Goal: Information Seeking & Learning: Learn about a topic

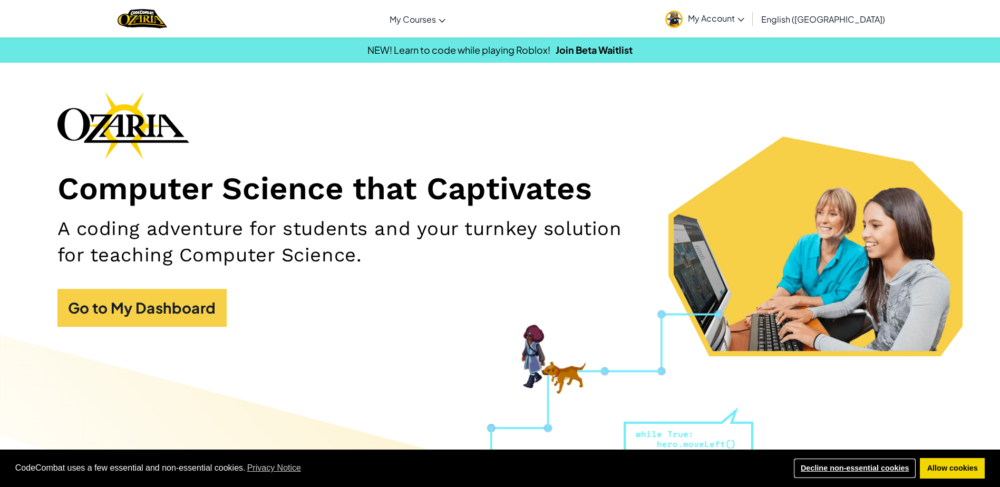
click at [868, 464] on link "Decline non-essential cookies" at bounding box center [855, 468] width 123 height 21
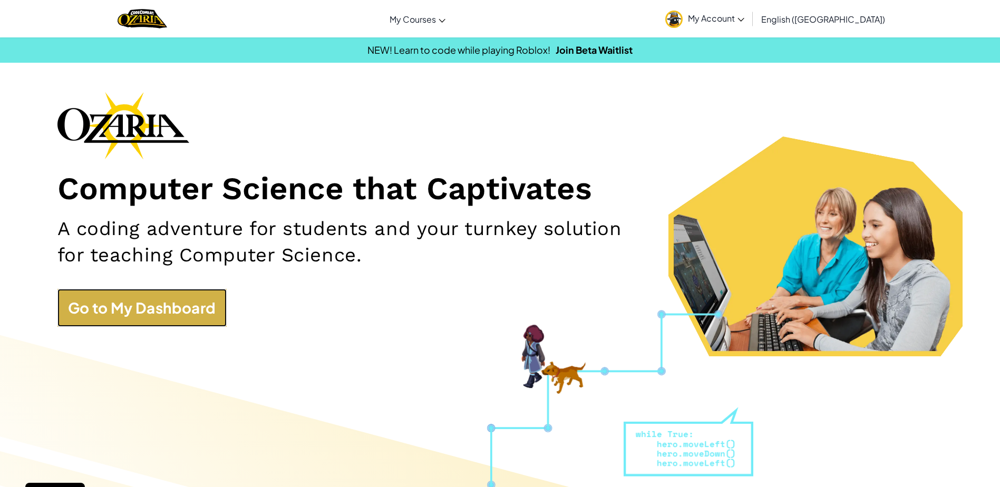
click at [169, 311] on link "Go to My Dashboard" at bounding box center [141, 308] width 169 height 38
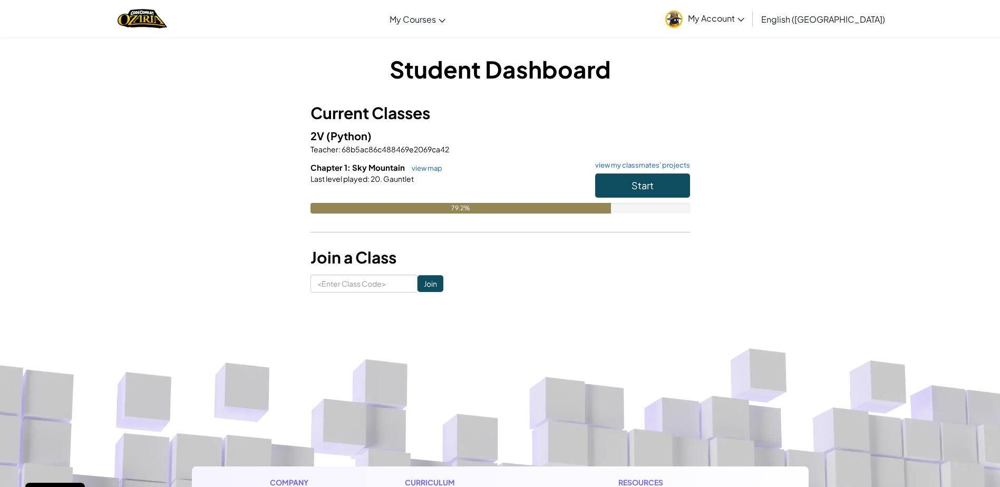
click at [683, 22] on img at bounding box center [674, 19] width 17 height 17
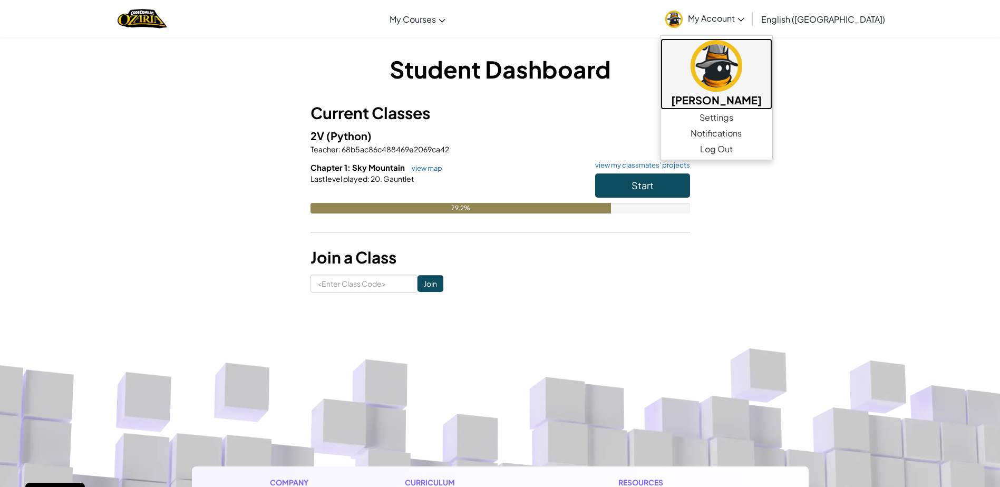
click at [743, 66] on img at bounding box center [717, 66] width 52 height 52
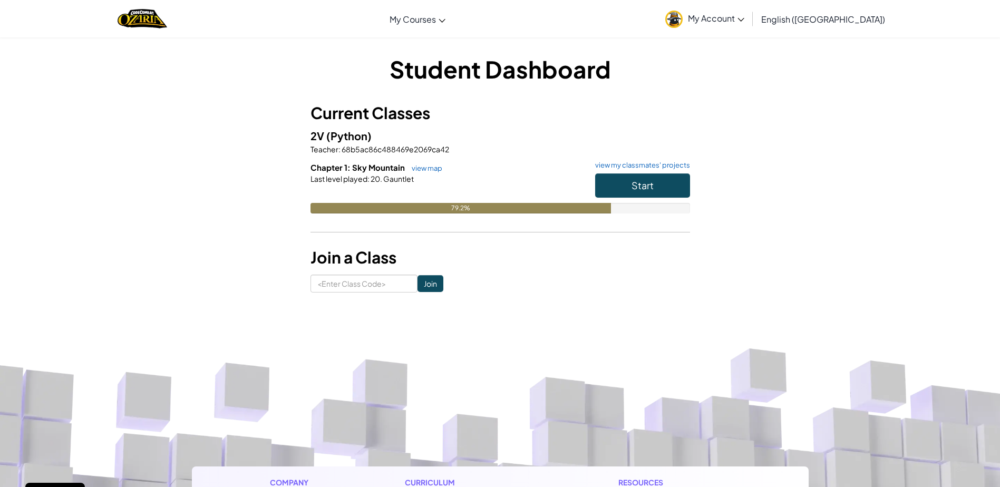
click at [745, 17] on span "My Account" at bounding box center [716, 18] width 56 height 11
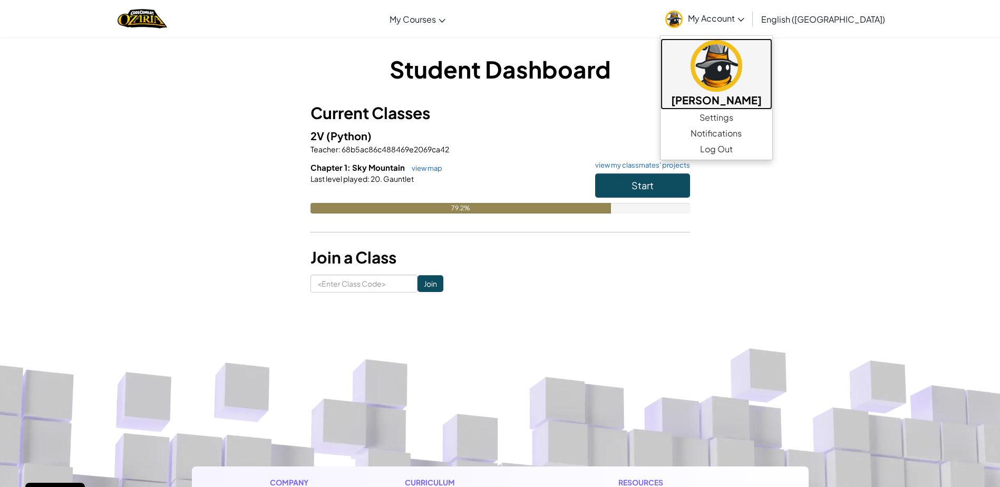
click at [762, 103] on h5 "[PERSON_NAME]" at bounding box center [716, 100] width 91 height 16
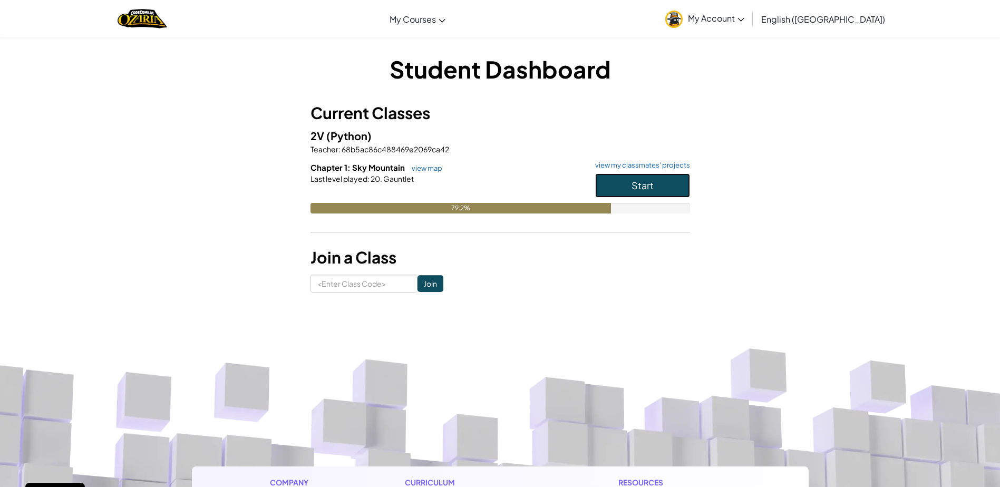
click at [614, 177] on button "Start" at bounding box center [642, 185] width 95 height 24
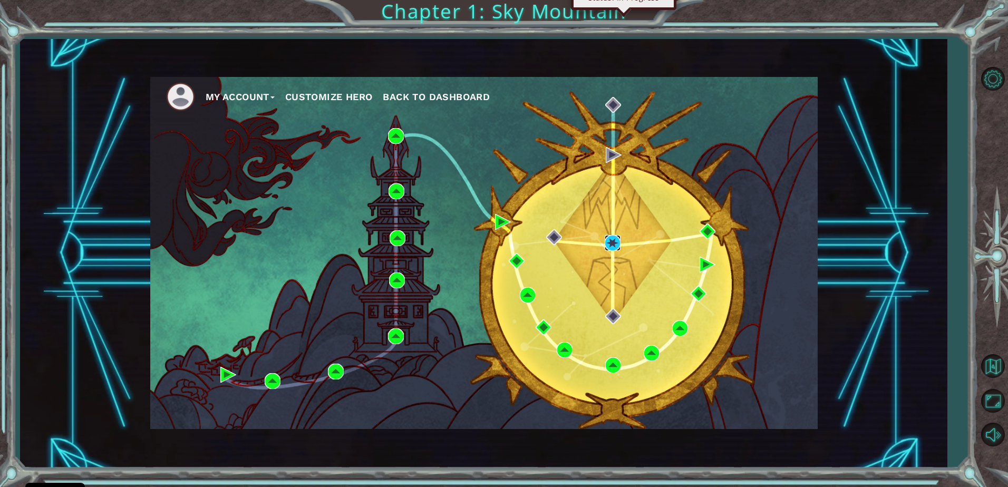
click at [609, 243] on img at bounding box center [613, 243] width 16 height 16
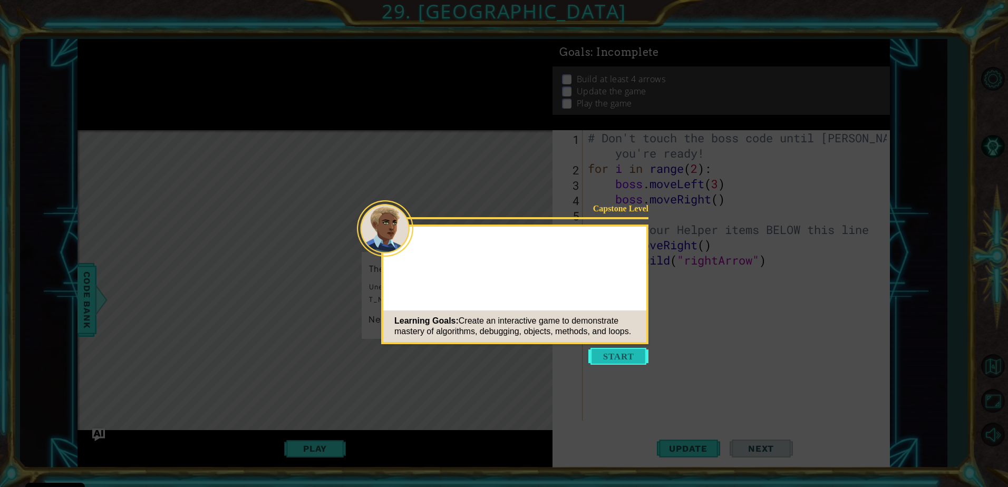
click at [608, 358] on button "Start" at bounding box center [619, 356] width 60 height 17
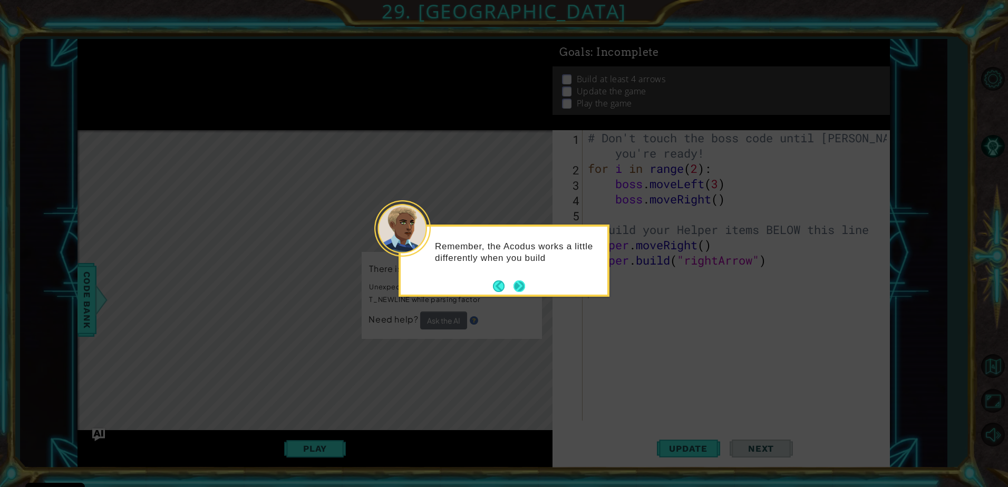
click at [515, 286] on button "Next" at bounding box center [519, 285] width 13 height 13
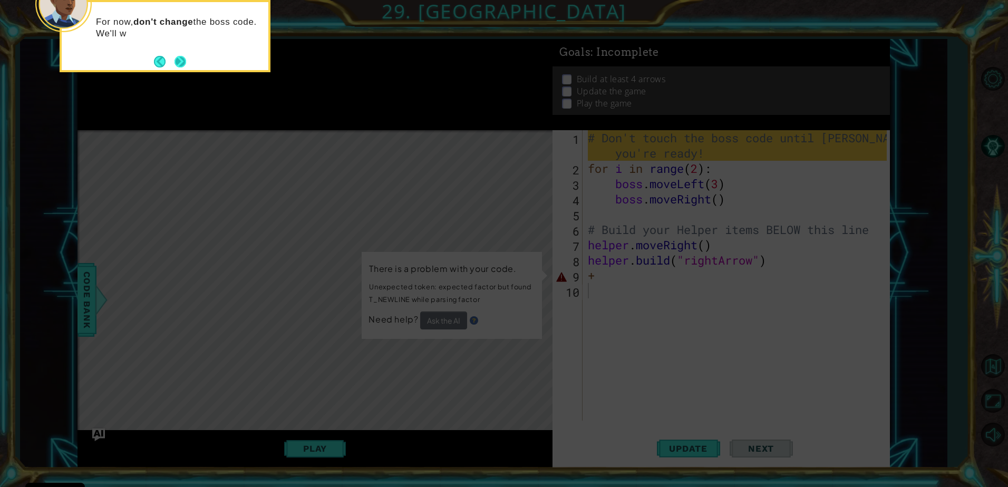
click at [175, 66] on button "Next" at bounding box center [180, 61] width 18 height 18
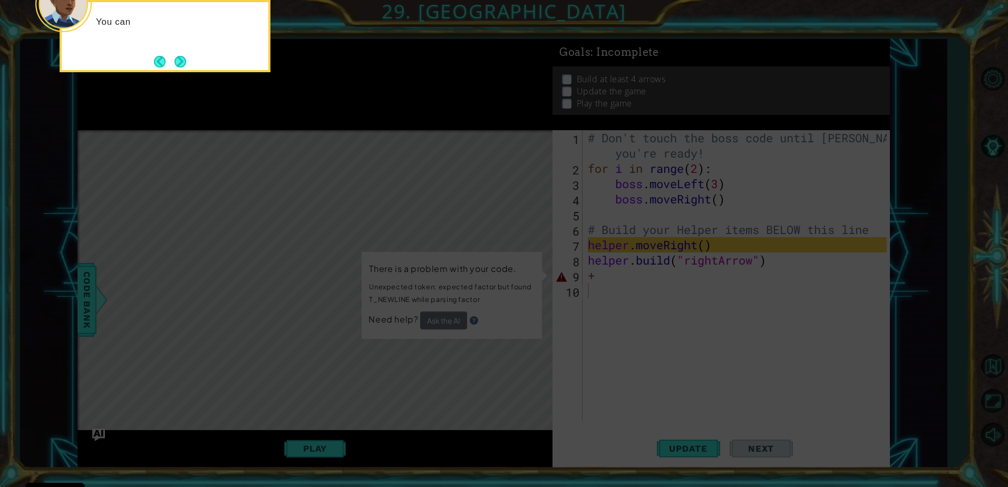
click at [175, 66] on button "Next" at bounding box center [180, 61] width 19 height 19
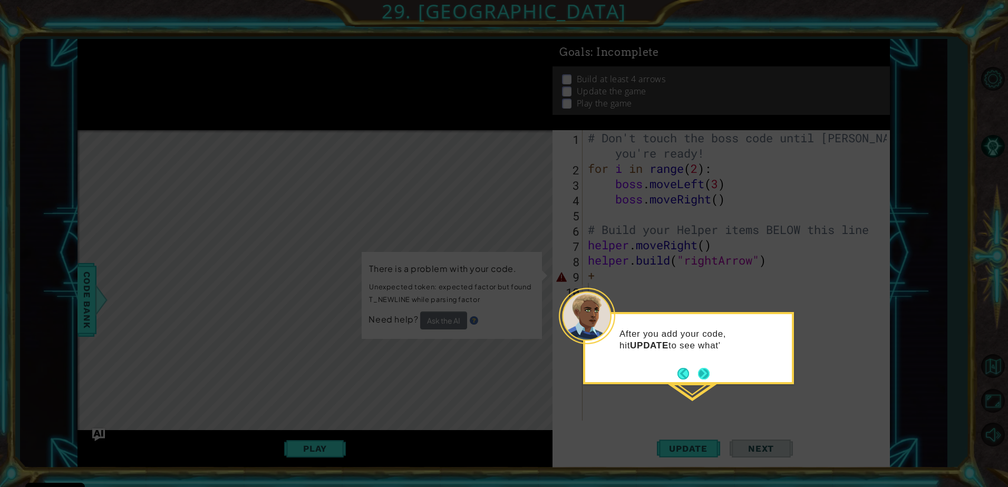
click at [701, 370] on button "Next" at bounding box center [704, 373] width 19 height 19
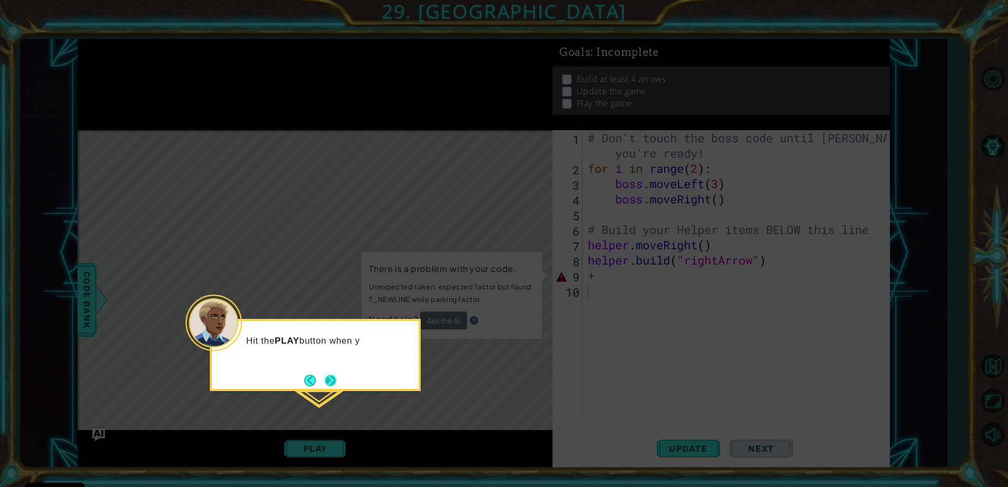
click at [331, 379] on button "Next" at bounding box center [331, 381] width 12 height 12
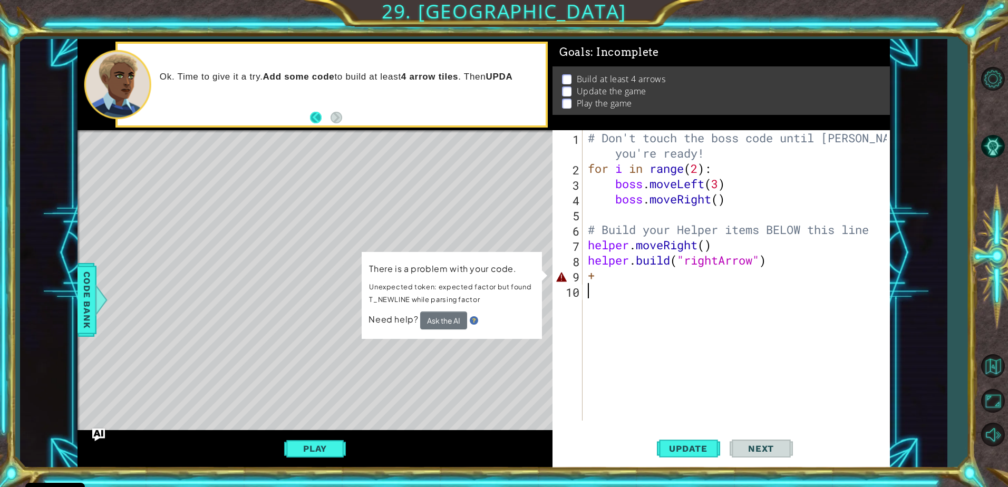
click at [320, 120] on button "Back" at bounding box center [320, 118] width 21 height 12
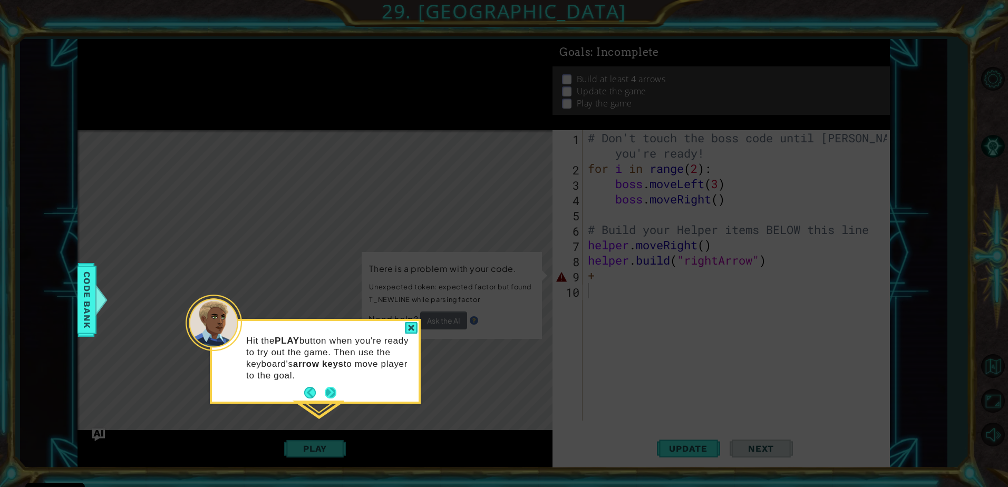
click at [334, 396] on button "Next" at bounding box center [331, 393] width 20 height 20
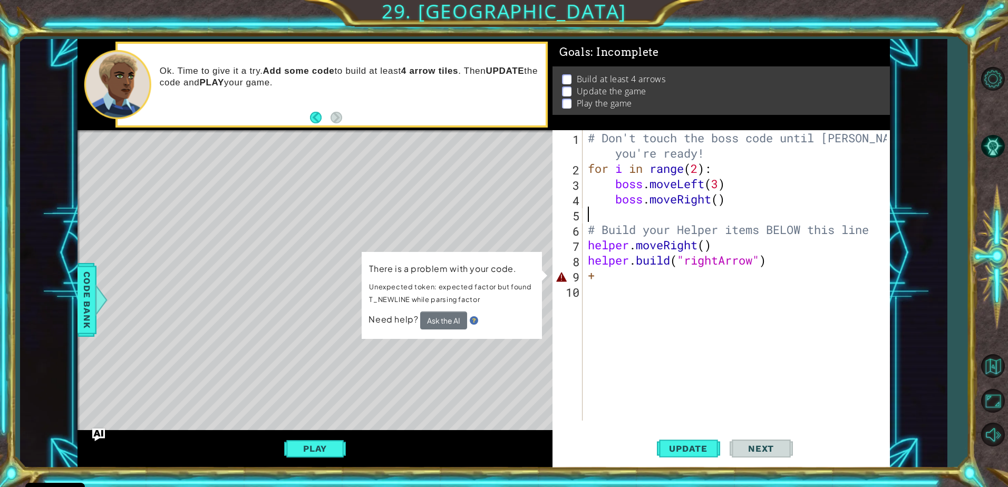
click at [727, 207] on div "# Don't touch the boss code until [PERSON_NAME] says you're ready! for i in ran…" at bounding box center [739, 298] width 306 height 336
click at [725, 196] on div "# Don't touch the boss code until [PERSON_NAME] says you're ready! for i in ran…" at bounding box center [739, 298] width 306 height 336
click at [770, 262] on div "# Don't touch the boss code until [PERSON_NAME] says you're ready! for i in ran…" at bounding box center [739, 298] width 306 height 336
click at [687, 452] on span "Update" at bounding box center [689, 449] width 60 height 11
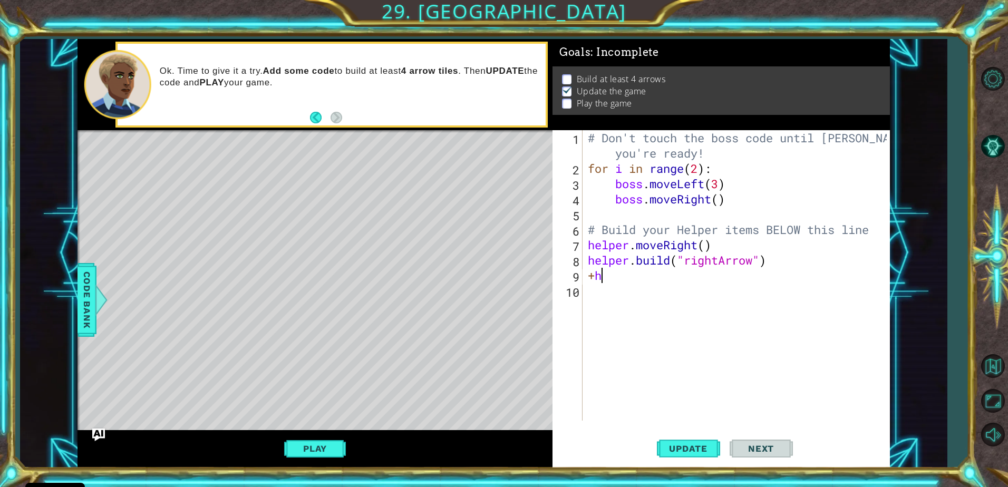
type textarea "+"
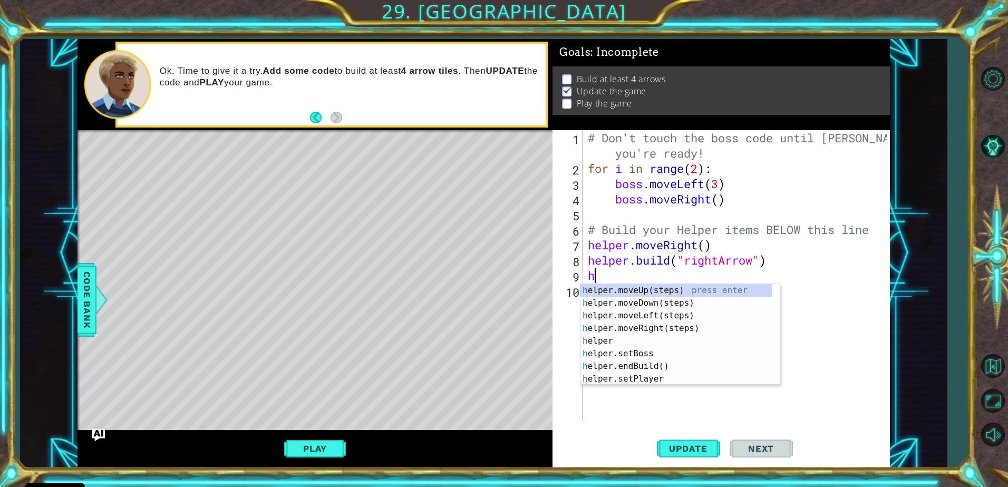
type textarea "he"
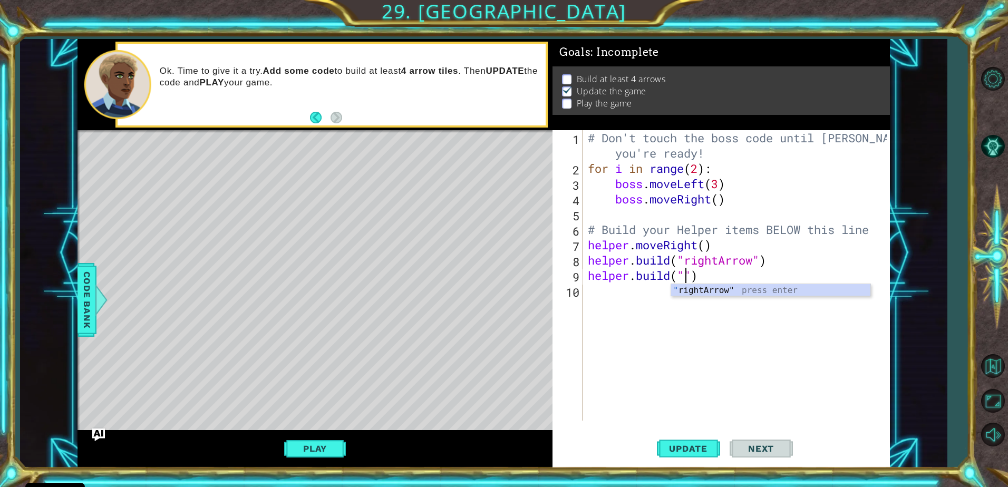
type textarea "[DOMAIN_NAME]("rightArrow")"
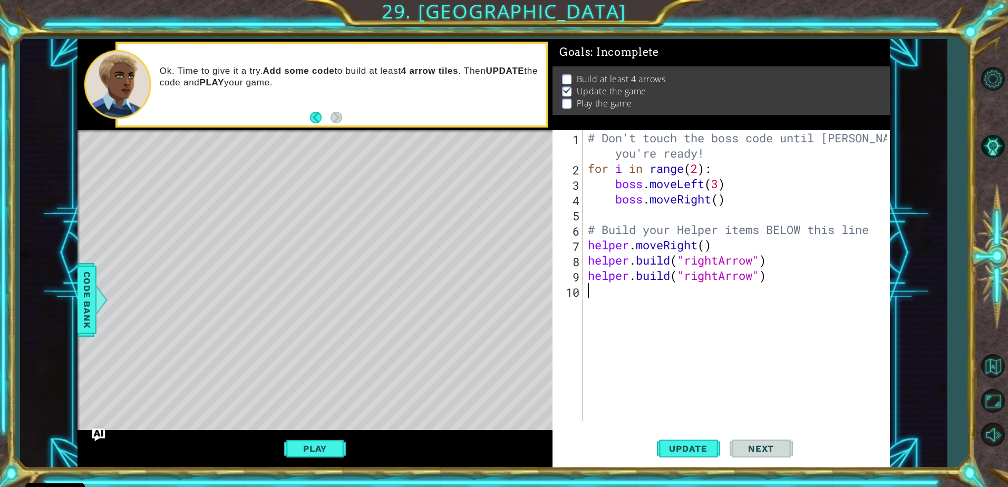
type textarea "g"
type textarea "[DOMAIN_NAME]("rightArrow")"
type textarea "h"
type textarea "[DOMAIN_NAME]("rightArrow")"
type textarea "he"
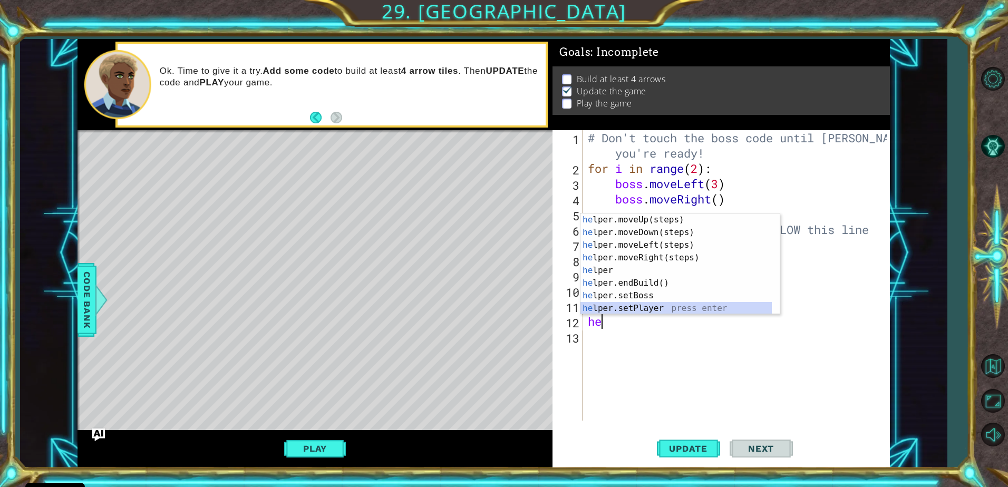
scroll to position [13, 0]
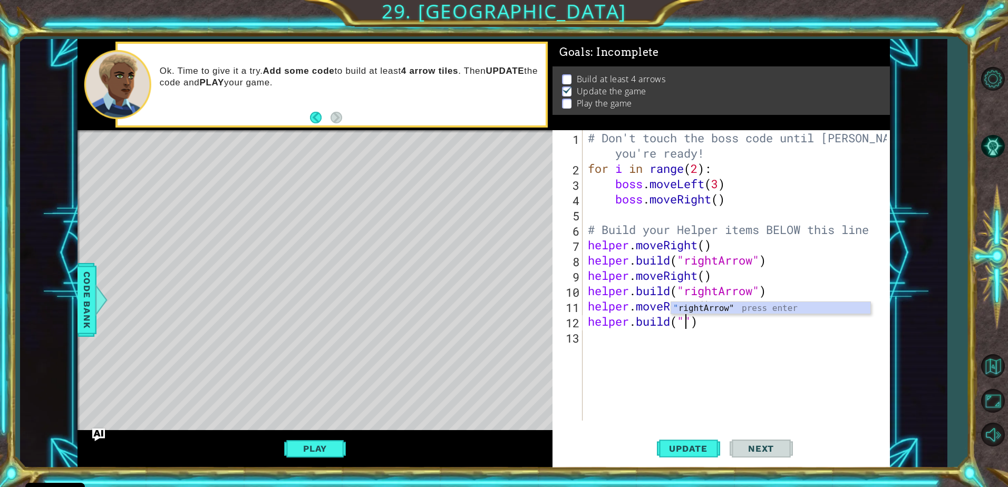
type textarea "[DOMAIN_NAME]("rightArrow")"
type textarea "h"
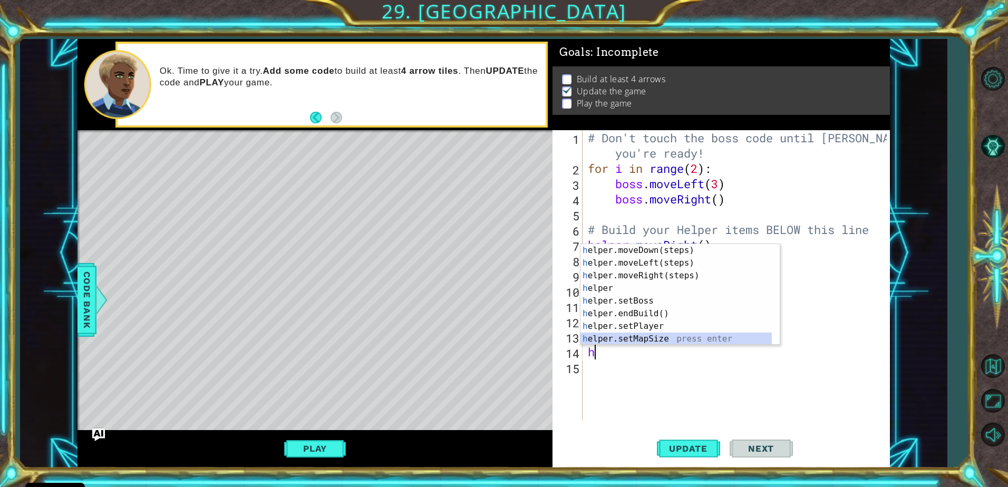
scroll to position [25, 0]
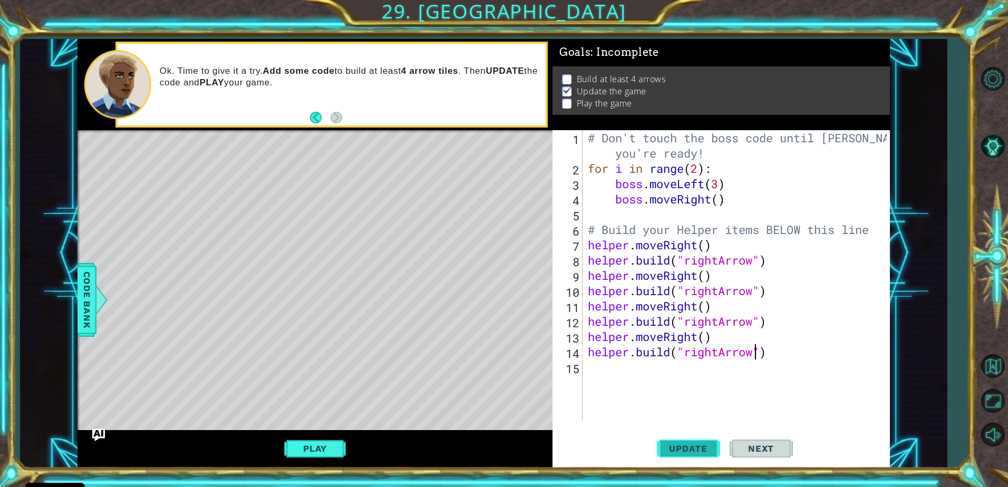
type textarea "[DOMAIN_NAME]("rightArrow")"
click at [672, 449] on span "Update" at bounding box center [689, 449] width 60 height 11
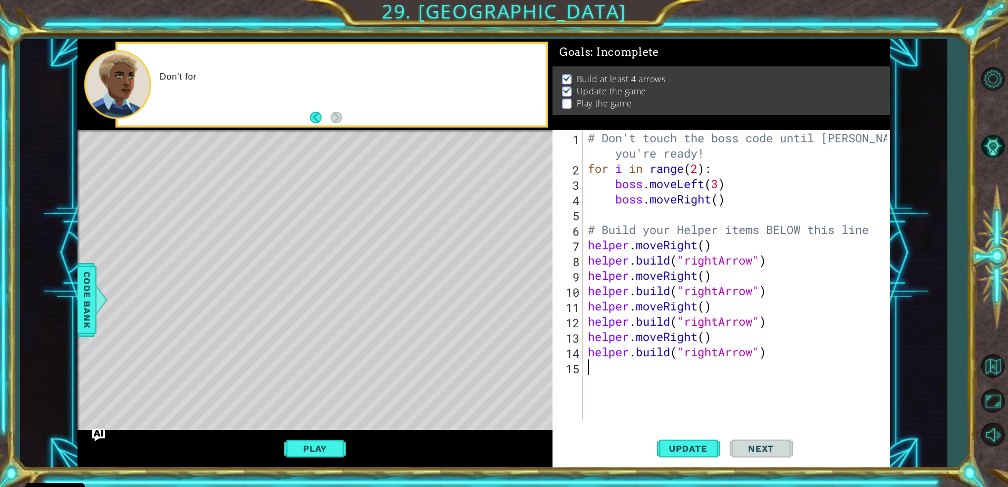
type textarea "h"
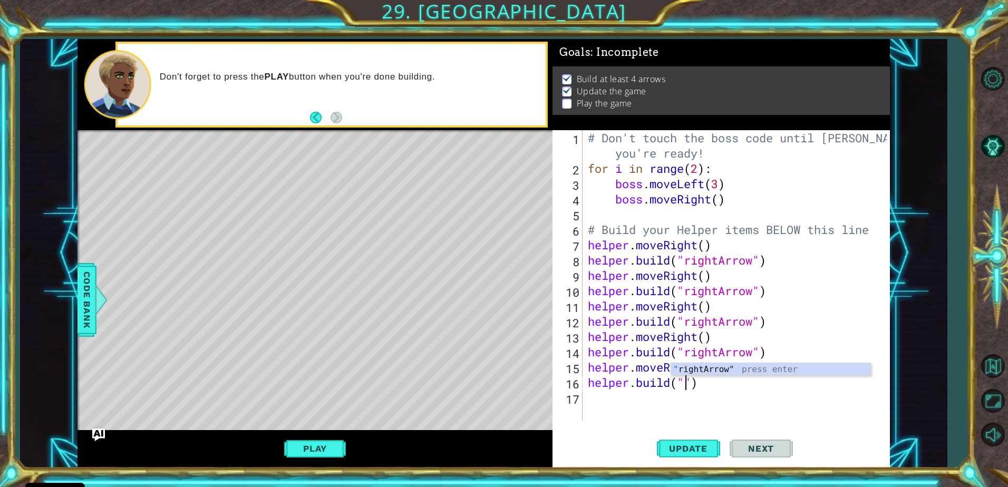
type textarea "[DOMAIN_NAME]("rightArrow")"
type textarea "h"
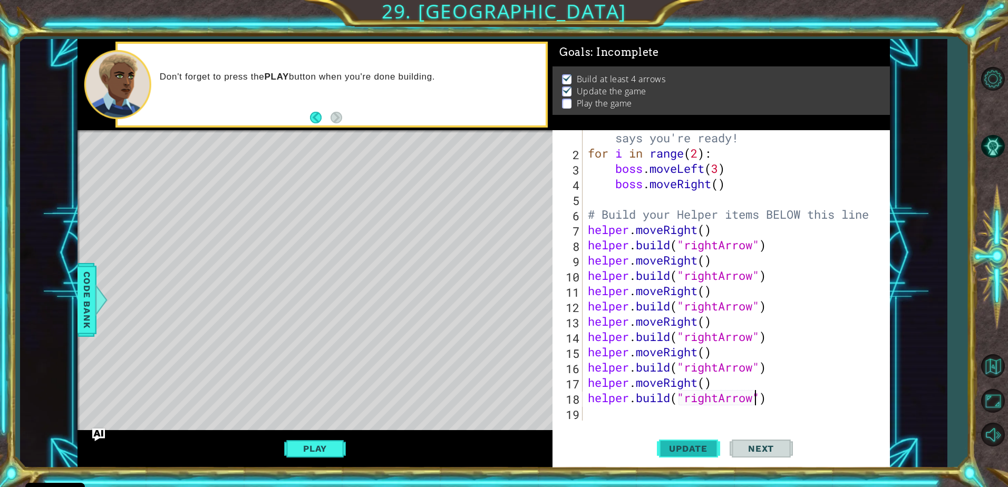
type textarea "[DOMAIN_NAME]("rightArrow")"
click at [688, 451] on span "Update" at bounding box center [689, 449] width 60 height 11
type textarea "h"
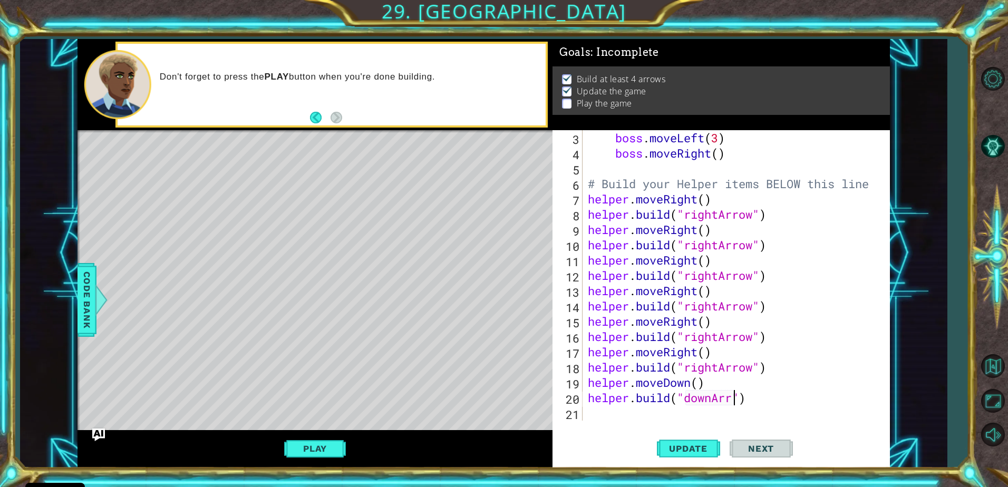
scroll to position [0, 7]
type textarea "[DOMAIN_NAME]("downArrow")"
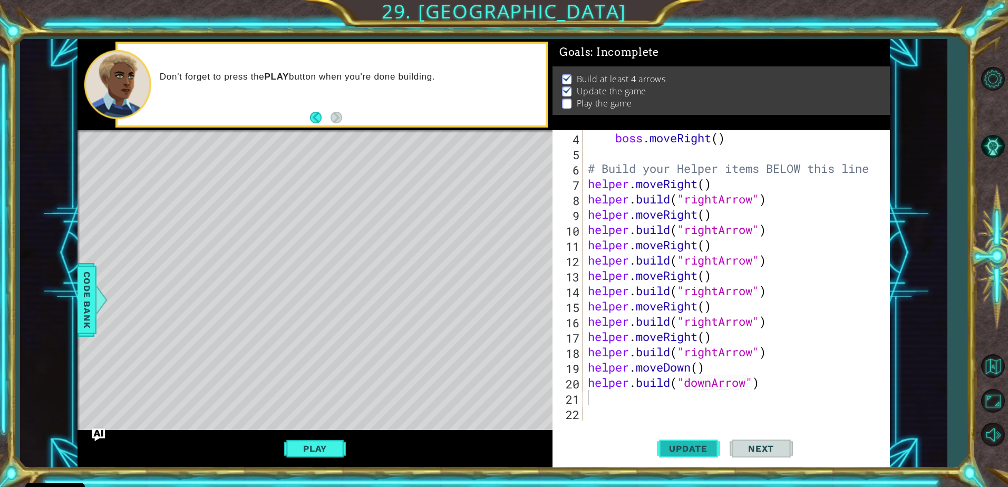
click at [699, 444] on span "Update" at bounding box center [689, 449] width 60 height 11
type textarea "h"
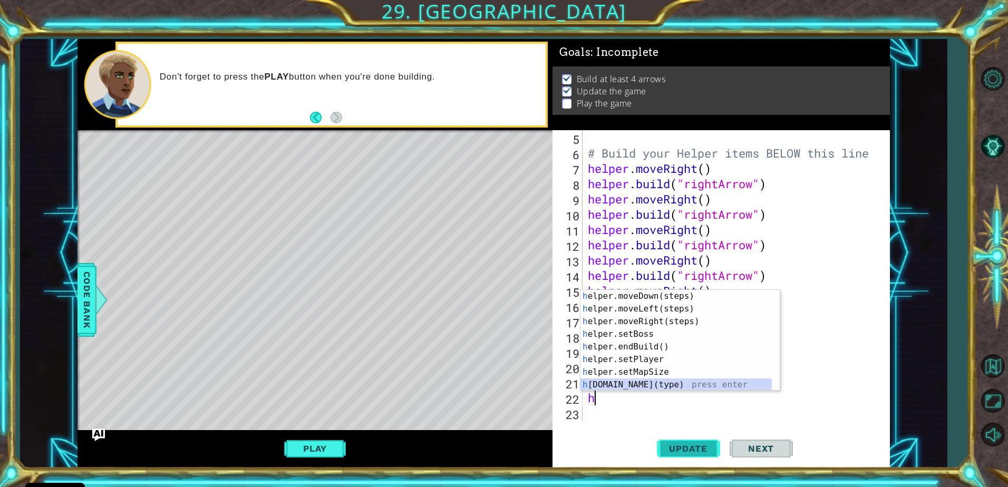
scroll to position [25, 0]
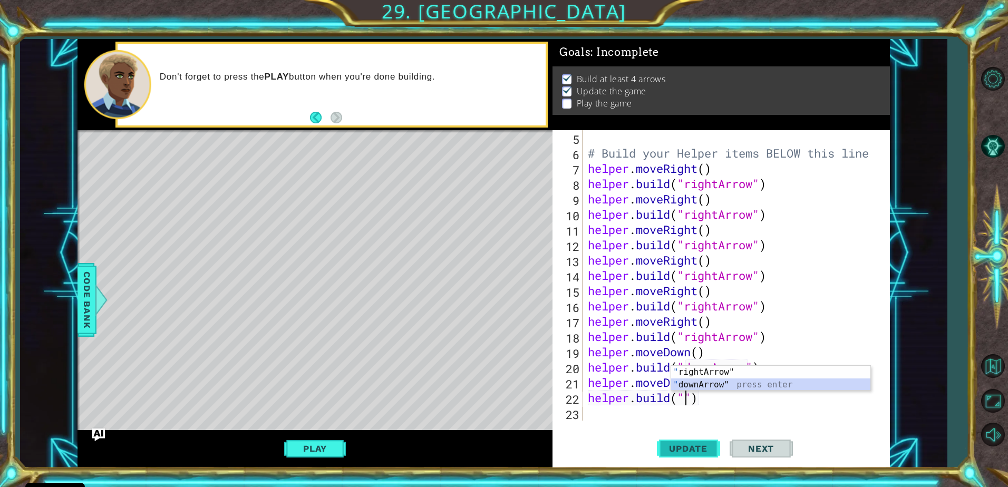
type textarea "[DOMAIN_NAME]("downArrow")"
type textarea "h"
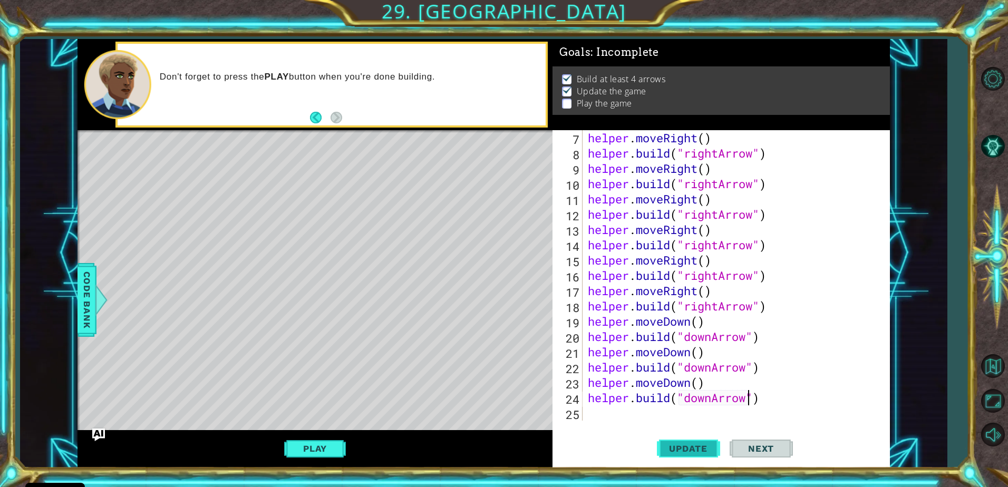
type textarea "[DOMAIN_NAME]("downArrow")"
click at [699, 444] on span "Update" at bounding box center [689, 449] width 60 height 11
type textarea "h"
type textarea "[DOMAIN_NAME]("downArrow")"
click at [699, 444] on span "Update" at bounding box center [689, 449] width 60 height 11
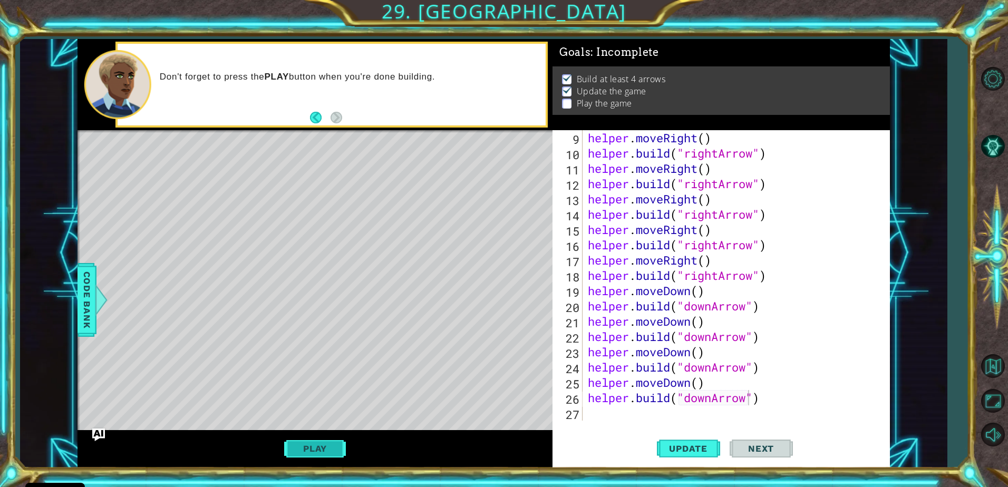
click at [319, 447] on button "Play" at bounding box center [315, 449] width 62 height 20
click at [765, 443] on button "Next" at bounding box center [761, 449] width 63 height 34
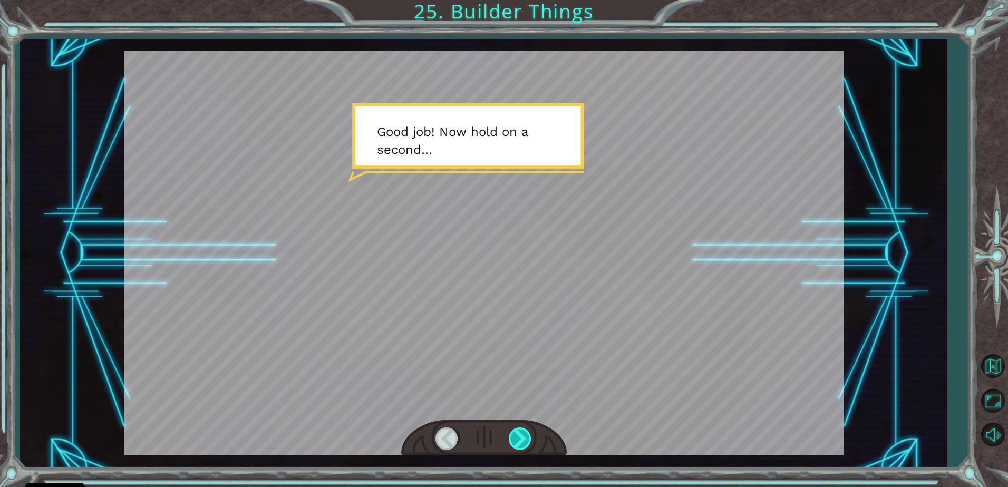
click at [513, 440] on div at bounding box center [521, 439] width 24 height 22
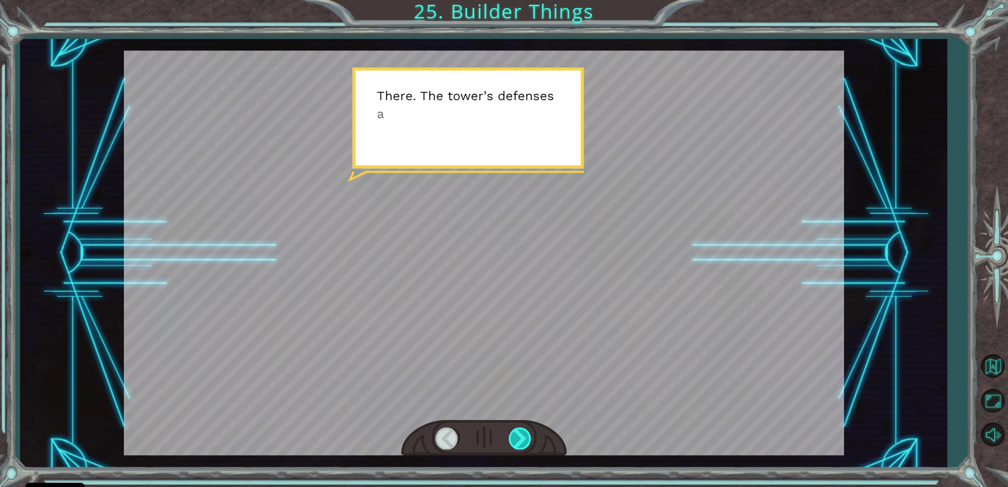
click at [513, 440] on div at bounding box center [521, 439] width 24 height 22
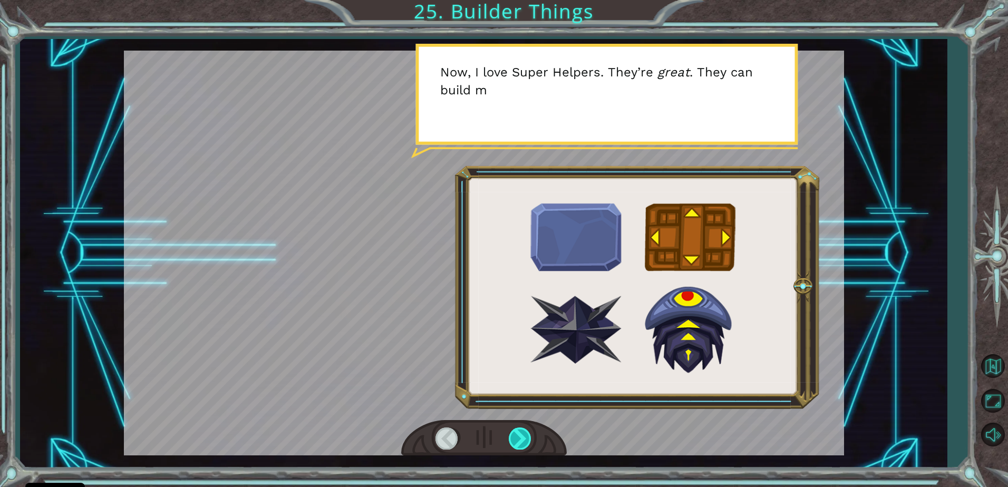
click at [513, 440] on div at bounding box center [521, 439] width 24 height 22
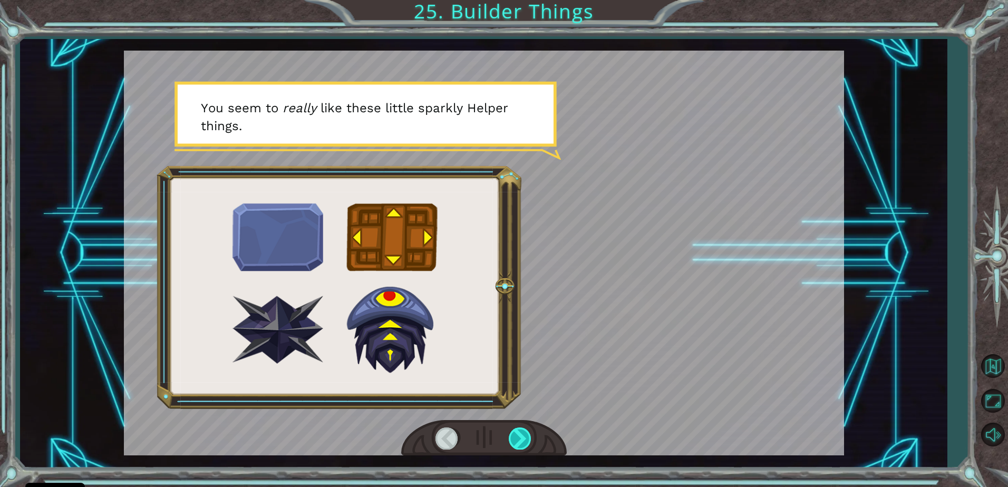
click at [519, 438] on div at bounding box center [521, 439] width 24 height 22
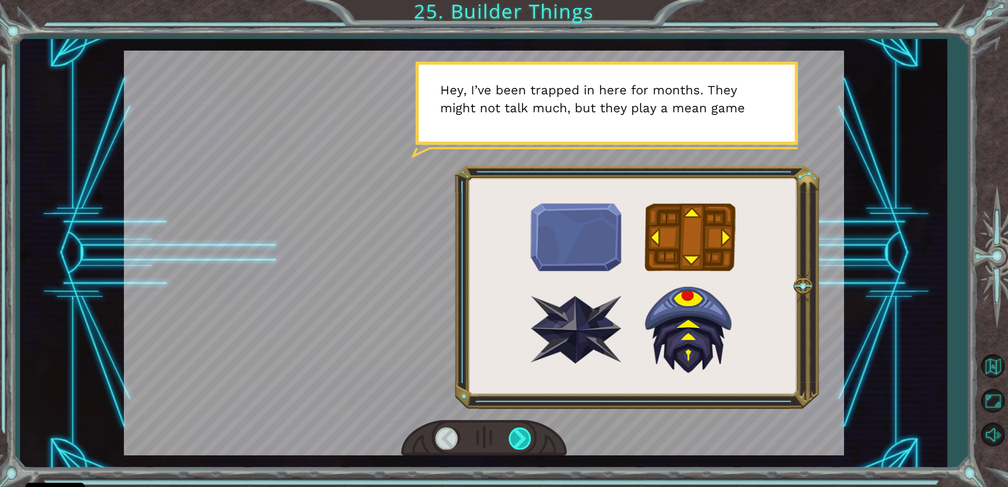
click at [519, 438] on div at bounding box center [521, 439] width 24 height 22
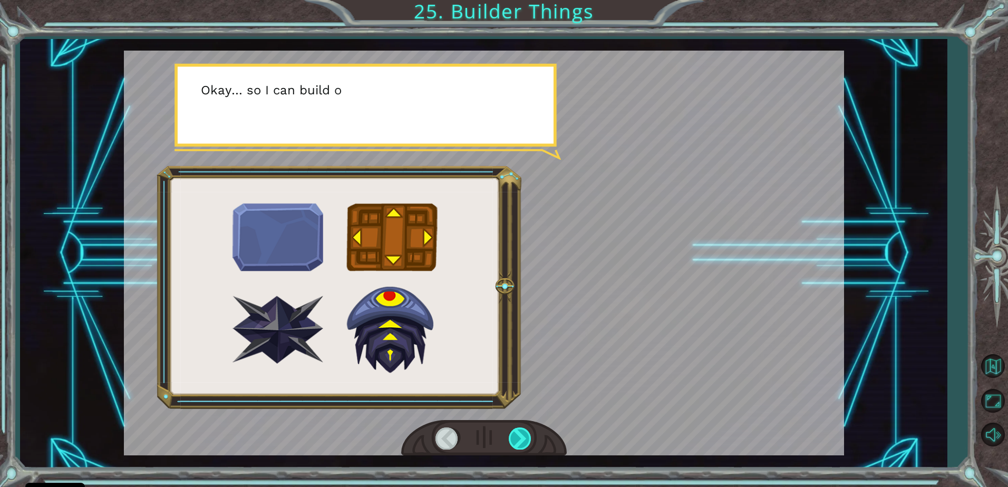
click at [519, 438] on div at bounding box center [521, 439] width 24 height 22
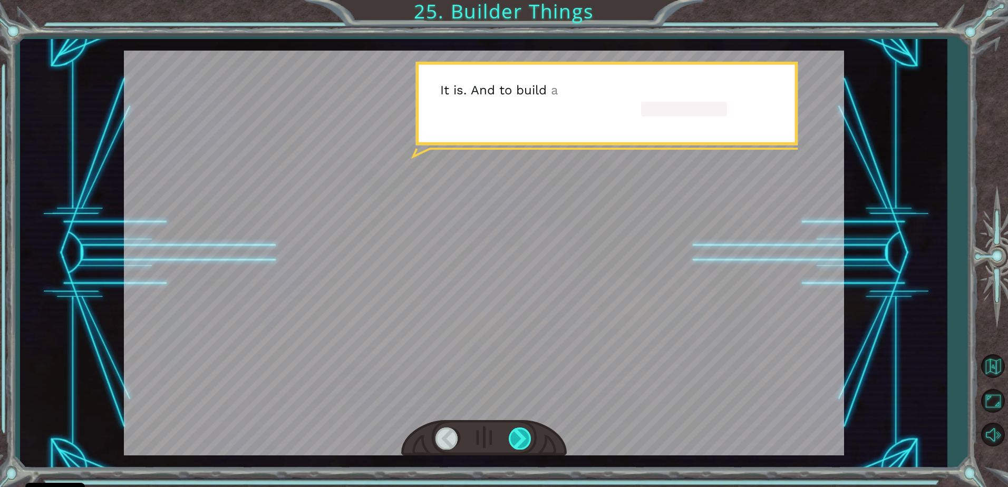
click at [519, 438] on div at bounding box center [521, 439] width 24 height 22
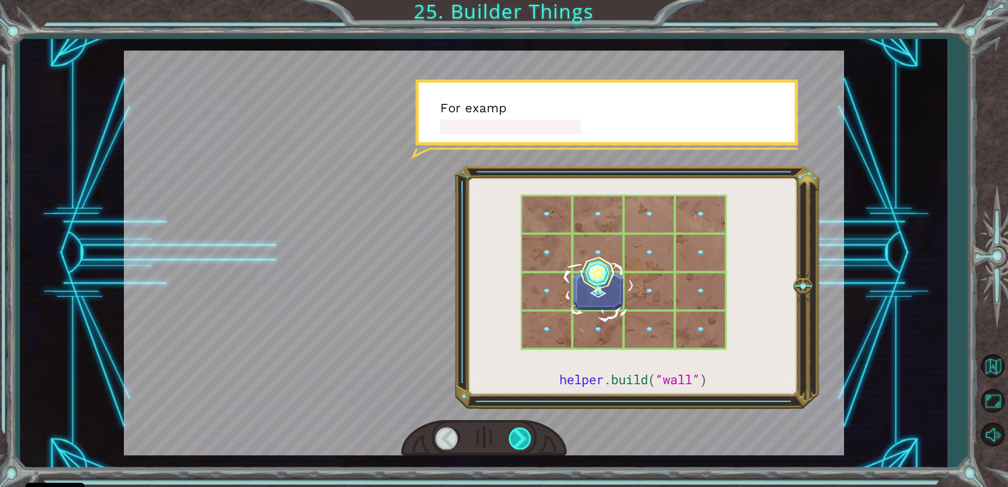
click at [519, 438] on div at bounding box center [521, 439] width 24 height 22
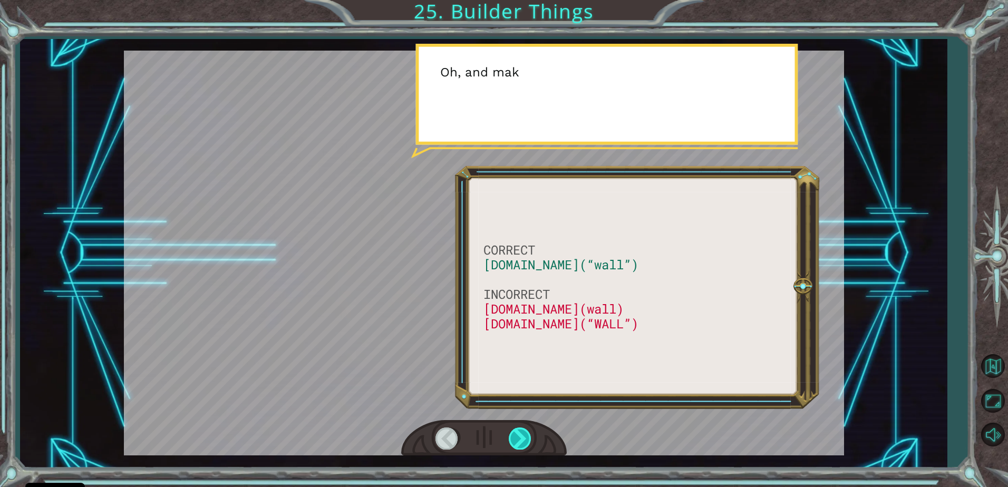
click at [519, 438] on div at bounding box center [521, 439] width 24 height 22
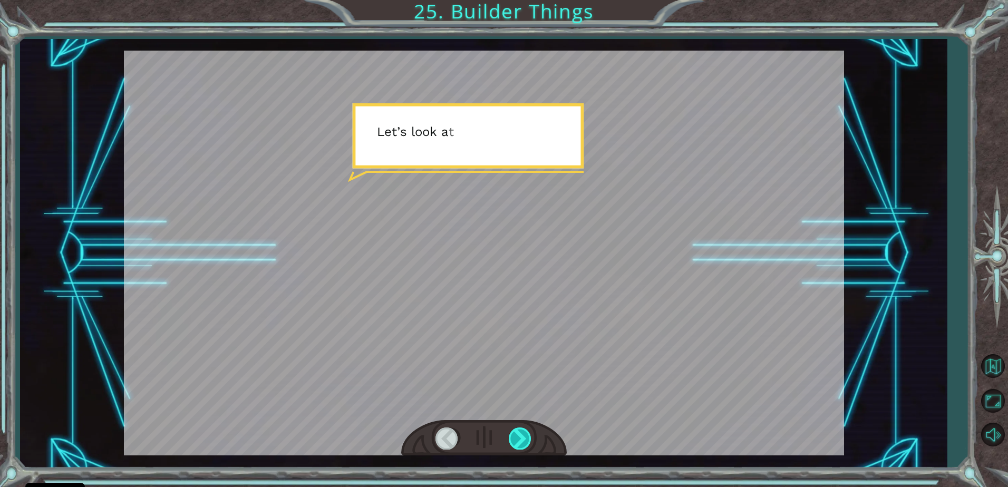
click at [519, 438] on div at bounding box center [521, 439] width 24 height 22
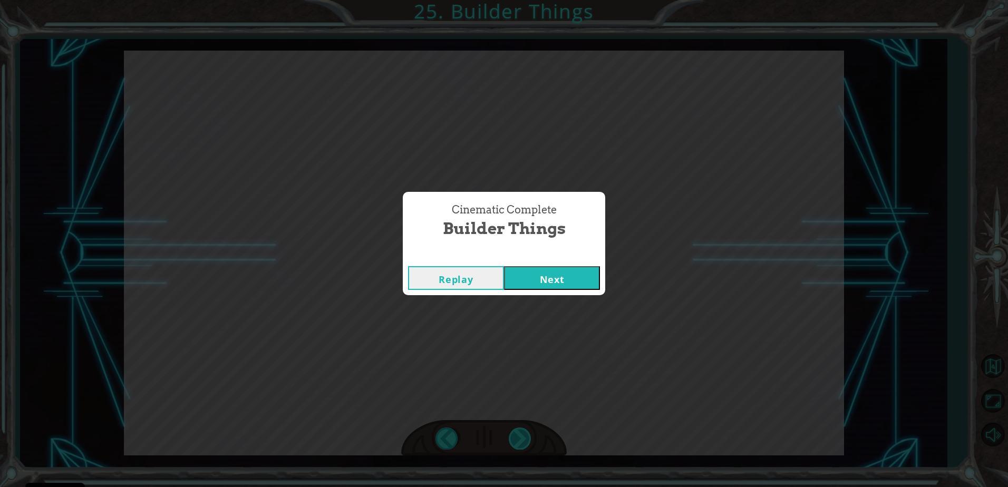
click at [519, 438] on div "Cinematic Complete Builder Things Replay Next" at bounding box center [504, 243] width 1008 height 487
click at [553, 274] on button "Next" at bounding box center [552, 278] width 96 height 24
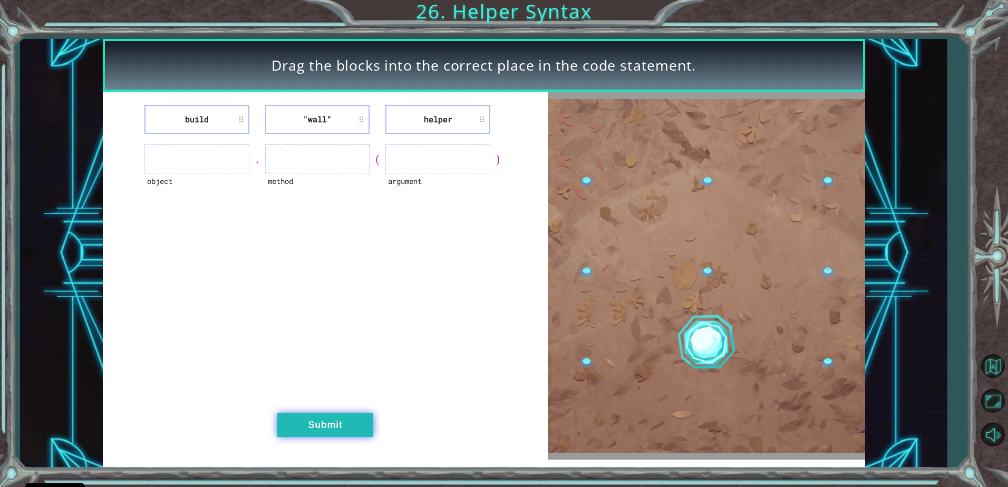
click at [336, 424] on button "Submit" at bounding box center [325, 425] width 96 height 24
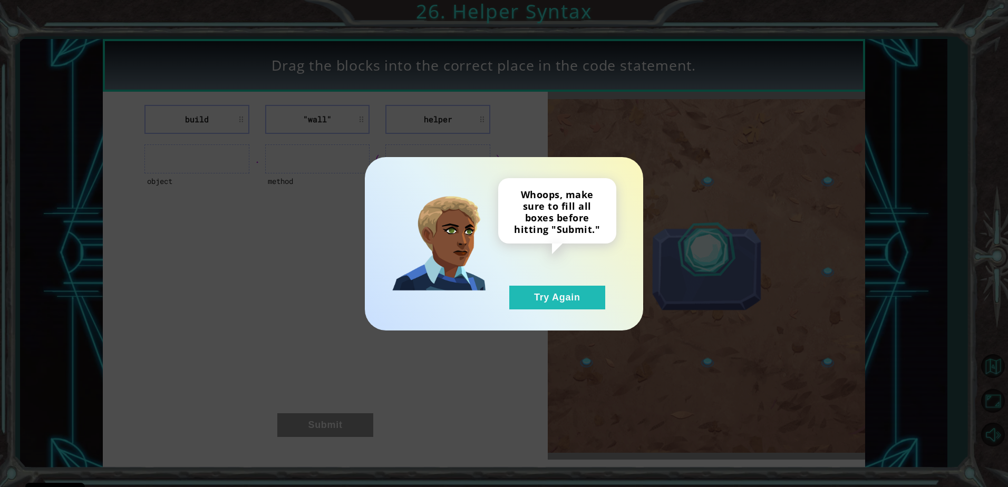
click at [562, 279] on div "Whoops, make sure to fill all boxes before hitting "Submit." Try Again" at bounding box center [557, 243] width 118 height 131
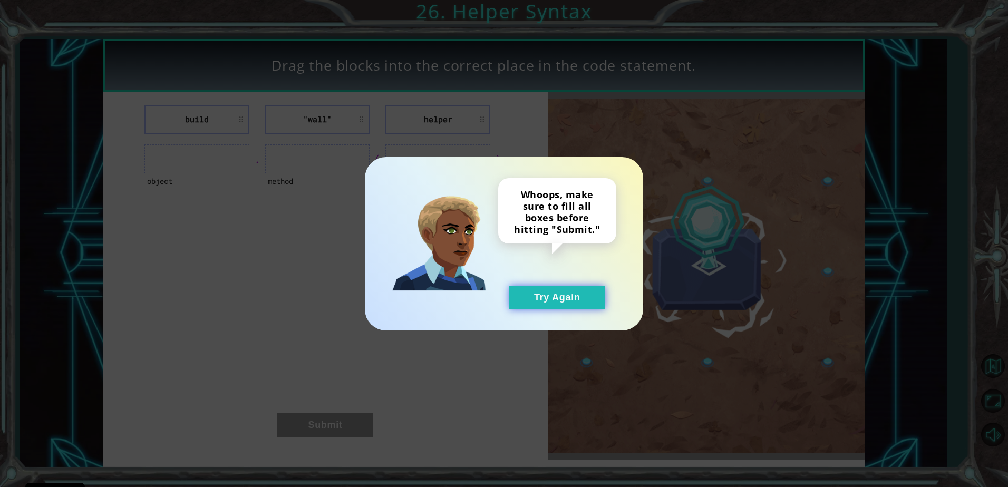
click at [548, 301] on button "Try Again" at bounding box center [557, 298] width 96 height 24
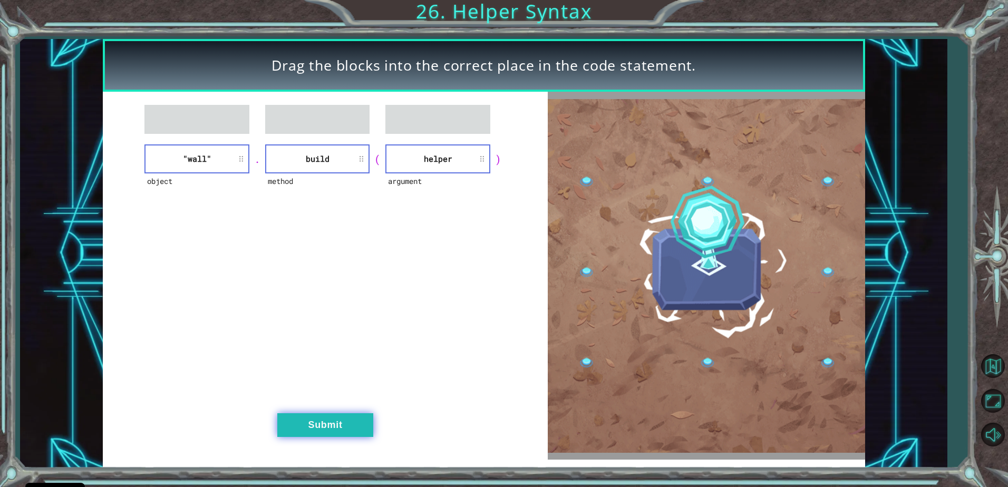
click at [315, 425] on button "Submit" at bounding box center [325, 425] width 96 height 24
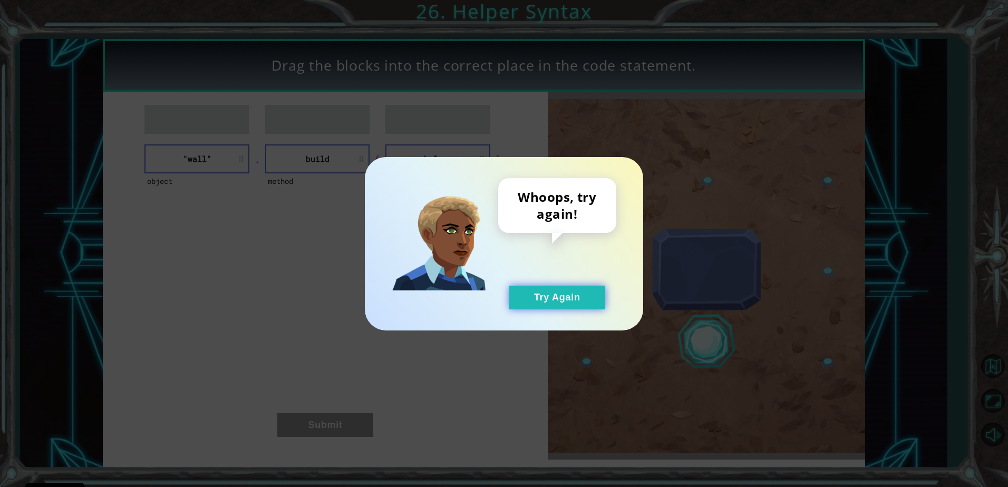
click at [560, 294] on button "Try Again" at bounding box center [557, 298] width 96 height 24
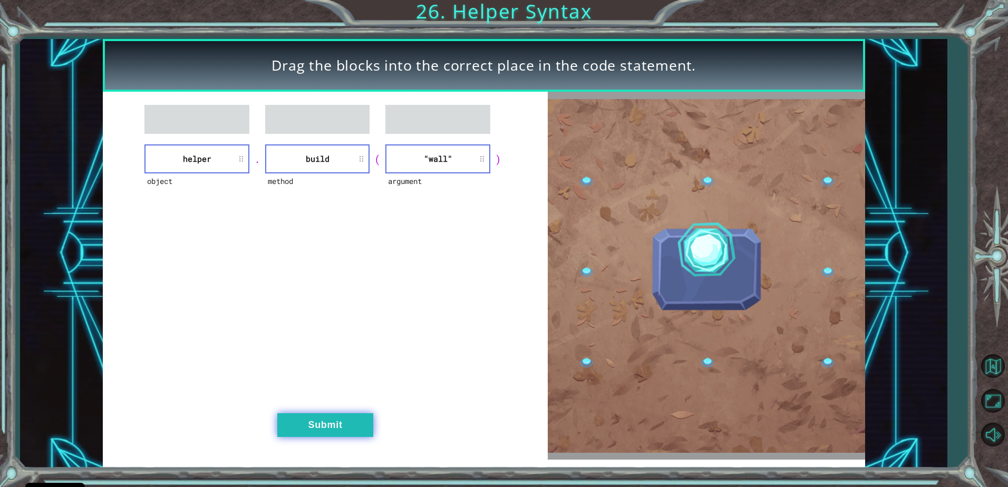
click at [325, 419] on button "Submit" at bounding box center [325, 425] width 96 height 24
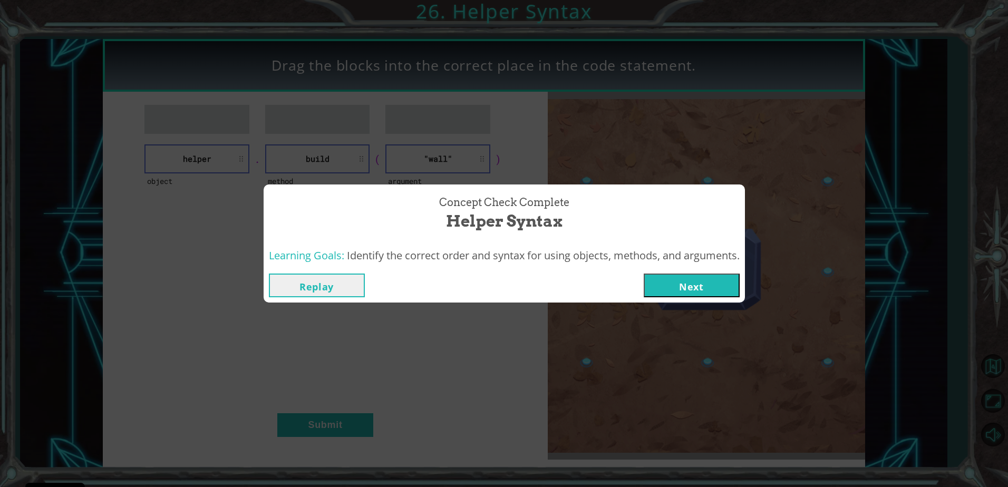
click at [676, 279] on button "Next" at bounding box center [692, 286] width 96 height 24
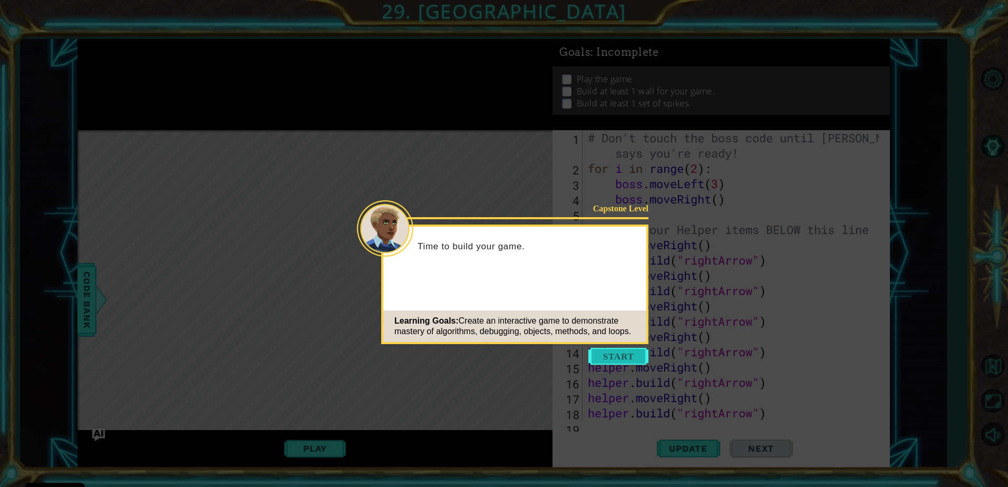
click at [622, 355] on button "Start" at bounding box center [619, 356] width 60 height 17
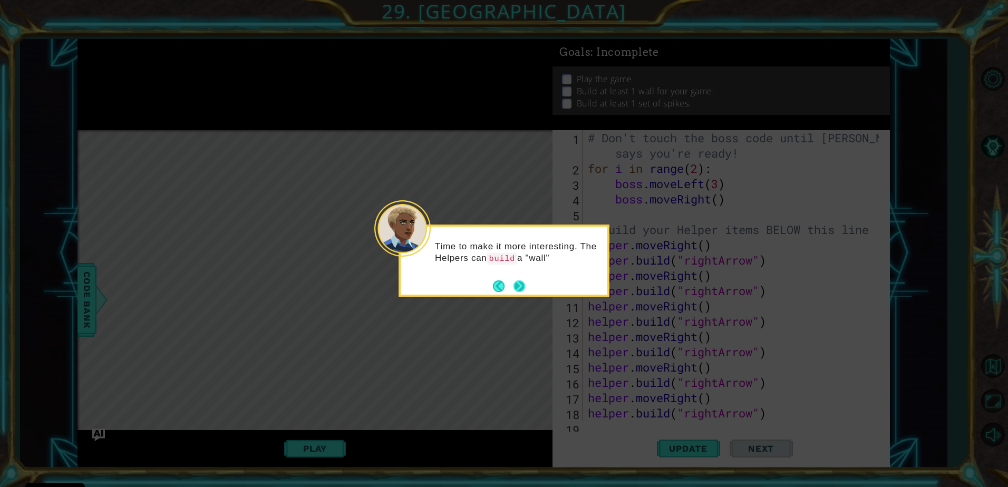
click at [515, 286] on button "Next" at bounding box center [519, 286] width 20 height 20
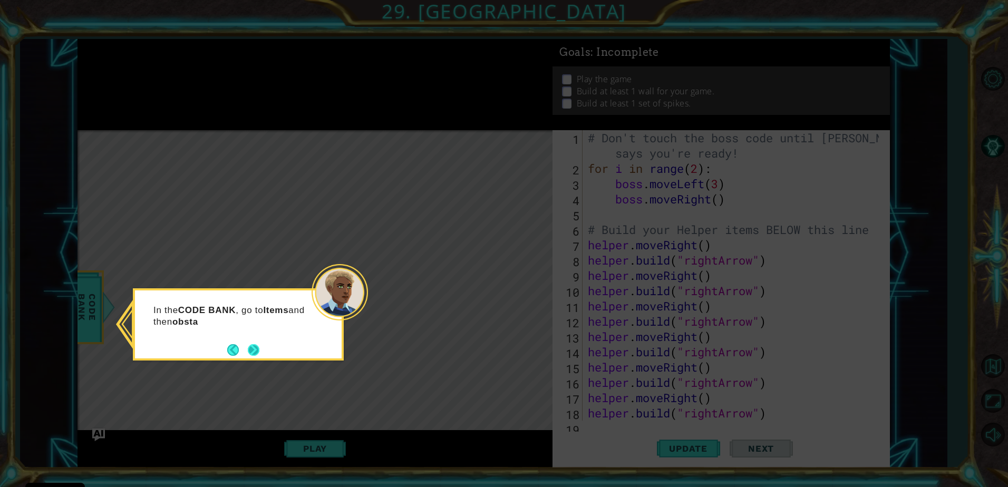
click at [248, 348] on button "Next" at bounding box center [254, 350] width 12 height 12
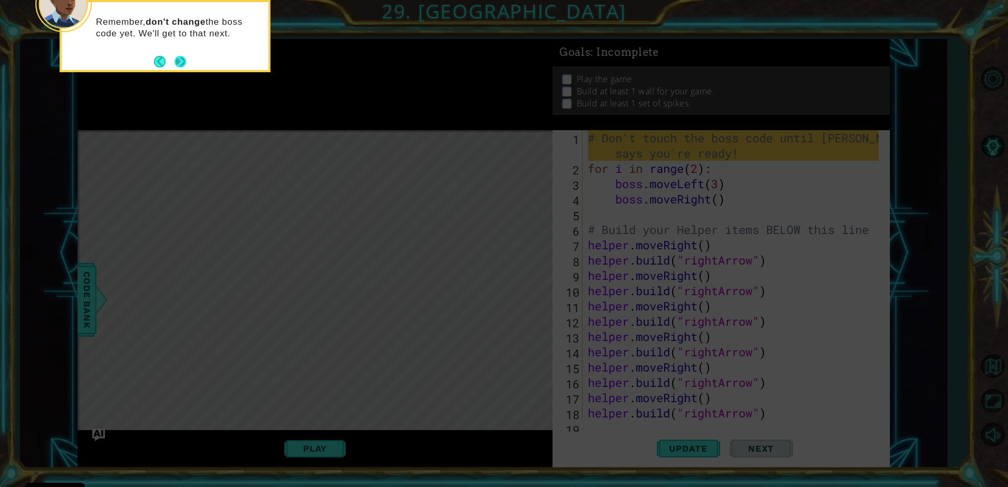
click at [175, 56] on button "Next" at bounding box center [180, 62] width 20 height 20
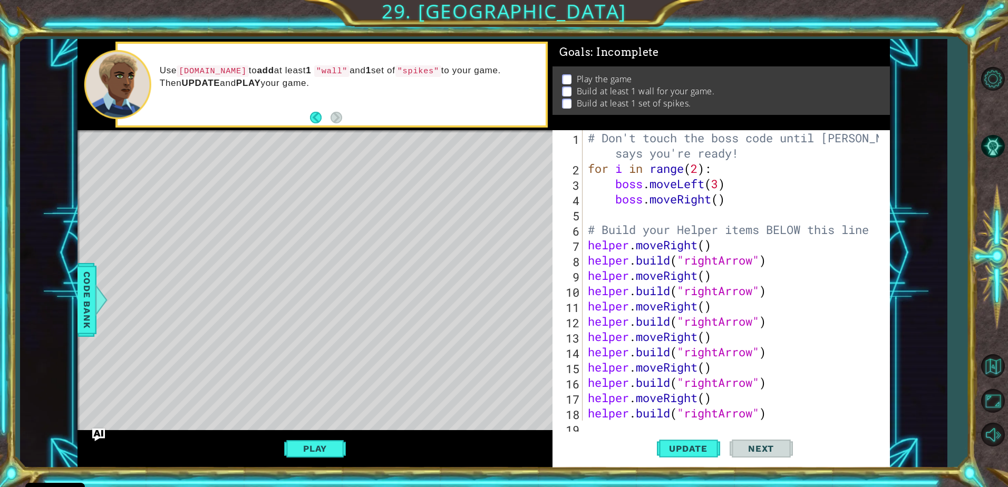
drag, startPoint x: 325, startPoint y: 128, endPoint x: 162, endPoint y: 444, distance: 355.7
click at [162, 444] on div "Play" at bounding box center [315, 448] width 475 height 37
click at [697, 450] on span "Update" at bounding box center [689, 449] width 60 height 11
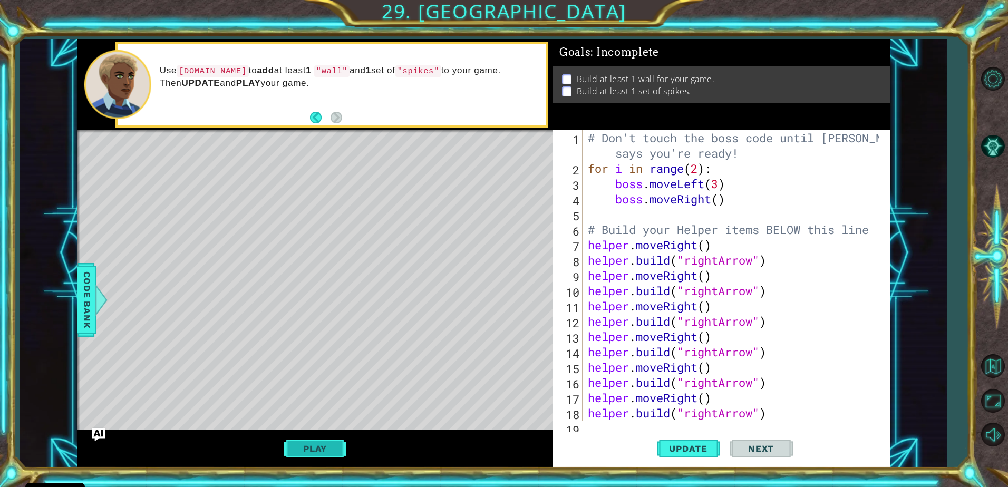
click at [335, 455] on button "Play" at bounding box center [315, 449] width 62 height 20
click at [773, 414] on div "# Don't touch the boss code until [PERSON_NAME] says you're ready! for i in ran…" at bounding box center [735, 298] width 298 height 336
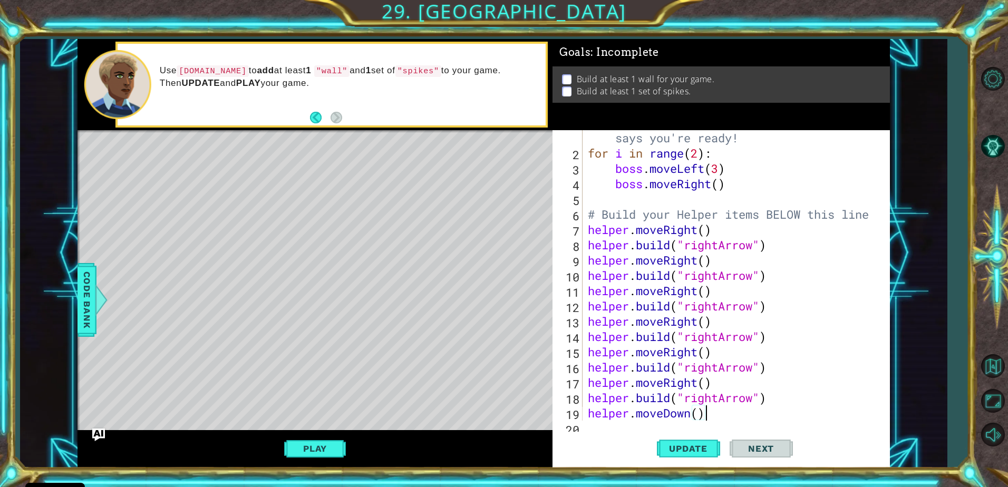
scroll to position [15, 0]
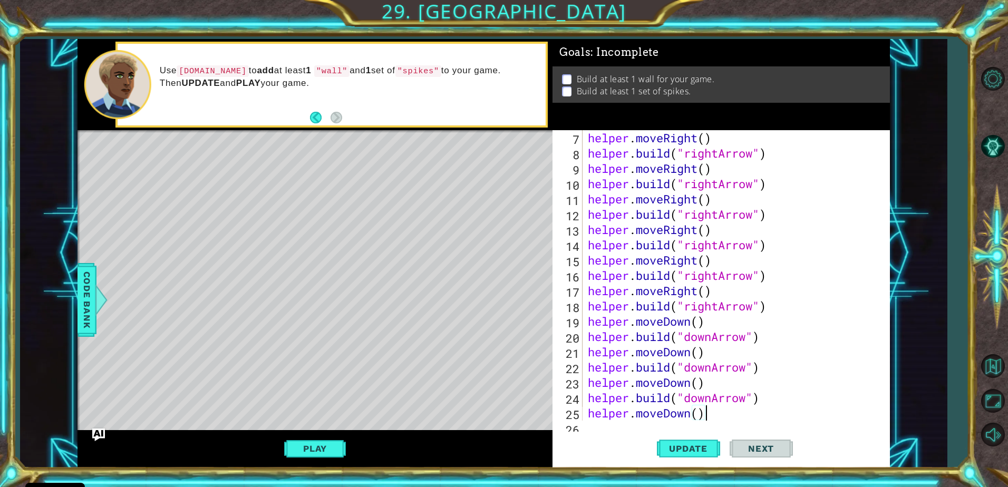
type textarea "[DOMAIN_NAME]("downArrow")"
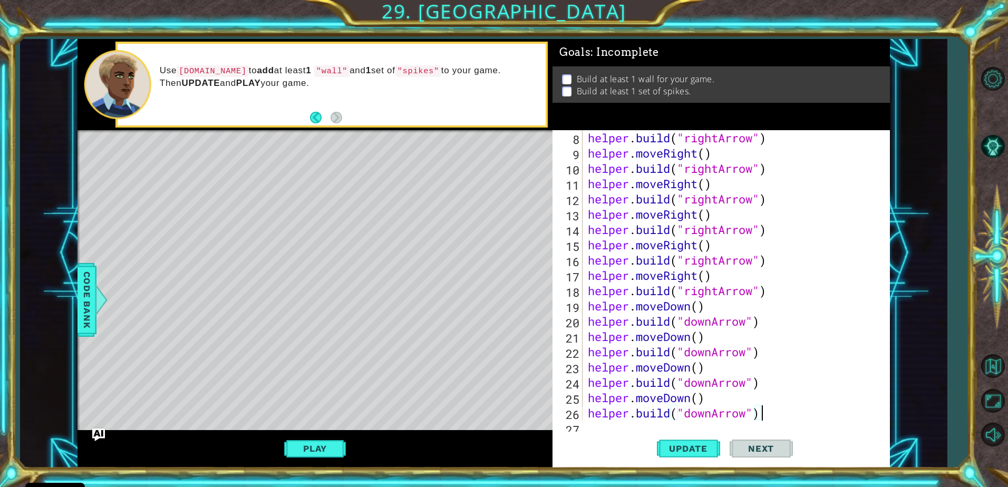
scroll to position [138, 0]
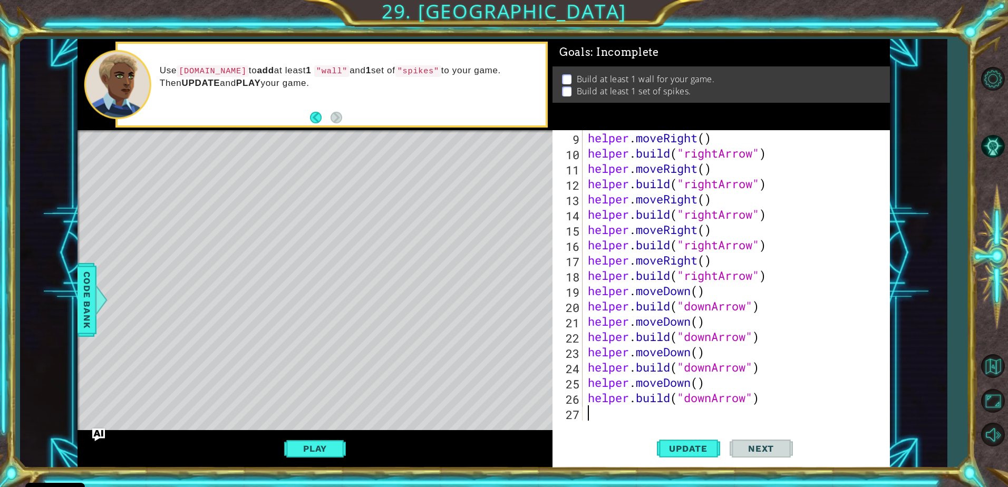
type textarea "he"
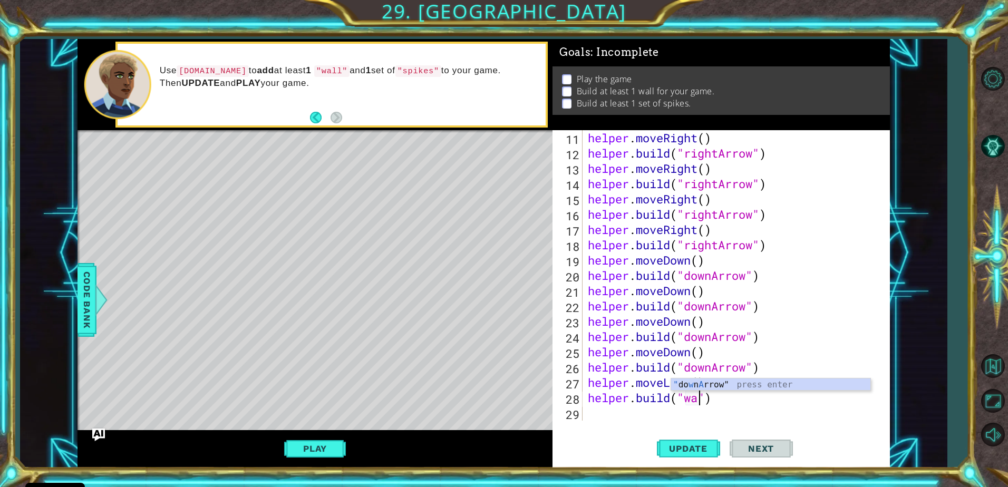
scroll to position [0, 5]
type textarea "[DOMAIN_NAME]("wall")"
type textarea "he"
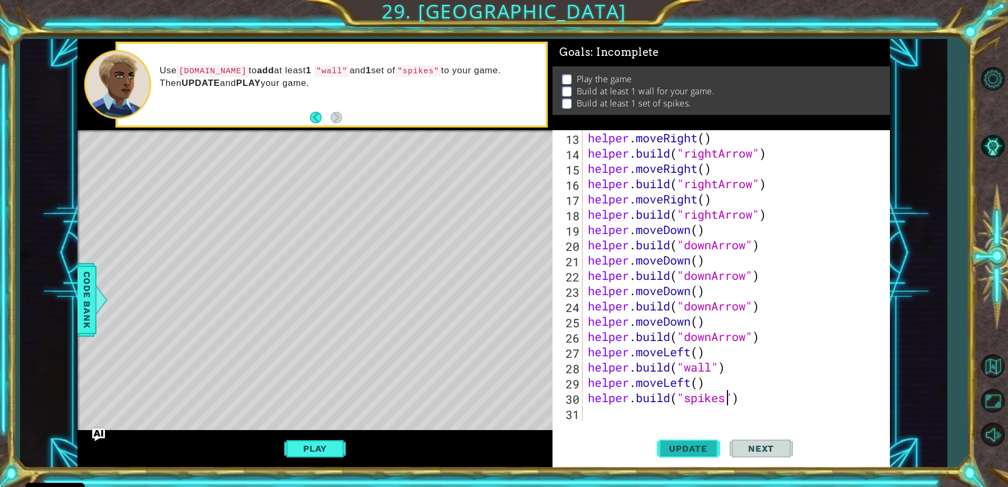
click at [677, 446] on span "Update" at bounding box center [689, 449] width 60 height 11
click at [302, 450] on button "Play" at bounding box center [315, 449] width 62 height 20
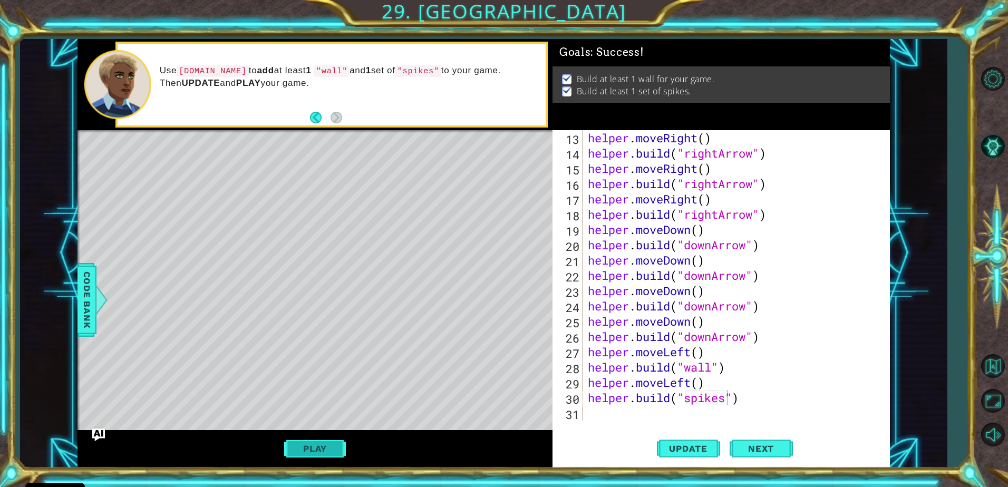
click at [303, 455] on button "Play" at bounding box center [315, 449] width 62 height 20
click at [765, 442] on button "Next" at bounding box center [761, 448] width 63 height 34
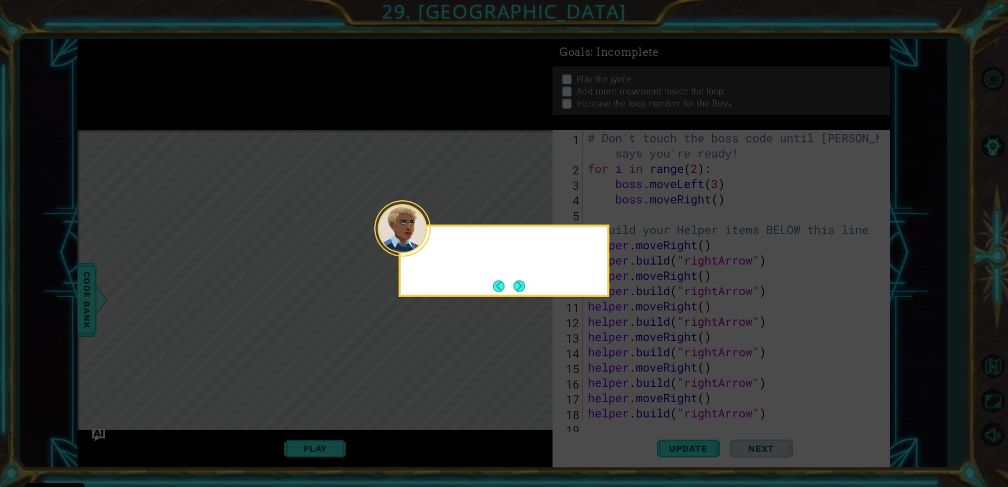
scroll to position [0, 0]
click at [517, 284] on button "Next" at bounding box center [520, 286] width 14 height 14
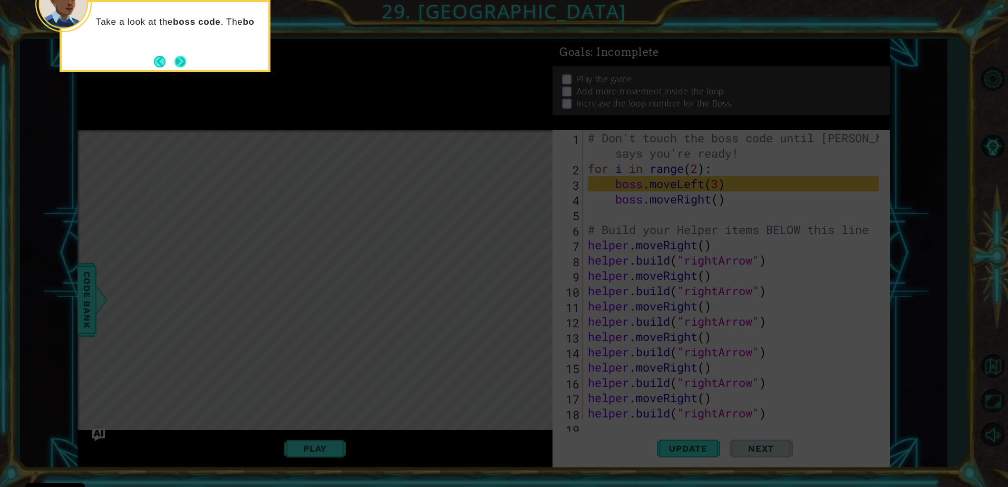
click at [176, 59] on button "Next" at bounding box center [180, 61] width 17 height 17
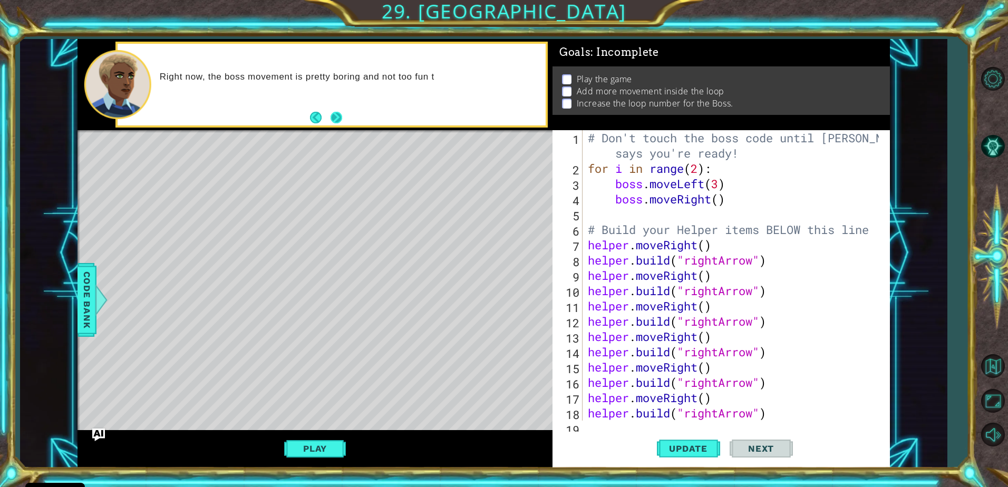
click at [334, 119] on button "Next" at bounding box center [337, 118] width 14 height 14
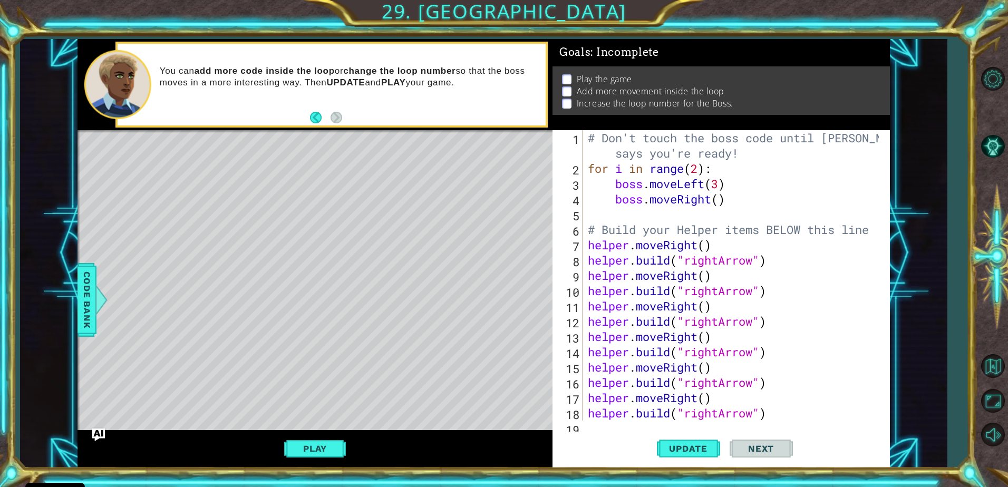
click at [724, 203] on div "# Don't touch the boss code until [PERSON_NAME] says you're ready! for i in ran…" at bounding box center [735, 298] width 298 height 336
click at [731, 199] on div "# Don't touch the boss code until [PERSON_NAME] says you're ready! for i in ran…" at bounding box center [735, 298] width 298 height 336
click at [720, 203] on div "# Don't touch the boss code until [PERSON_NAME] says you're ready! for i in ran…" at bounding box center [735, 298] width 298 height 336
type textarea "boss.moveRight(5)"
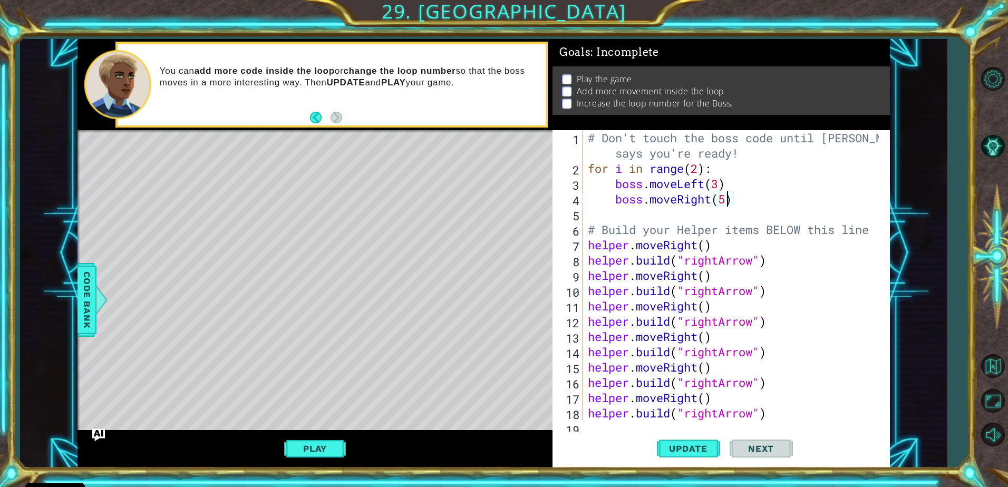
scroll to position [0, 0]
type textarea "b"
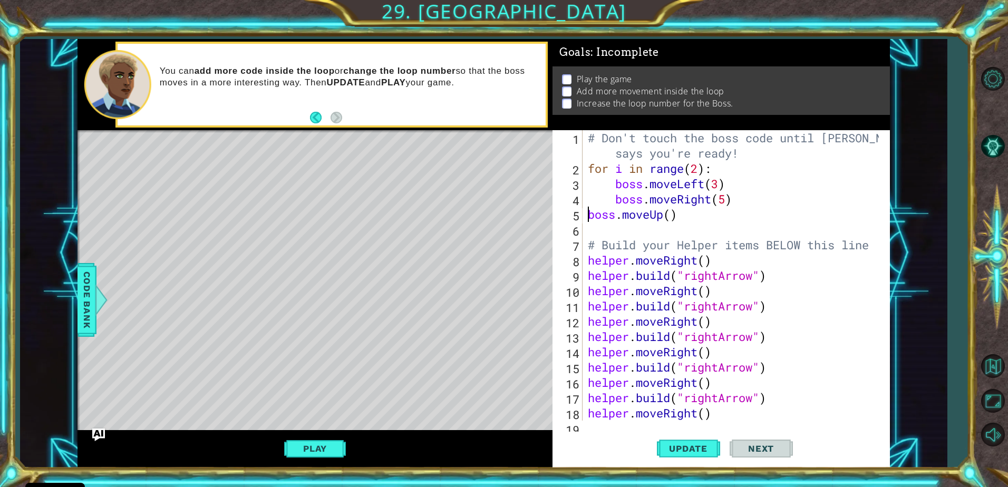
click at [589, 216] on div "# Don't touch the boss code until [PERSON_NAME] says you're ready! for i in ran…" at bounding box center [735, 298] width 298 height 336
click at [699, 213] on div "# Don't touch the boss code until [PERSON_NAME] says you're ready! for i in ran…" at bounding box center [735, 298] width 298 height 336
type textarea "boss.moveUp(4)"
type textarea "b"
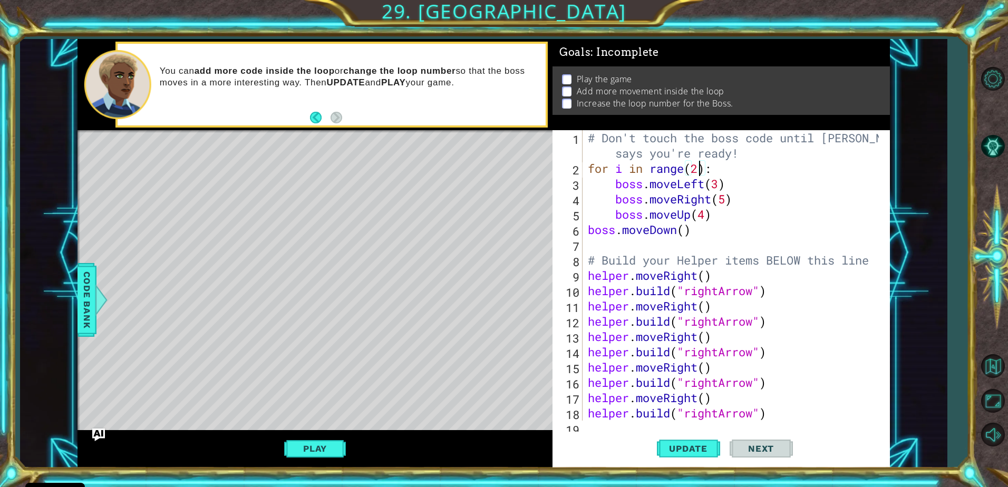
click at [701, 167] on div "# Don't touch the boss code until [PERSON_NAME] says you're ready! for i in ran…" at bounding box center [735, 298] width 298 height 336
click at [589, 230] on div "# Don't touch the boss code until [PERSON_NAME] says you're ready! for i in ran…" at bounding box center [735, 298] width 298 height 336
click at [715, 233] on div "# Don't touch the boss code until [PERSON_NAME] says you're ready! for i in ran…" at bounding box center [735, 298] width 298 height 336
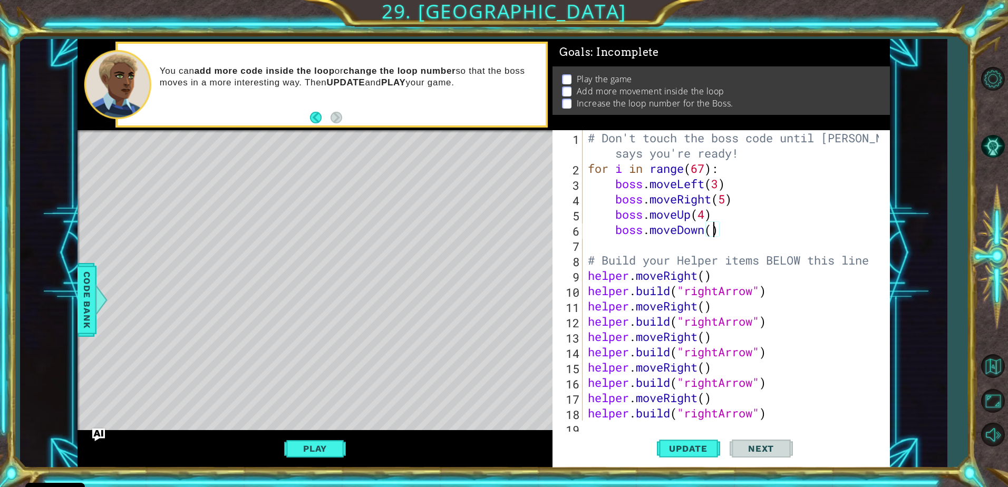
scroll to position [0, 6]
type textarea "boss.moveDown(3)"
click at [691, 451] on span "Update" at bounding box center [689, 449] width 60 height 11
click at [310, 447] on button "Play" at bounding box center [315, 449] width 62 height 20
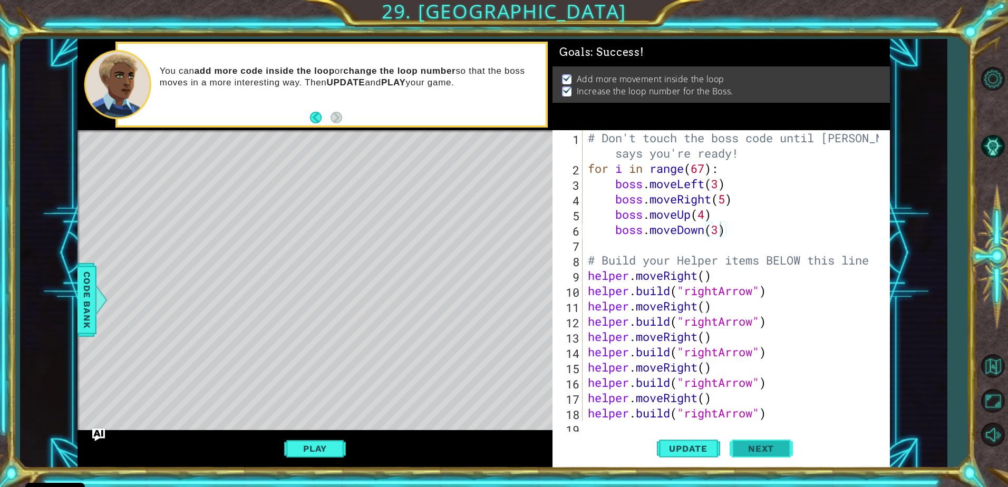
click at [758, 445] on span "Next" at bounding box center [761, 449] width 47 height 11
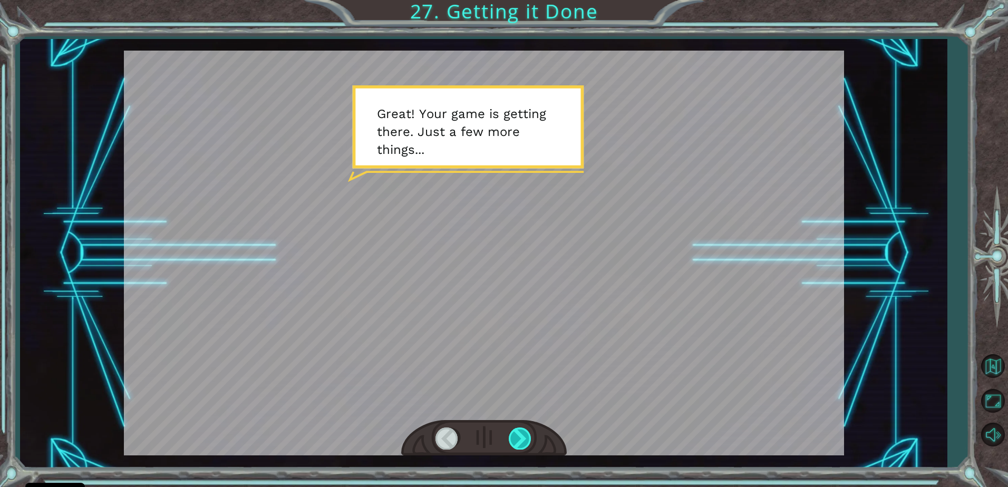
click at [517, 447] on div at bounding box center [521, 439] width 24 height 22
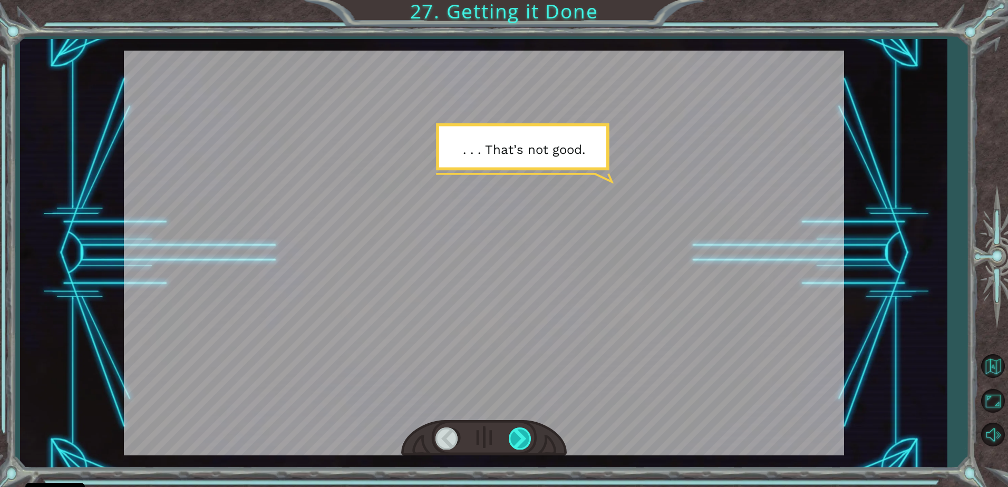
click at [523, 445] on div at bounding box center [521, 439] width 24 height 22
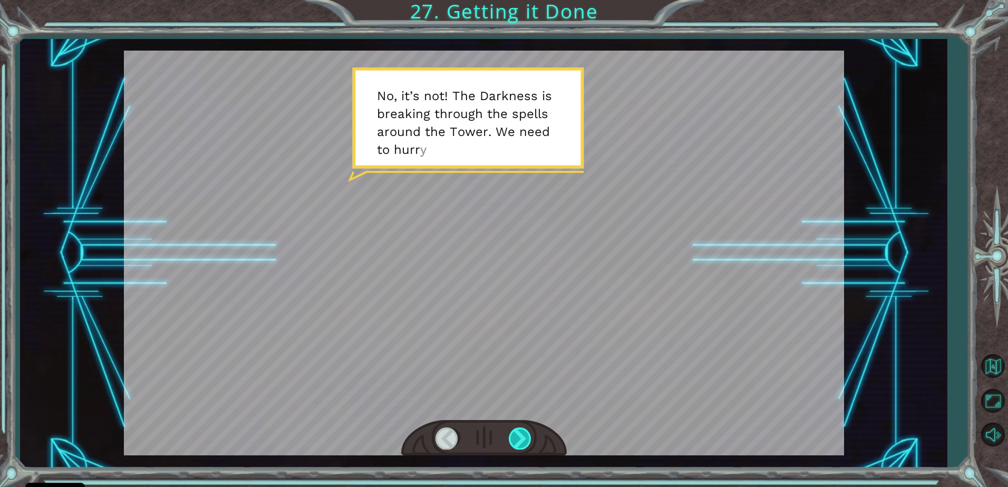
click at [523, 445] on div at bounding box center [521, 439] width 24 height 22
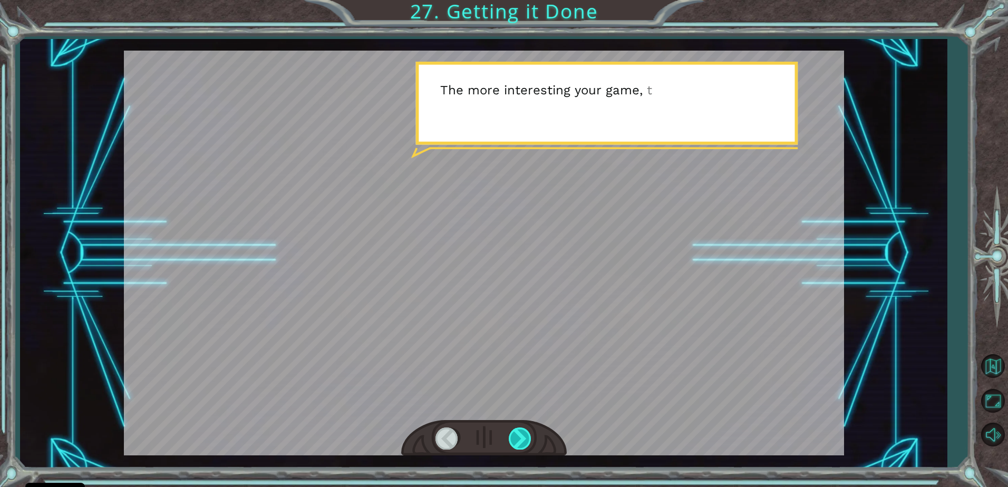
click at [522, 446] on div at bounding box center [521, 439] width 24 height 22
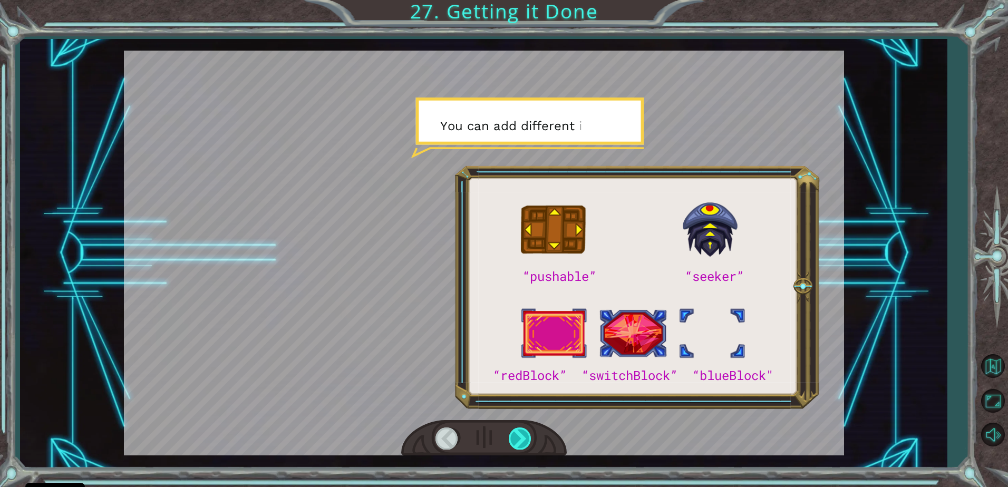
click at [522, 446] on div at bounding box center [521, 439] width 24 height 22
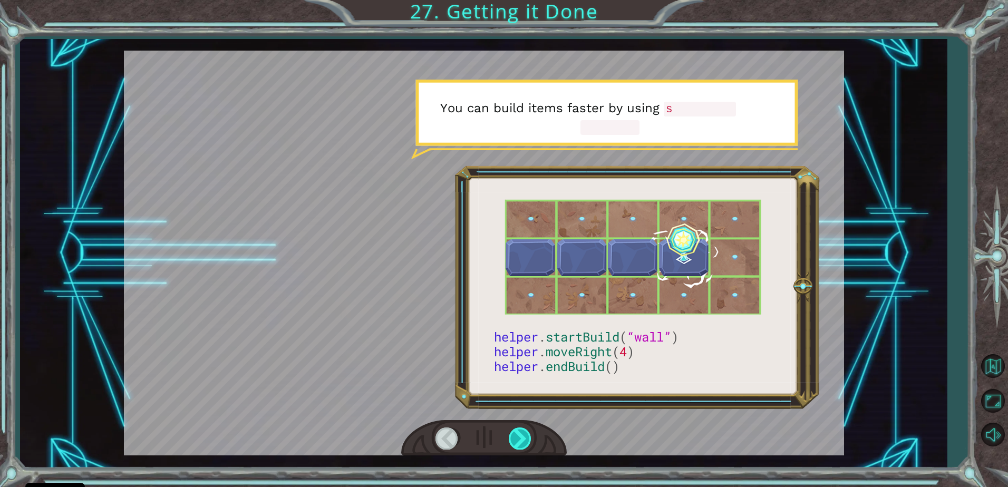
click at [522, 446] on div at bounding box center [521, 439] width 24 height 22
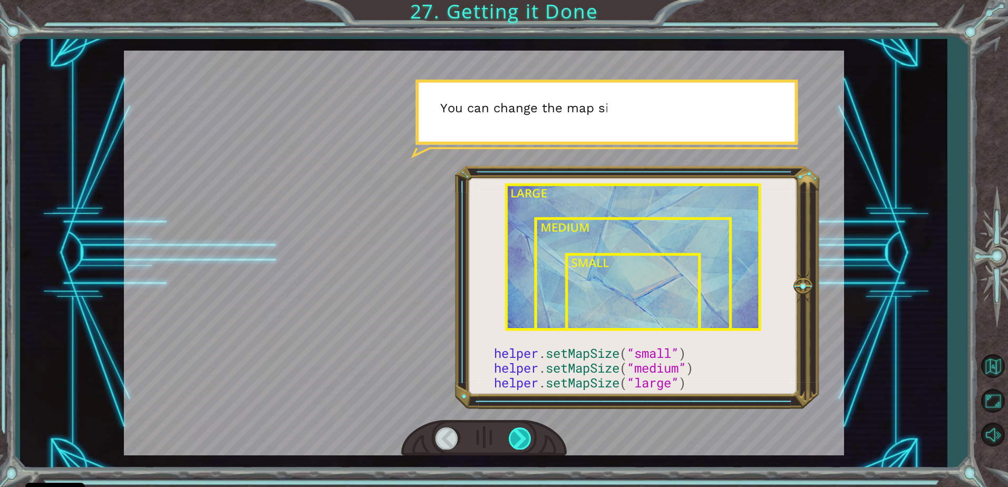
click at [522, 446] on div at bounding box center [521, 439] width 24 height 22
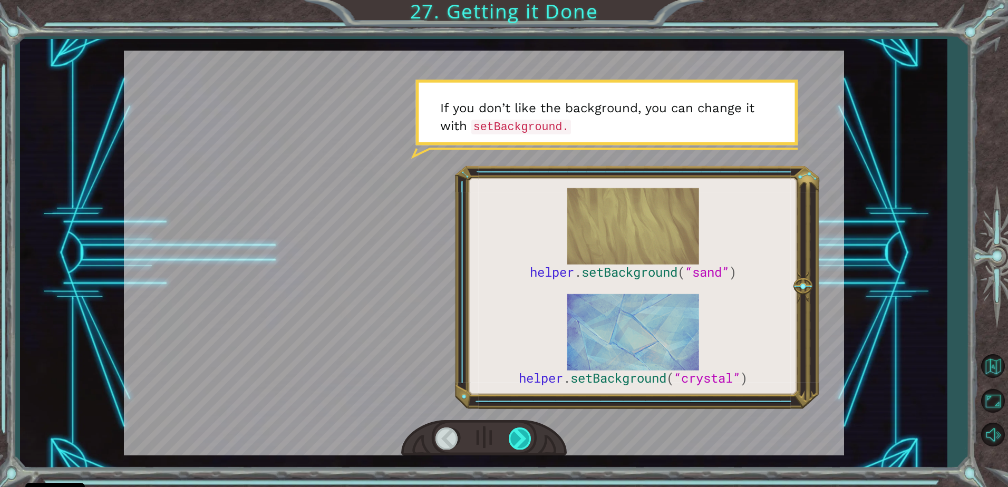
click at [522, 446] on div at bounding box center [521, 439] width 24 height 22
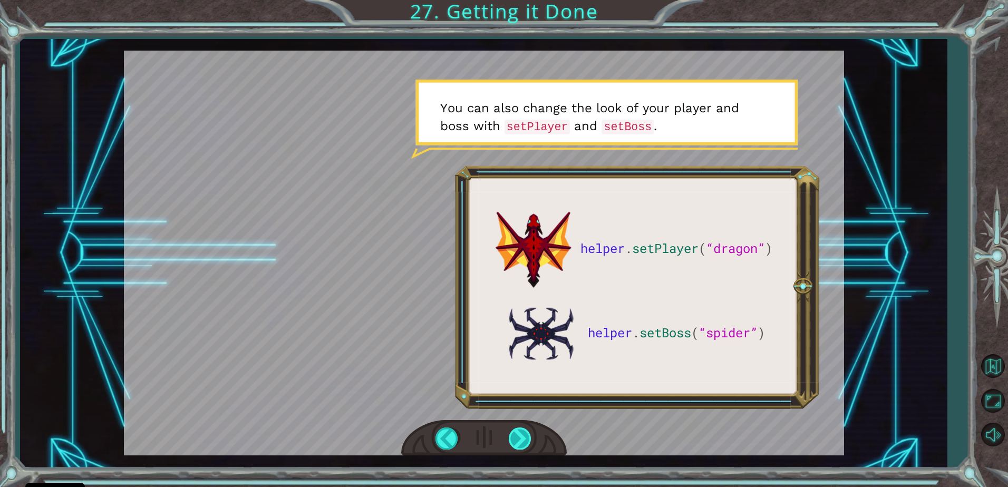
click at [522, 446] on div at bounding box center [521, 439] width 24 height 22
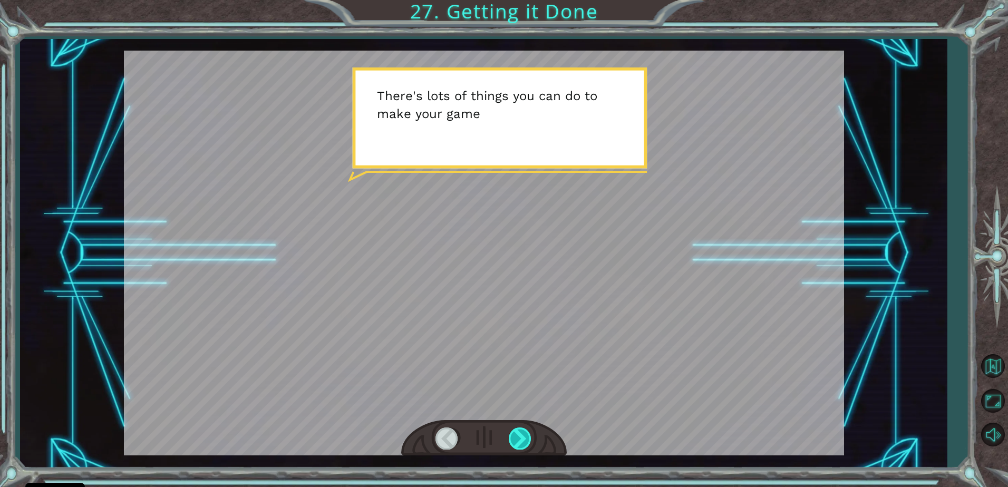
click at [523, 435] on div at bounding box center [521, 439] width 24 height 22
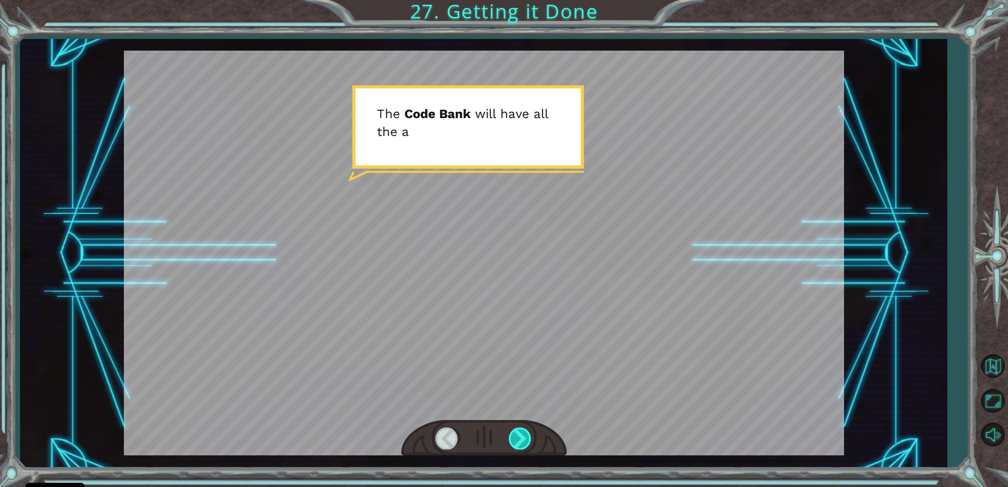
click at [523, 435] on div at bounding box center [521, 439] width 24 height 22
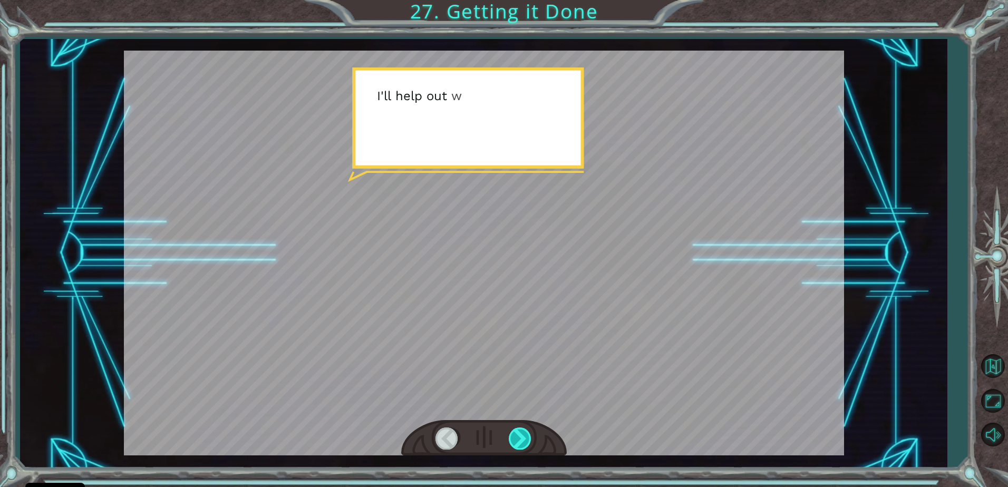
click at [523, 435] on div at bounding box center [521, 439] width 24 height 22
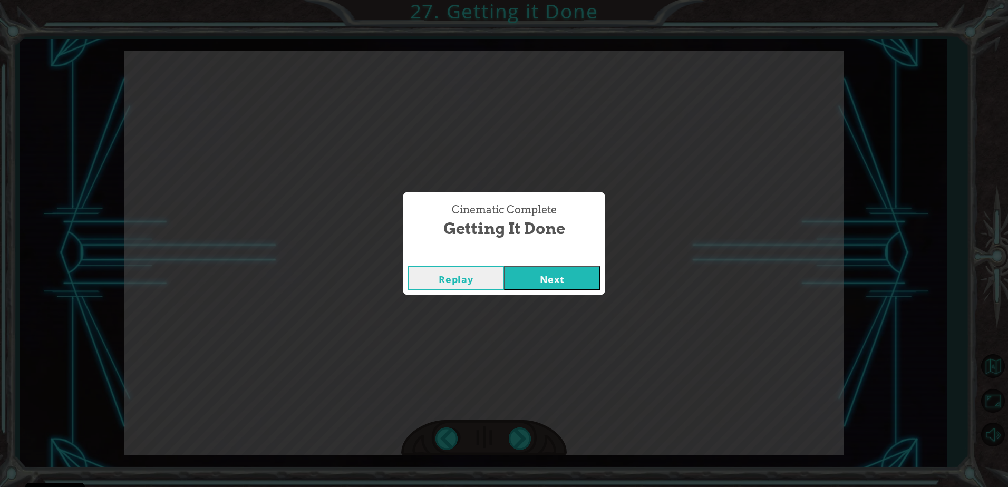
click at [526, 455] on div "Cinematic Complete Getting it Done Replay Next" at bounding box center [504, 243] width 1008 height 487
click at [584, 281] on button "Next" at bounding box center [552, 278] width 96 height 24
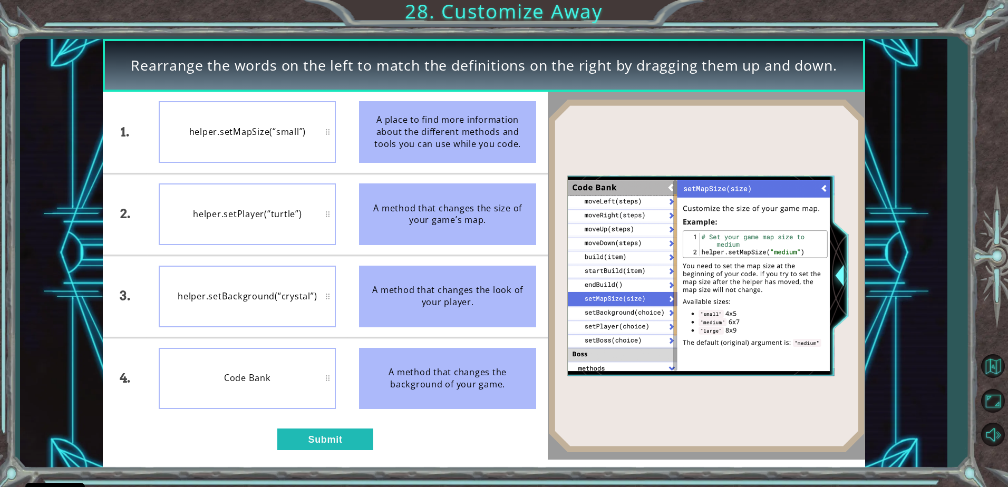
drag, startPoint x: 462, startPoint y: 272, endPoint x: 398, endPoint y: 295, distance: 67.9
click at [398, 295] on div "A method that changes the look of your player." at bounding box center [447, 297] width 177 height 62
drag, startPoint x: 398, startPoint y: 295, endPoint x: 295, endPoint y: 306, distance: 103.4
click at [297, 310] on div "1. 2. 3. 4. helper.setMapSize(“small”) helper.setPlayer(“turtle”) helper.setBac…" at bounding box center [325, 255] width 445 height 327
click at [340, 445] on button "Submit" at bounding box center [325, 439] width 96 height 21
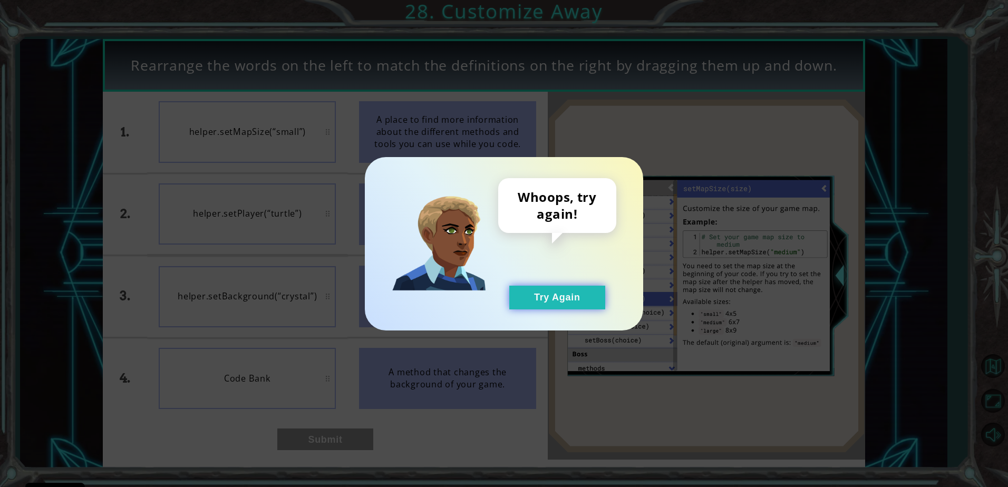
click at [561, 290] on button "Try Again" at bounding box center [557, 298] width 96 height 24
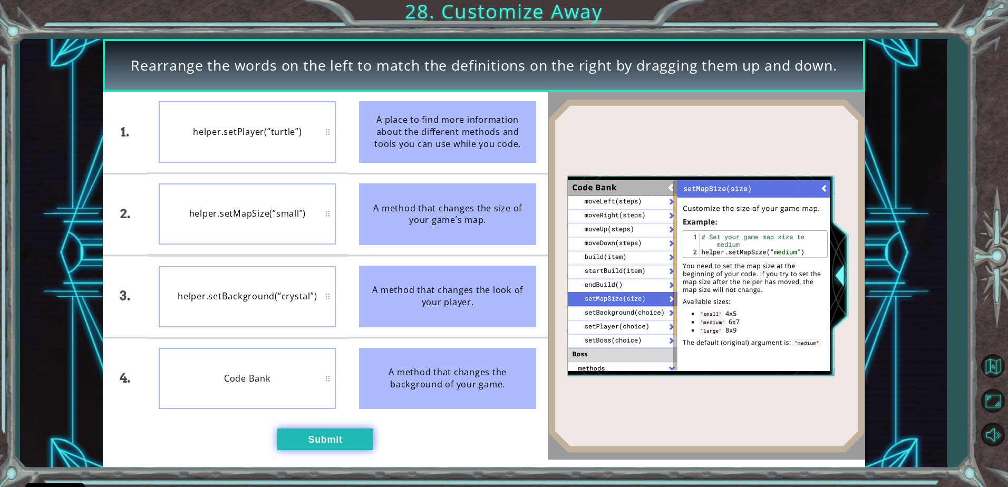
click at [321, 444] on button "Submit" at bounding box center [325, 439] width 96 height 21
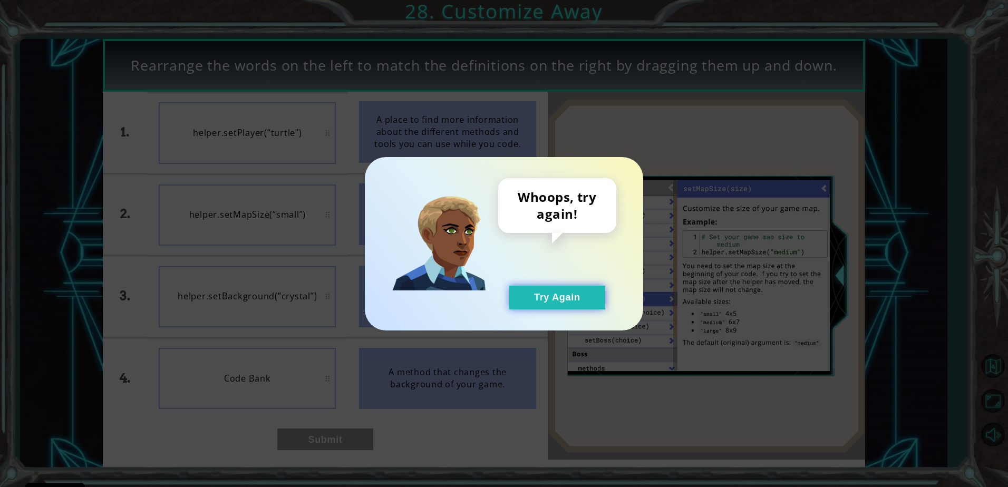
click at [550, 307] on button "Try Again" at bounding box center [557, 298] width 96 height 24
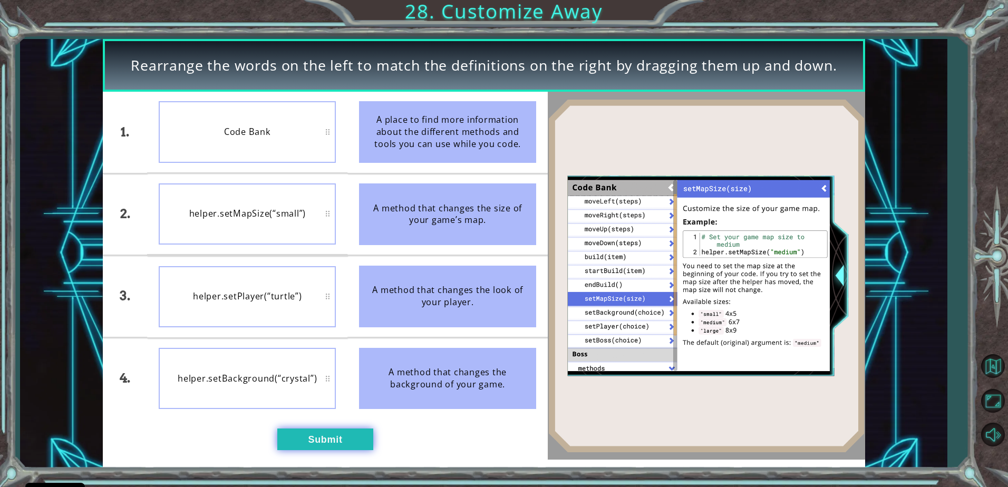
click at [303, 432] on button "Submit" at bounding box center [325, 439] width 96 height 21
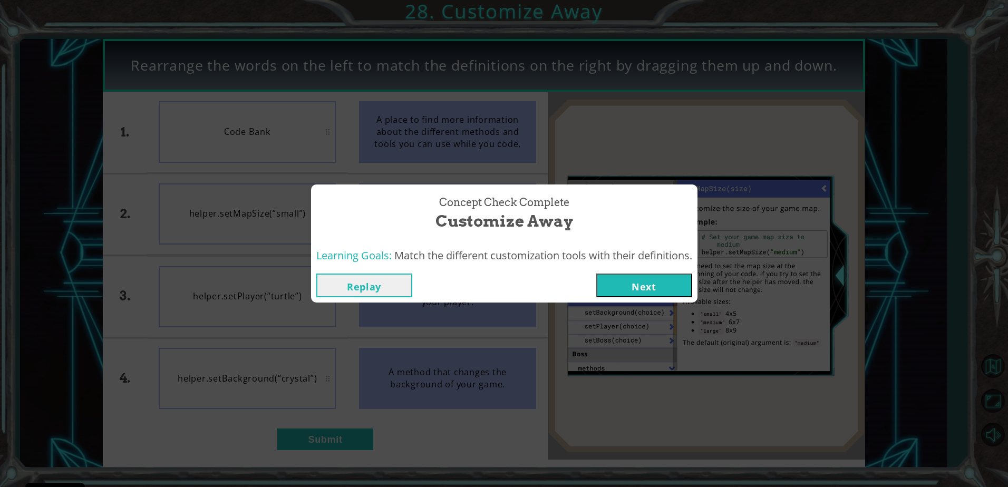
click at [651, 283] on button "Next" at bounding box center [644, 286] width 96 height 24
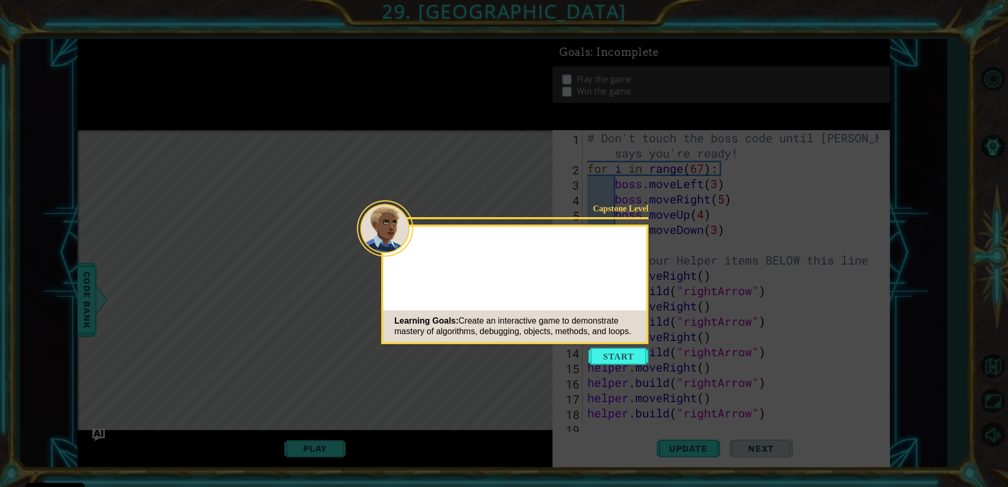
click at [622, 353] on button "Start" at bounding box center [619, 356] width 60 height 17
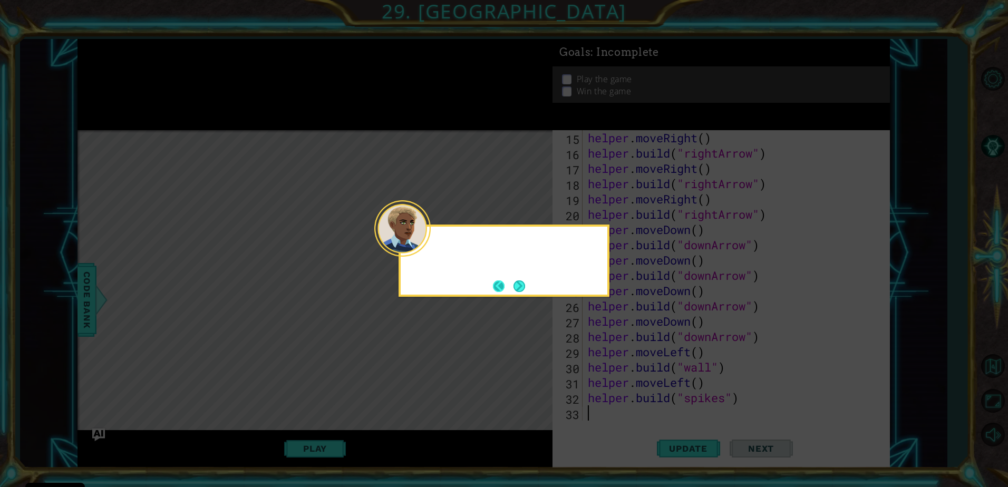
scroll to position [229, 0]
click at [522, 282] on button "Next" at bounding box center [519, 286] width 18 height 18
click at [522, 282] on button "Next" at bounding box center [519, 286] width 17 height 17
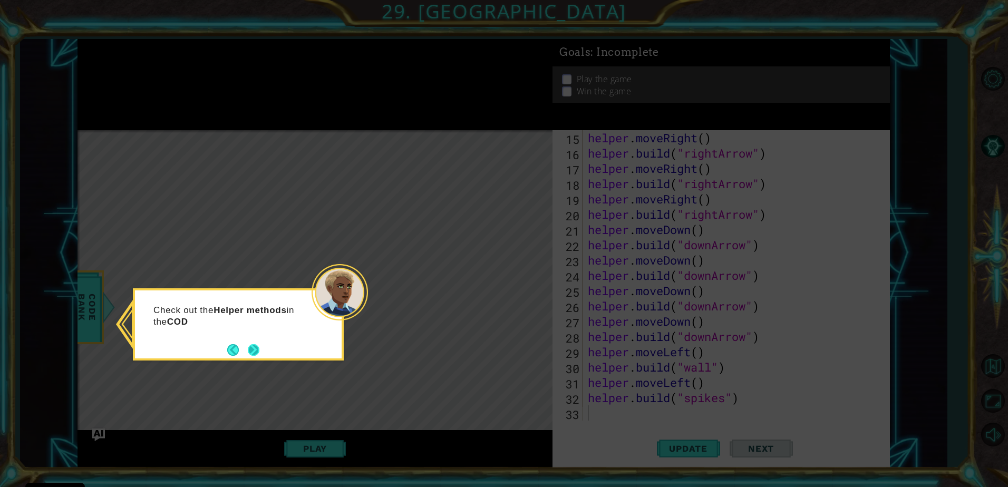
click at [250, 341] on button "Next" at bounding box center [254, 350] width 18 height 18
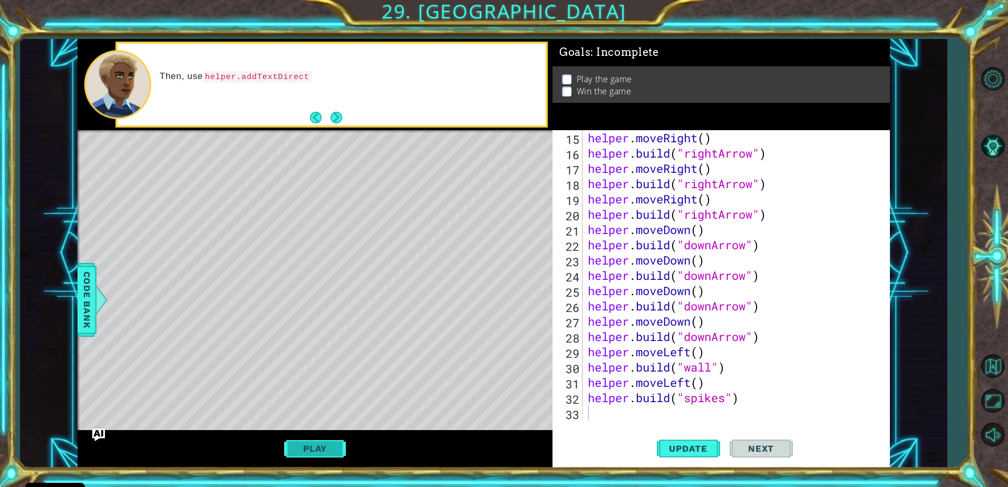
click at [332, 453] on button "Play" at bounding box center [315, 449] width 62 height 20
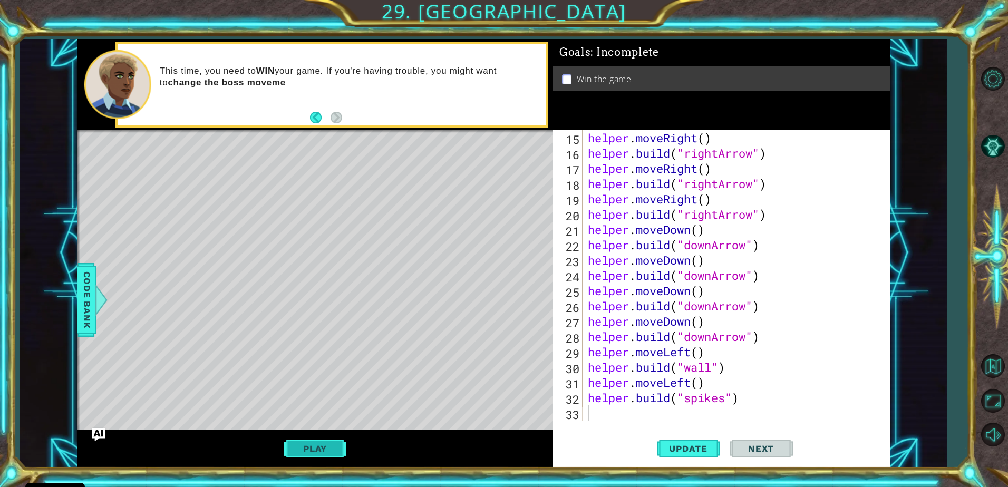
click at [315, 451] on button "Play" at bounding box center [315, 449] width 62 height 20
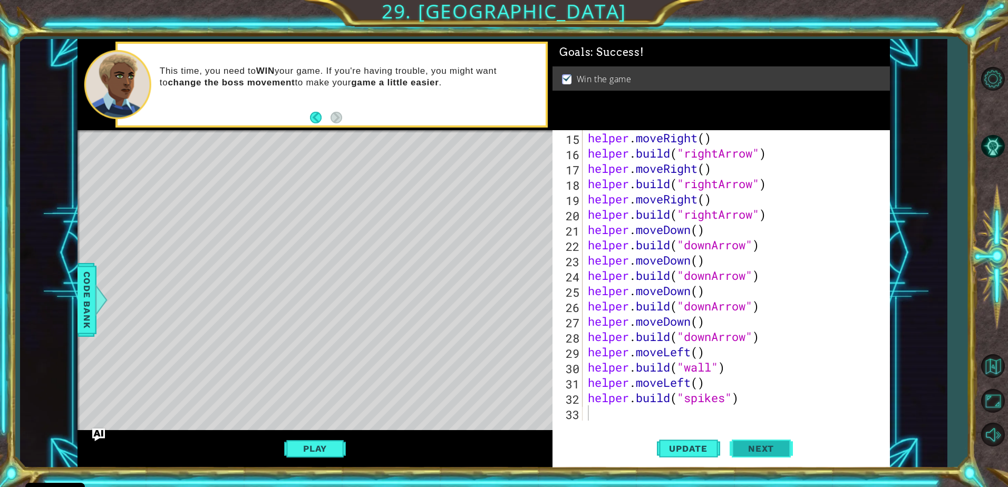
click at [763, 449] on span "Next" at bounding box center [761, 447] width 47 height 11
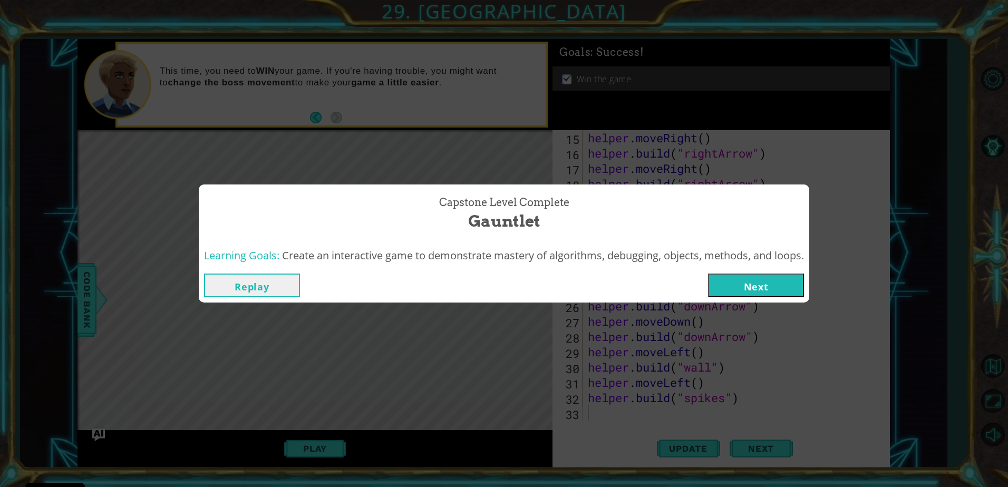
click at [783, 288] on button "Next" at bounding box center [756, 286] width 96 height 24
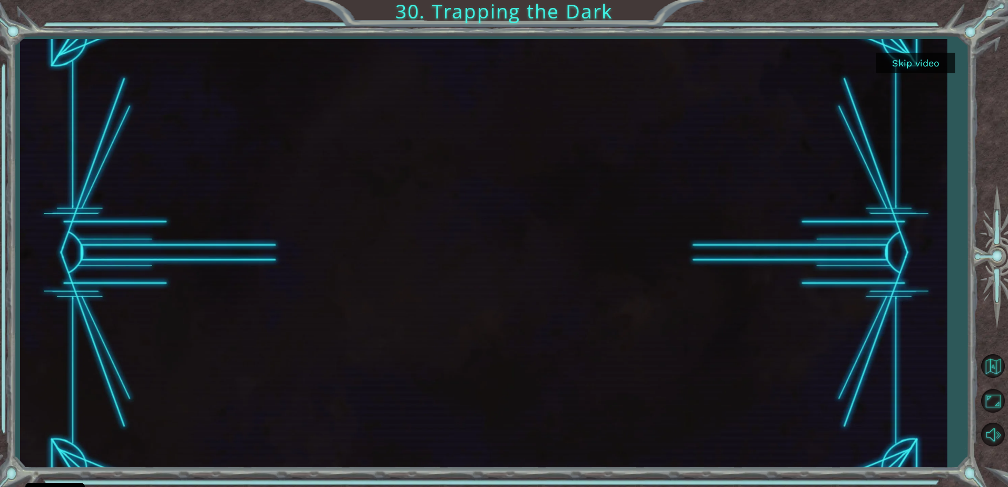
click at [938, 66] on button "Skip video" at bounding box center [915, 63] width 79 height 21
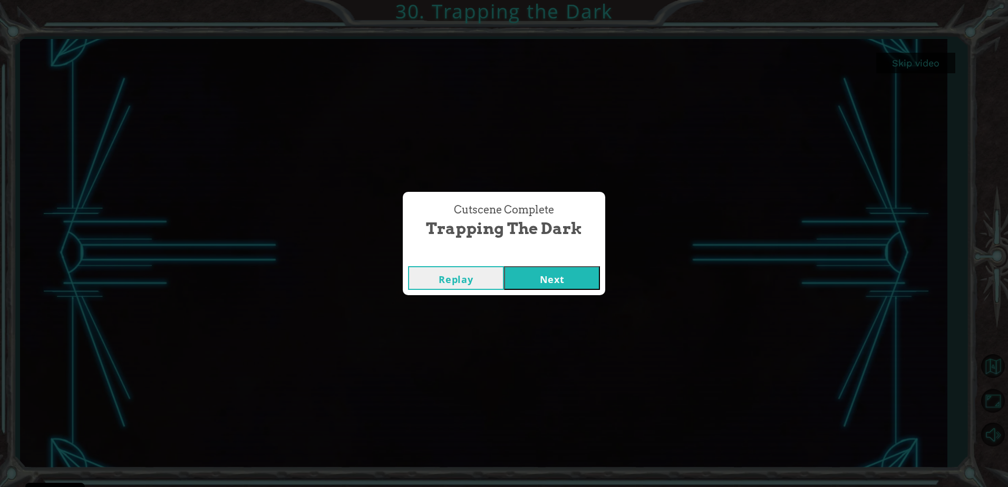
click at [557, 282] on button "Next" at bounding box center [552, 278] width 96 height 24
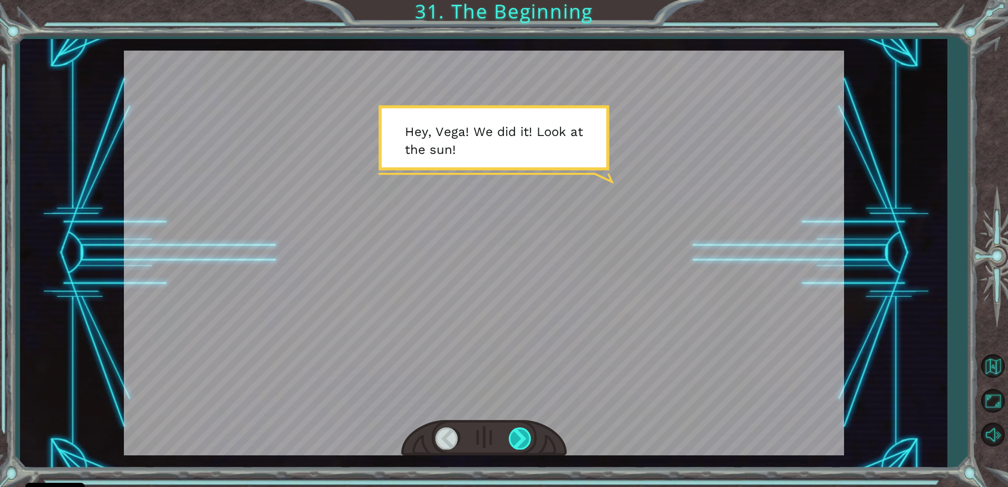
click at [515, 439] on div at bounding box center [521, 439] width 24 height 22
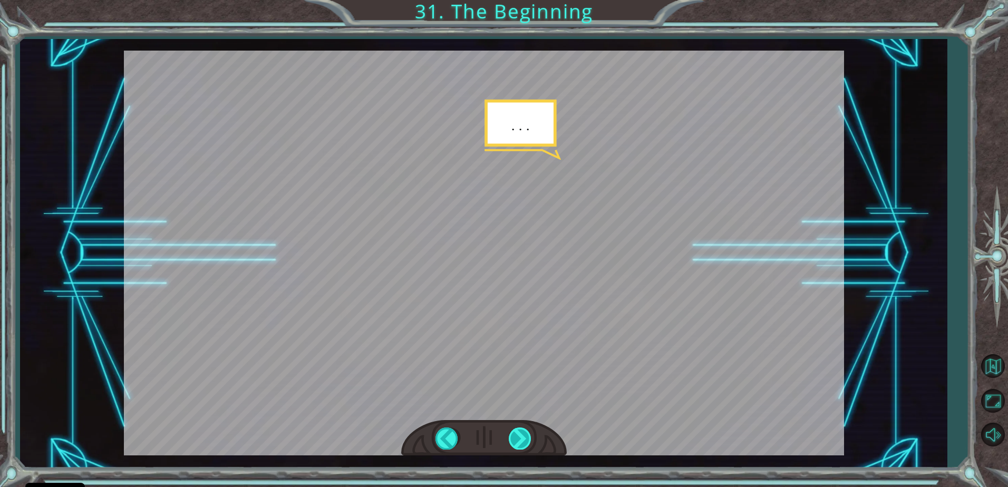
click at [514, 444] on div at bounding box center [521, 439] width 24 height 22
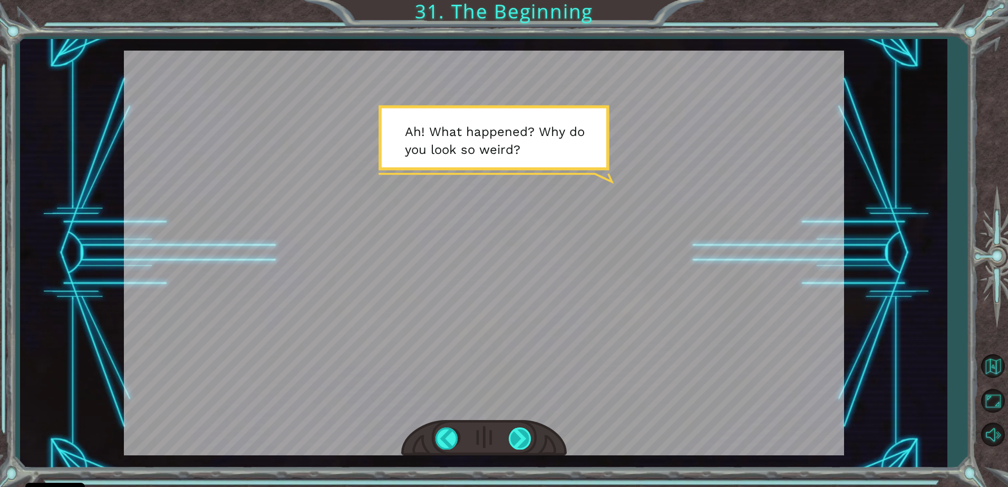
click at [516, 441] on div at bounding box center [521, 439] width 24 height 22
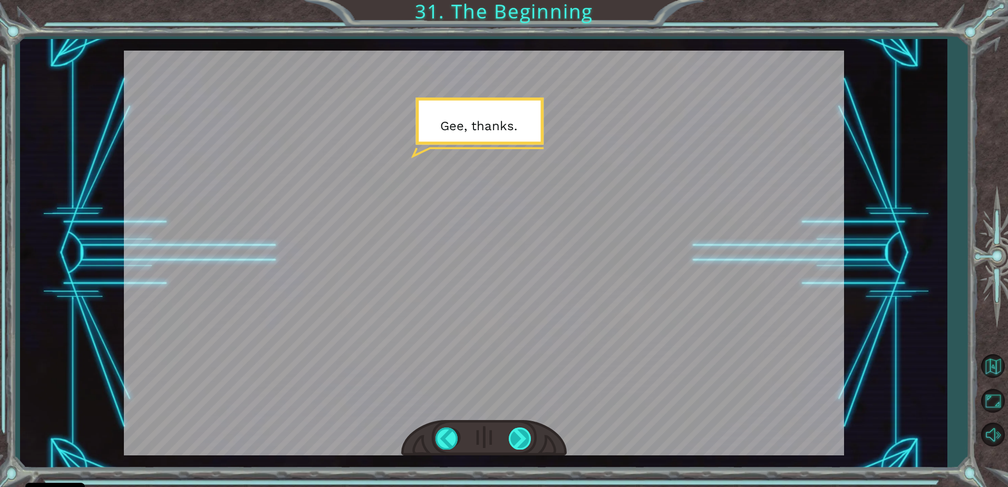
click at [519, 440] on div at bounding box center [521, 439] width 24 height 22
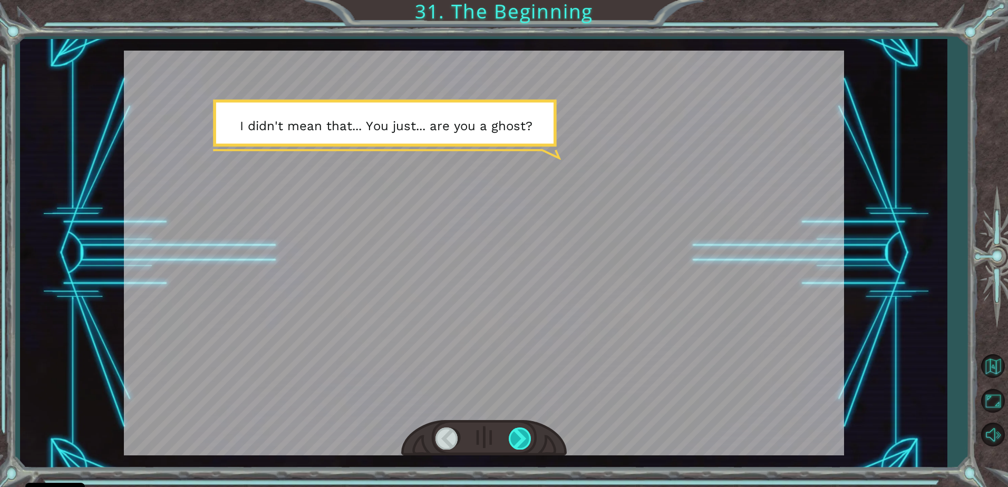
click at [514, 437] on div at bounding box center [521, 439] width 24 height 22
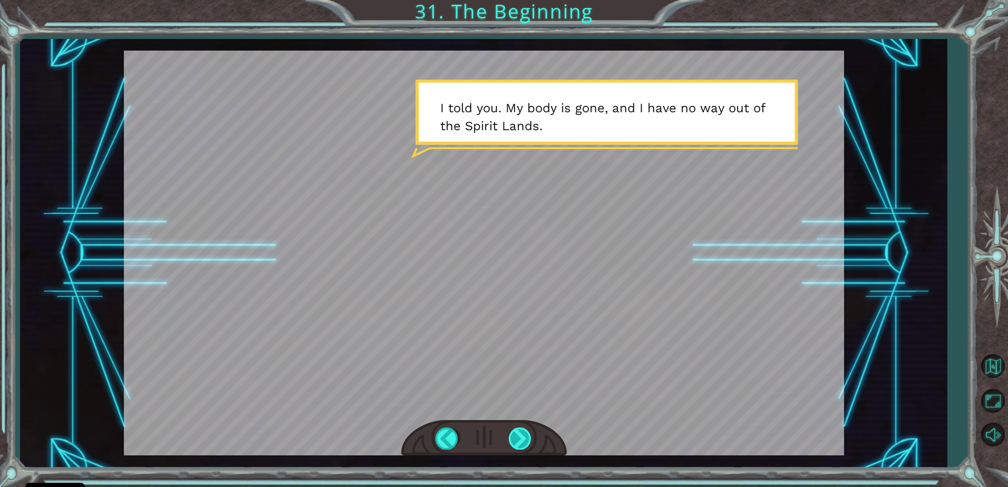
click at [522, 429] on div at bounding box center [521, 439] width 24 height 22
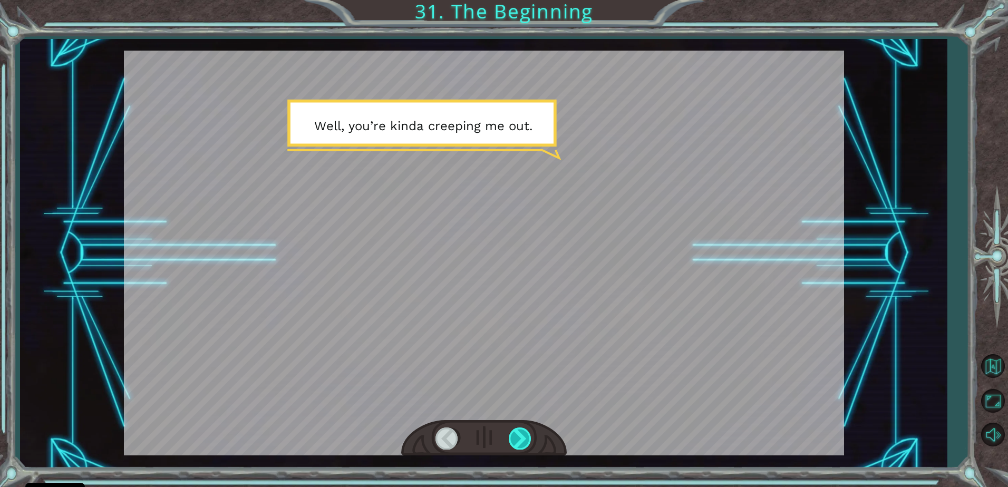
click at [522, 429] on div at bounding box center [521, 439] width 24 height 22
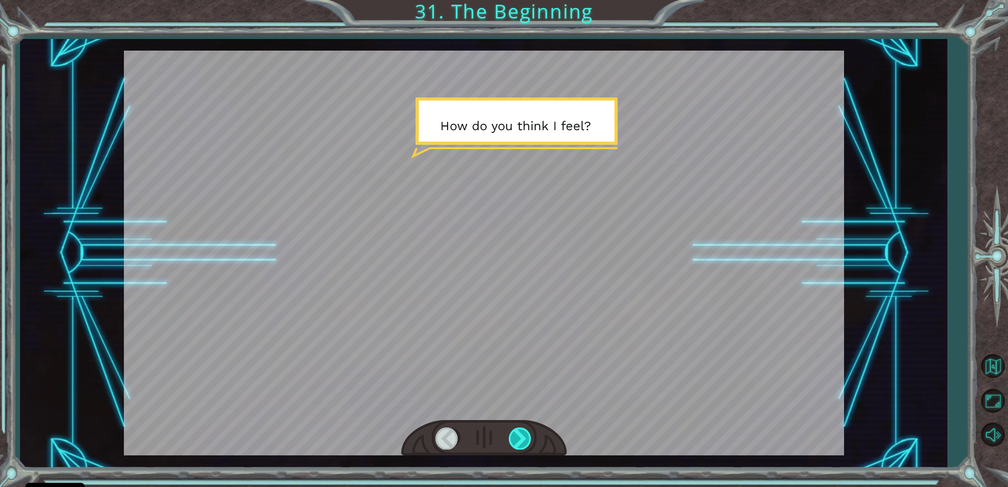
click at [522, 433] on div at bounding box center [521, 439] width 24 height 22
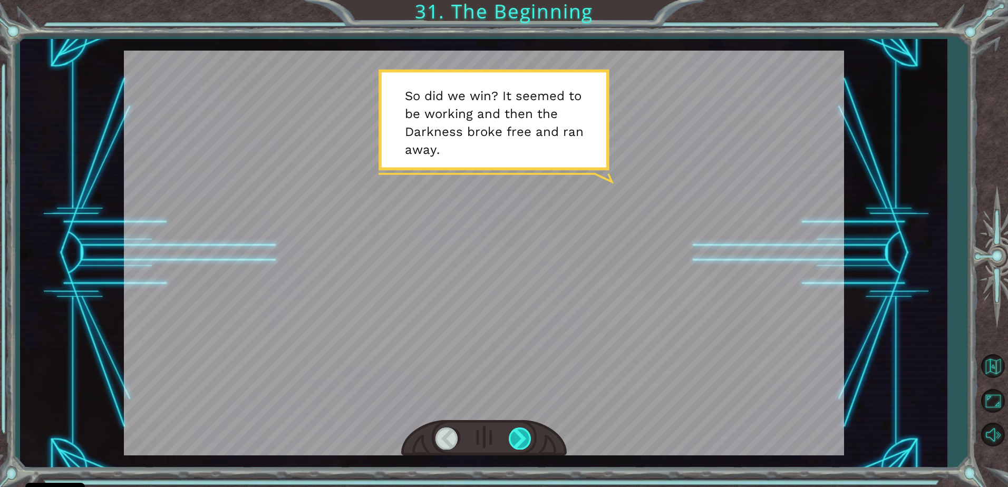
click at [522, 433] on div at bounding box center [521, 439] width 24 height 22
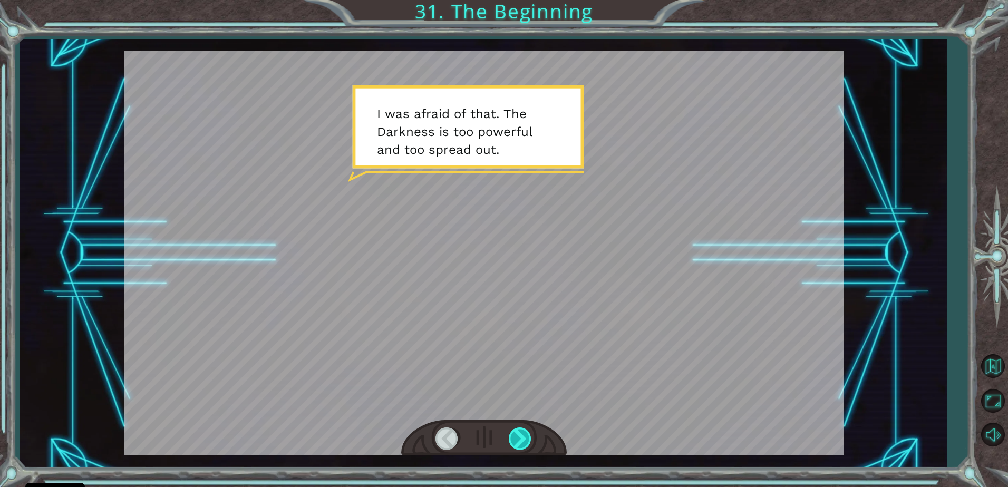
click at [522, 433] on div at bounding box center [521, 439] width 24 height 22
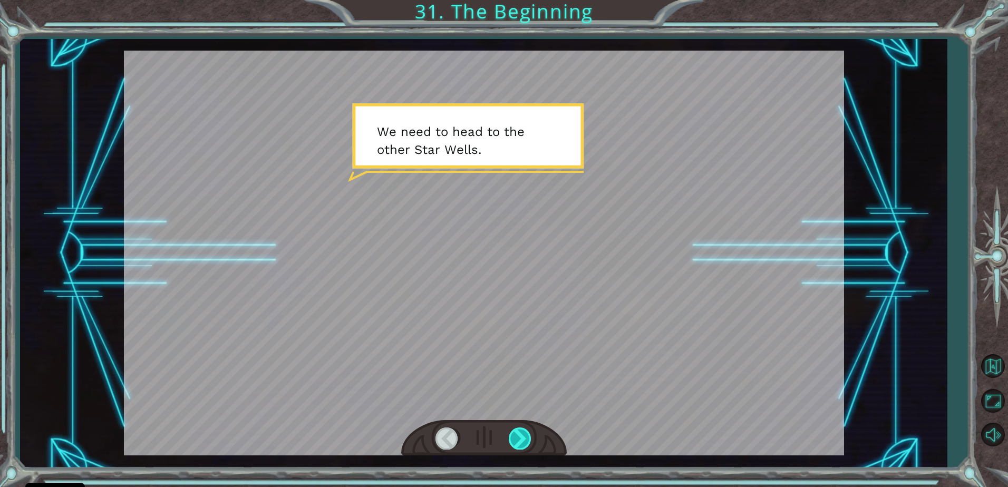
click at [522, 433] on div at bounding box center [521, 439] width 24 height 22
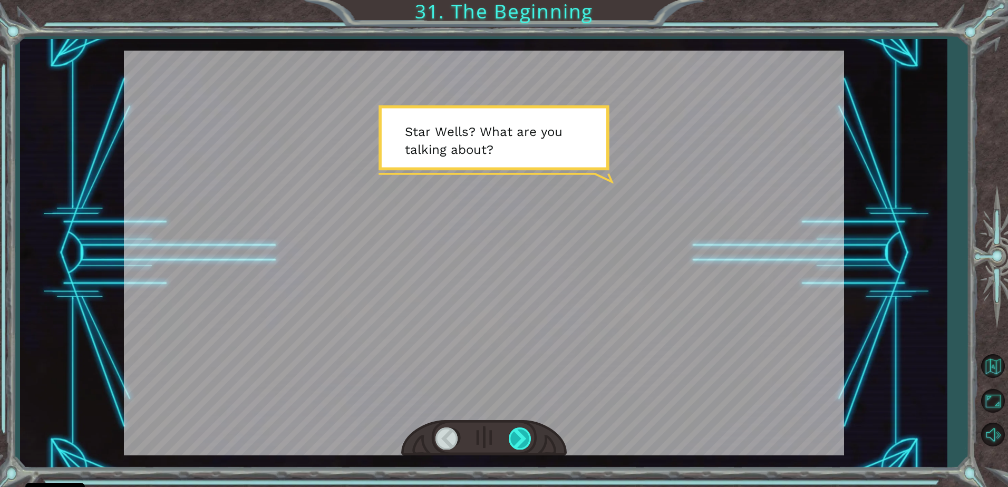
click at [522, 433] on div at bounding box center [521, 439] width 24 height 22
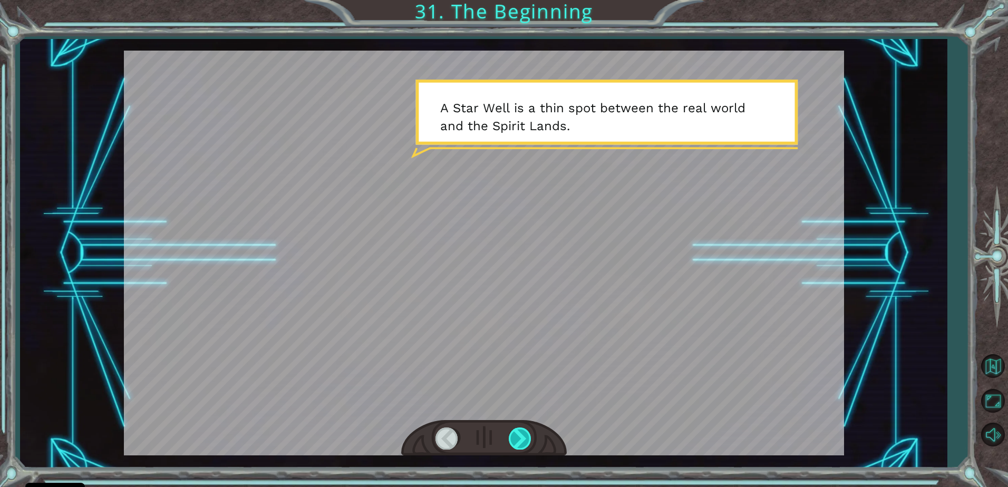
click at [526, 435] on div at bounding box center [521, 439] width 24 height 22
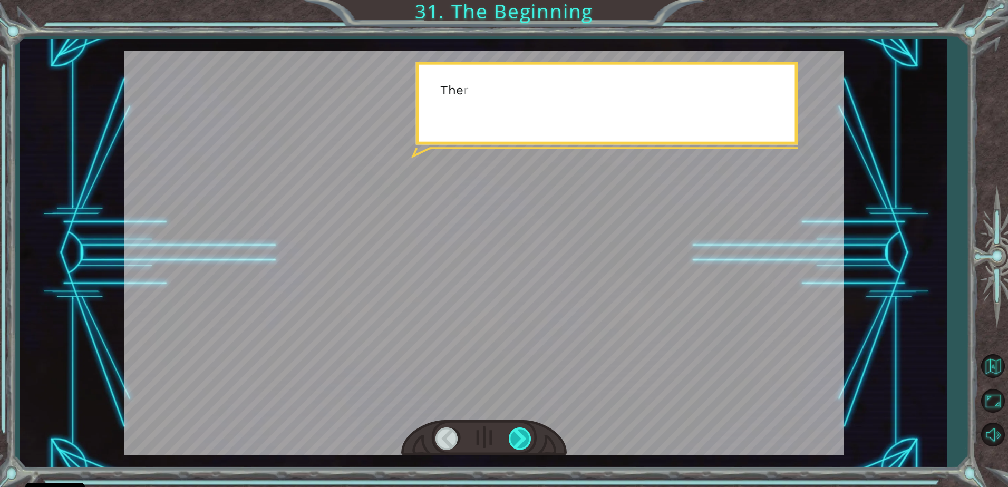
click at [526, 435] on div at bounding box center [521, 439] width 24 height 22
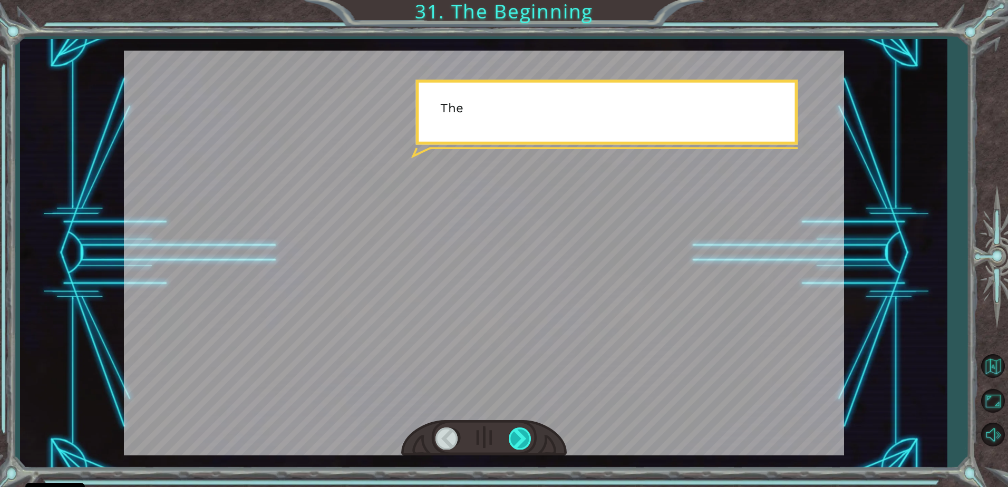
click at [526, 435] on div at bounding box center [521, 439] width 24 height 22
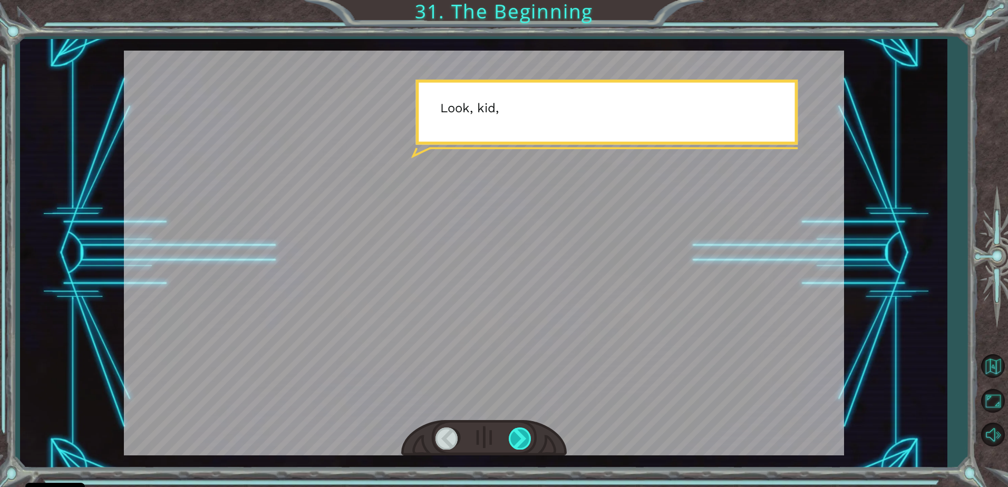
click at [526, 435] on div at bounding box center [521, 439] width 24 height 22
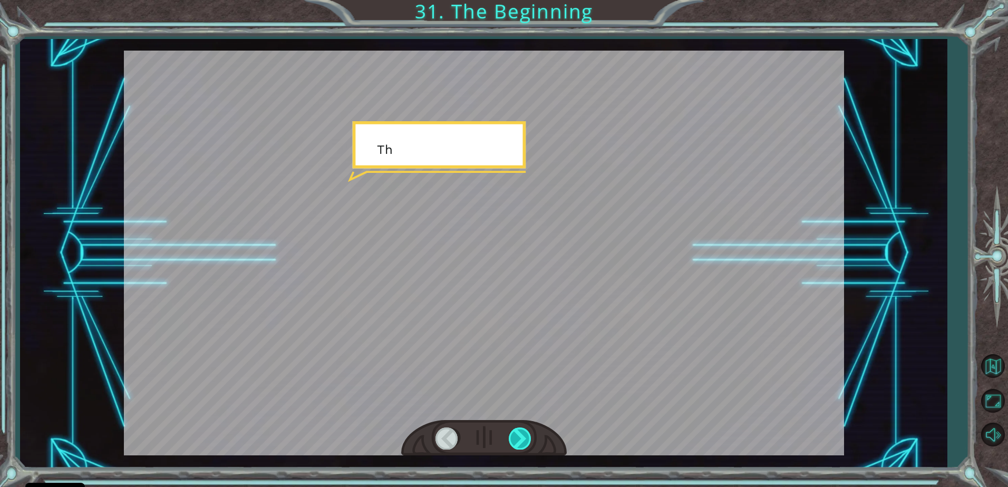
click at [526, 435] on div at bounding box center [521, 439] width 24 height 22
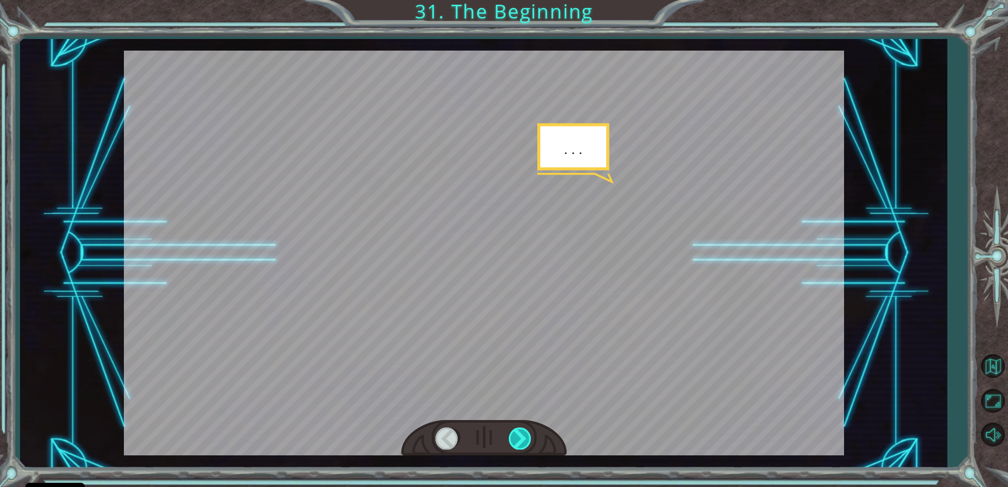
click at [526, 435] on div at bounding box center [521, 439] width 24 height 22
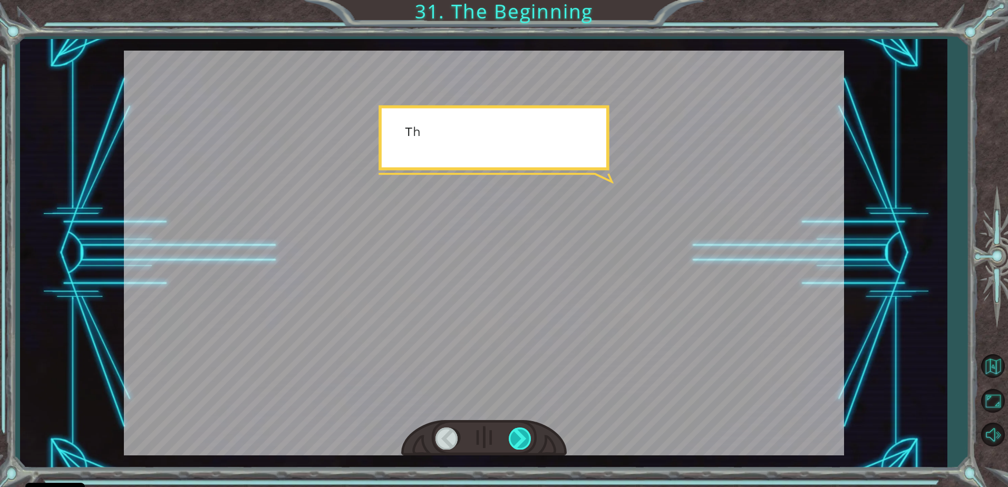
click at [526, 435] on div at bounding box center [521, 439] width 24 height 22
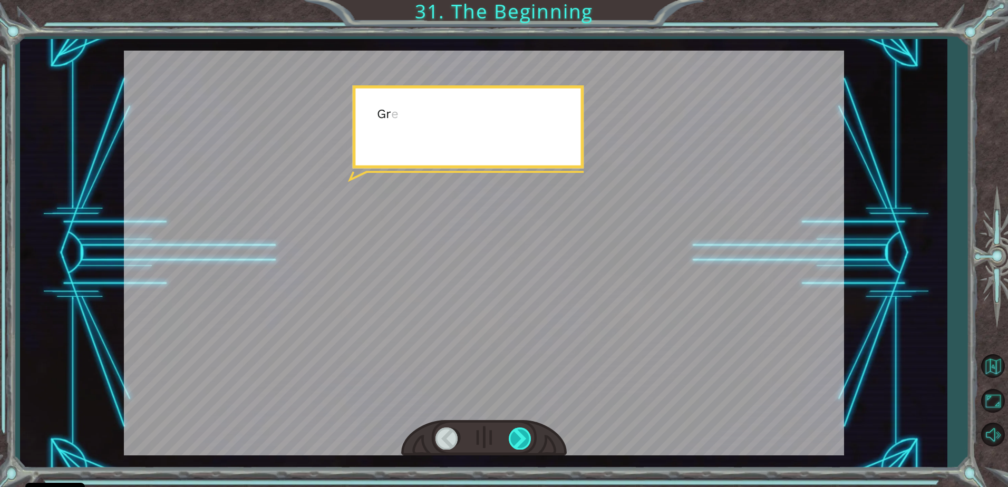
click at [526, 435] on div at bounding box center [521, 439] width 24 height 22
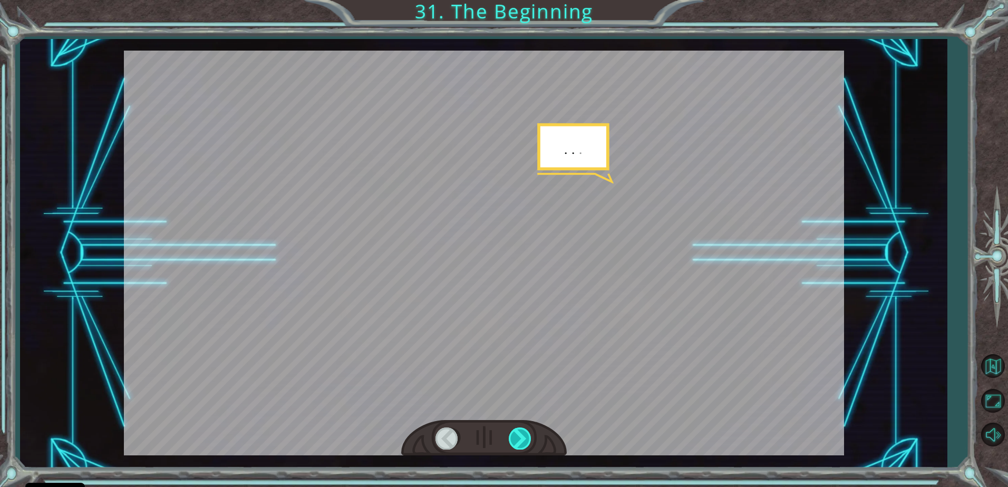
click at [526, 435] on div at bounding box center [521, 439] width 24 height 22
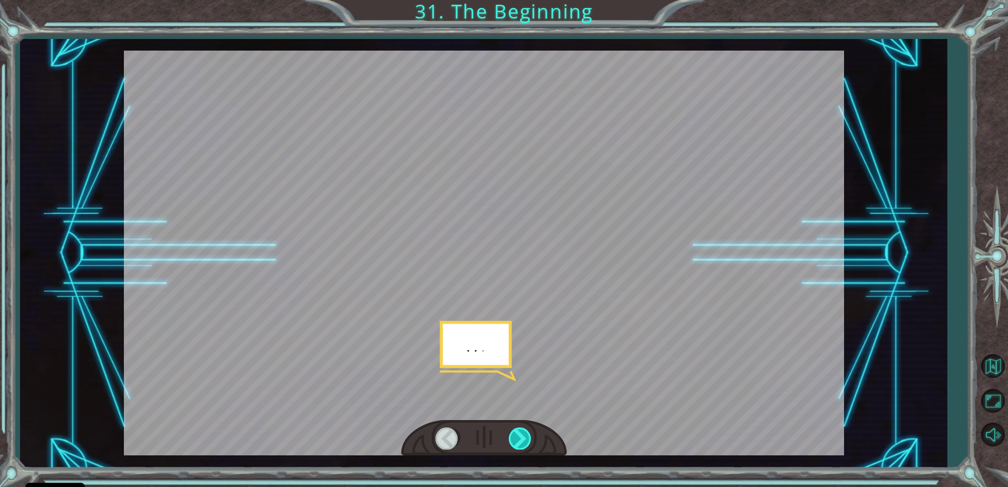
click at [526, 435] on div at bounding box center [521, 439] width 24 height 22
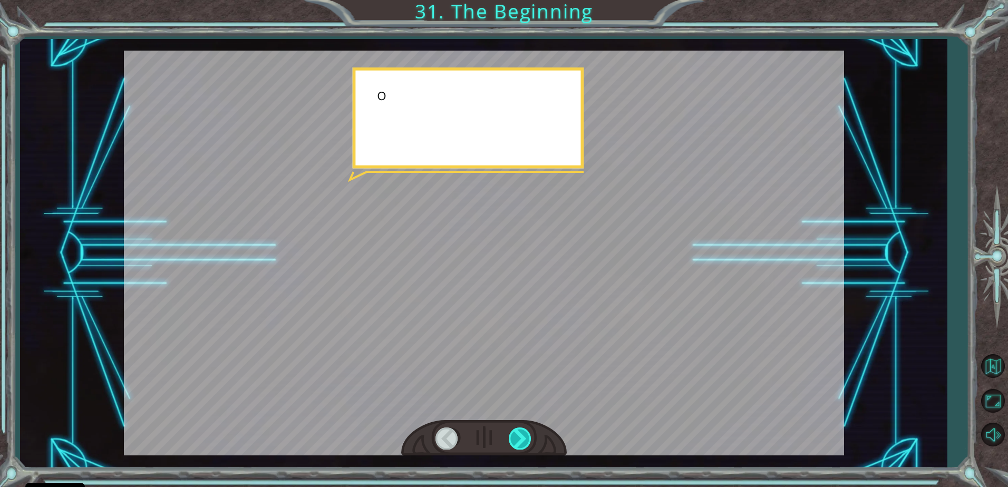
click at [526, 435] on div at bounding box center [521, 439] width 24 height 22
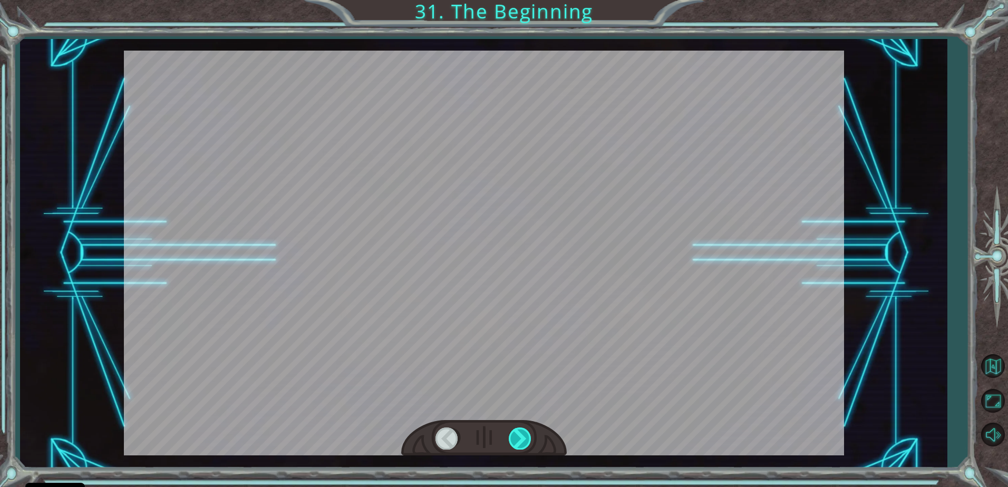
click at [526, 435] on div at bounding box center [521, 439] width 24 height 22
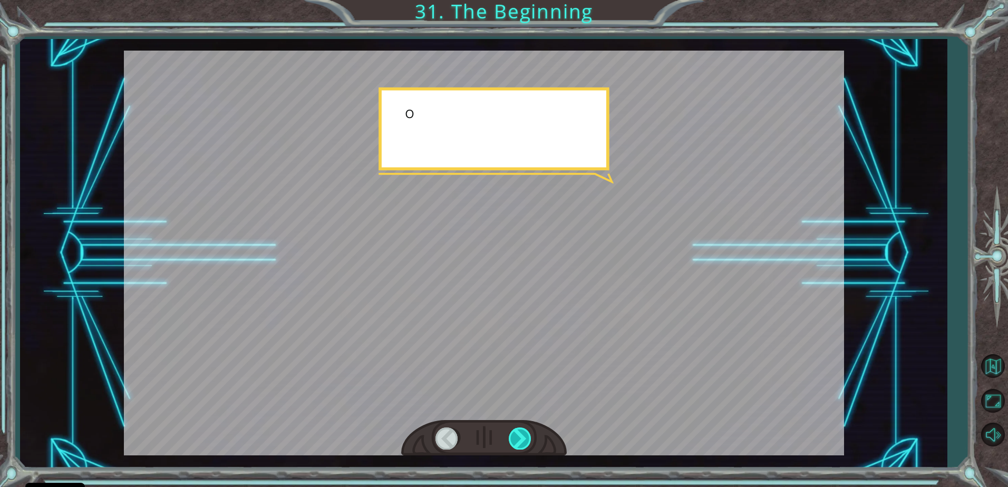
click at [526, 435] on div at bounding box center [521, 439] width 24 height 22
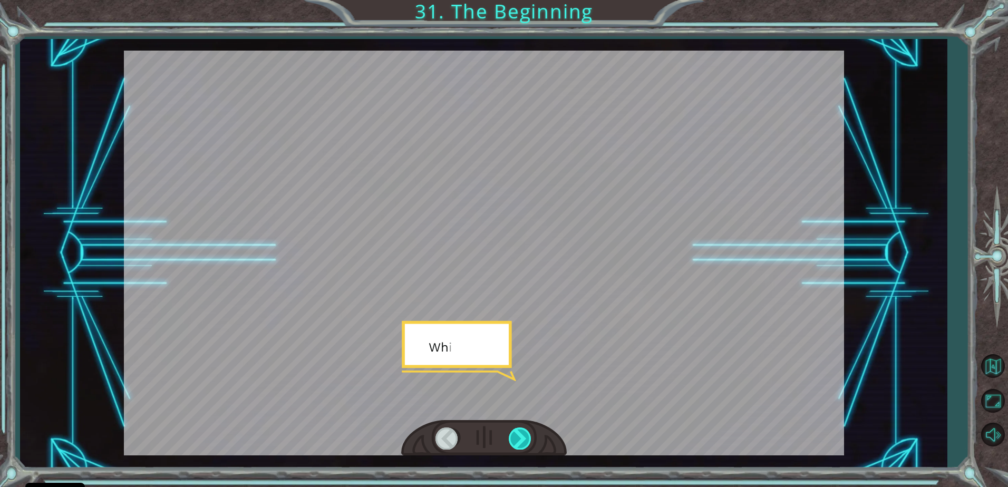
click at [526, 435] on div at bounding box center [521, 439] width 24 height 22
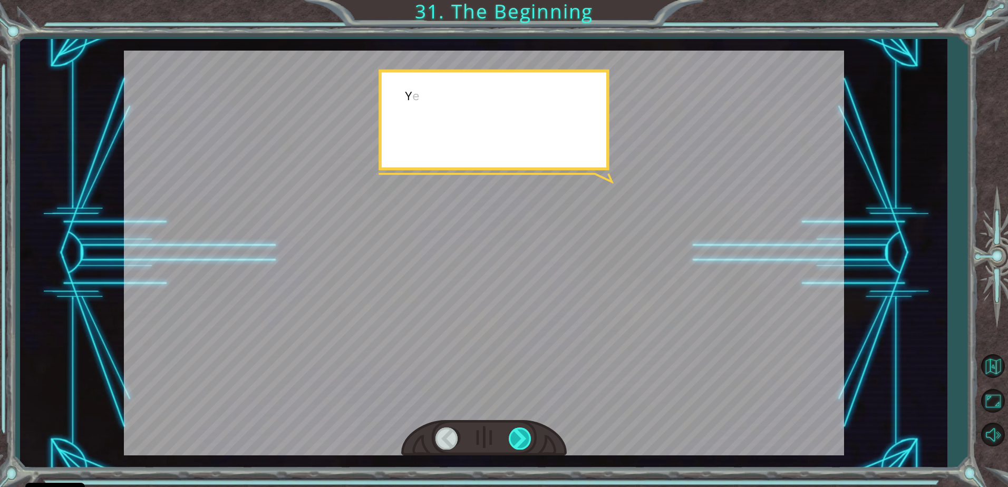
click at [526, 435] on div at bounding box center [521, 439] width 24 height 22
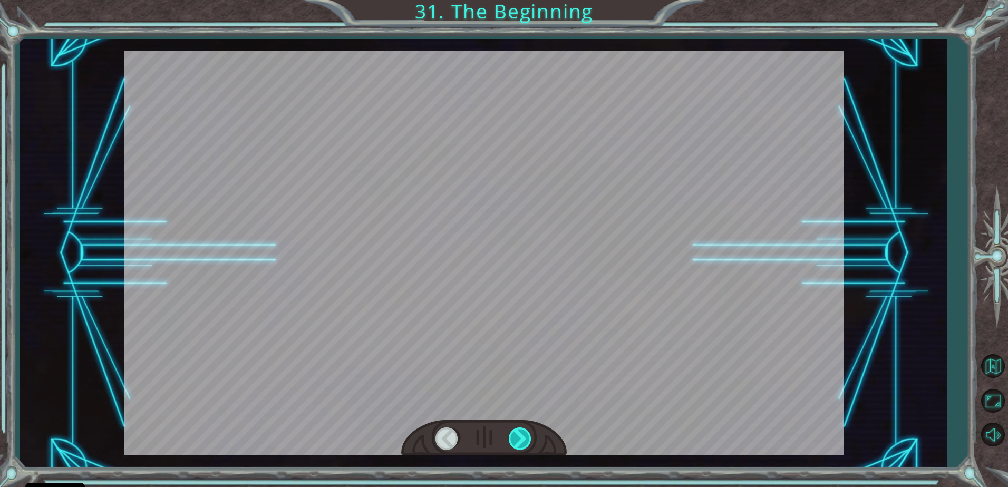
click at [526, 435] on div at bounding box center [521, 439] width 24 height 22
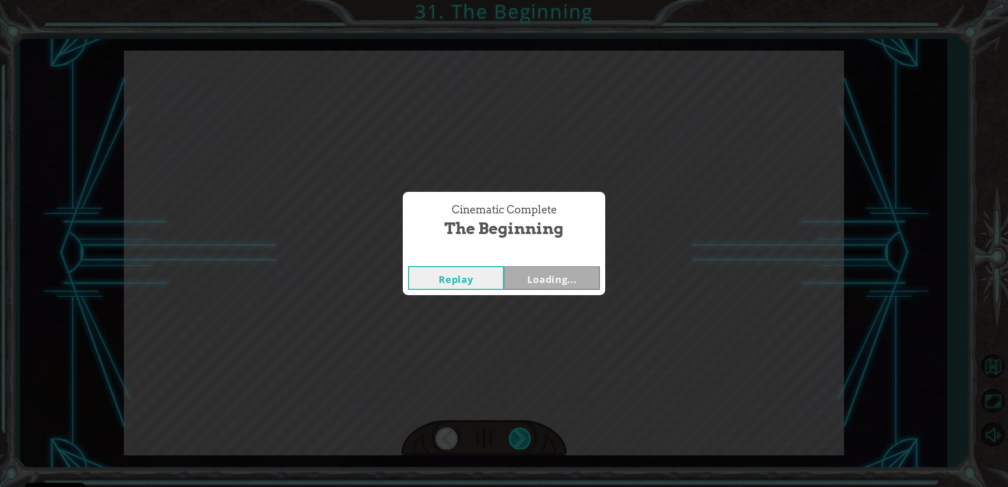
click at [526, 435] on div "Cinematic Complete The Beginning Replay Loading..." at bounding box center [504, 243] width 1008 height 487
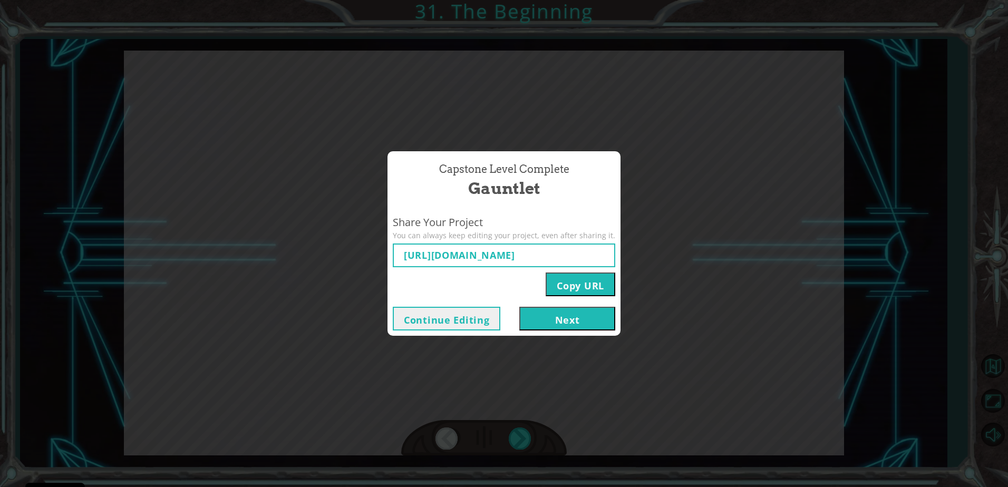
click at [526, 435] on div "Capstone Level Complete Gauntlet Share Your Project You can always keep editing…" at bounding box center [504, 243] width 1008 height 487
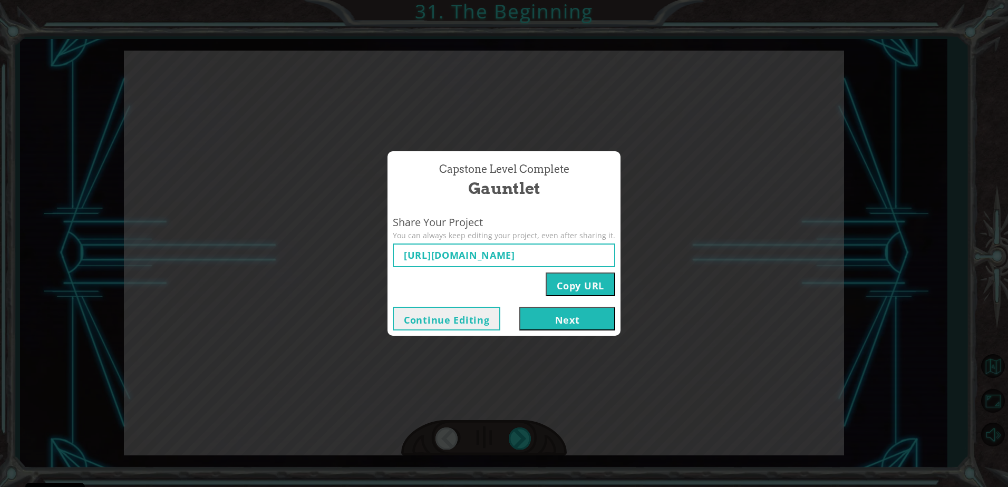
click at [526, 435] on div "Capstone Level Complete Gauntlet Share Your Project You can always keep editing…" at bounding box center [504, 243] width 1008 height 487
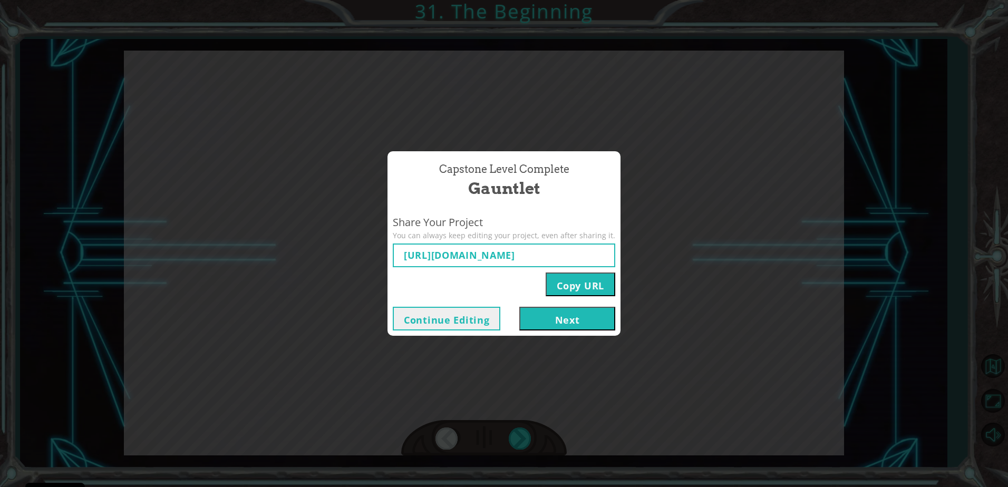
click at [526, 435] on div "Capstone Level Complete Gauntlet Share Your Project You can always keep editing…" at bounding box center [504, 243] width 1008 height 487
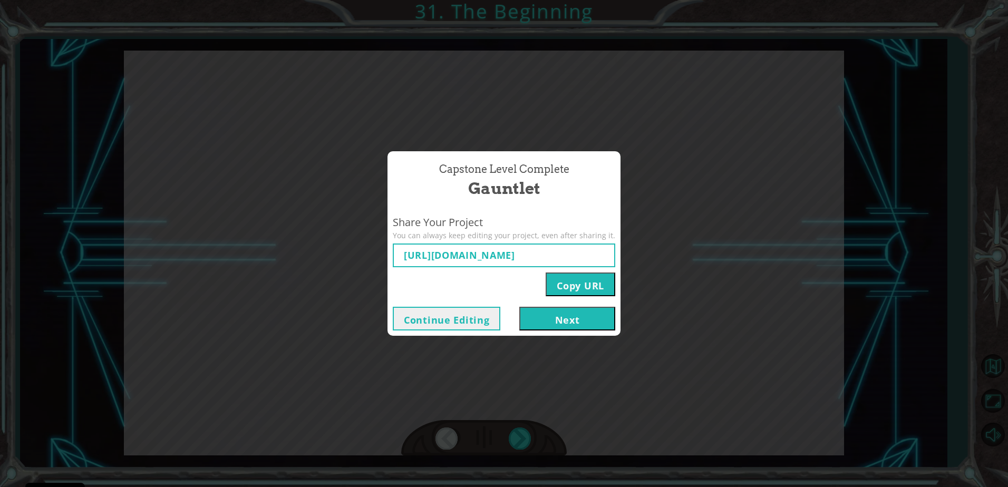
click at [536, 312] on button "Next" at bounding box center [567, 319] width 96 height 24
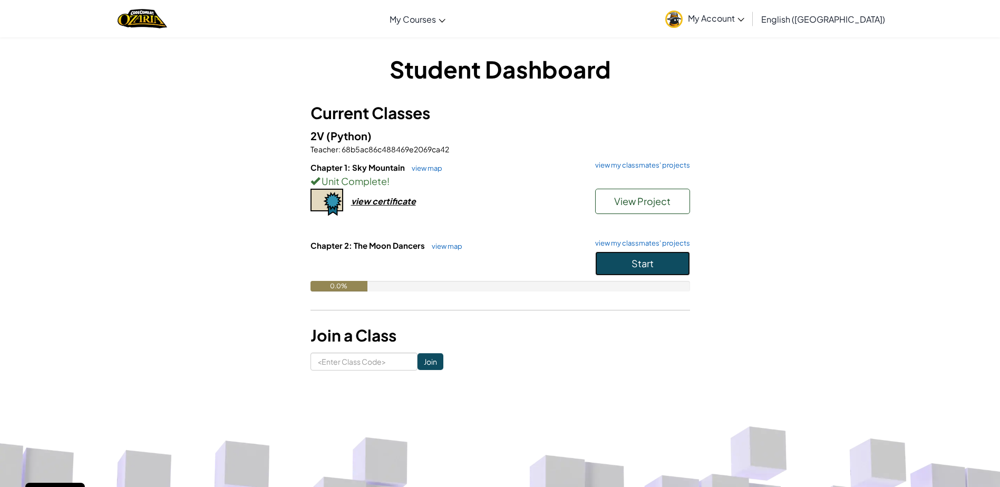
click at [639, 263] on span "Start" at bounding box center [643, 263] width 22 height 12
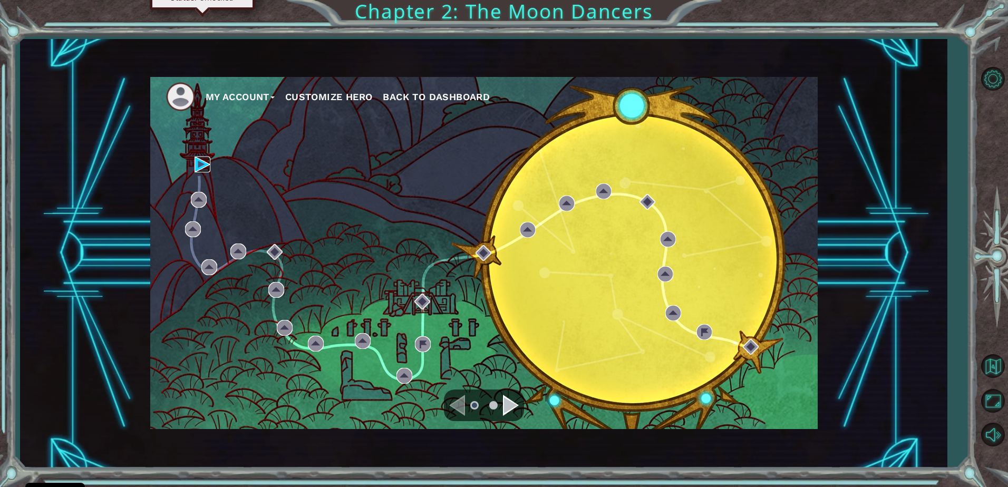
click at [198, 163] on img at bounding box center [203, 165] width 16 height 16
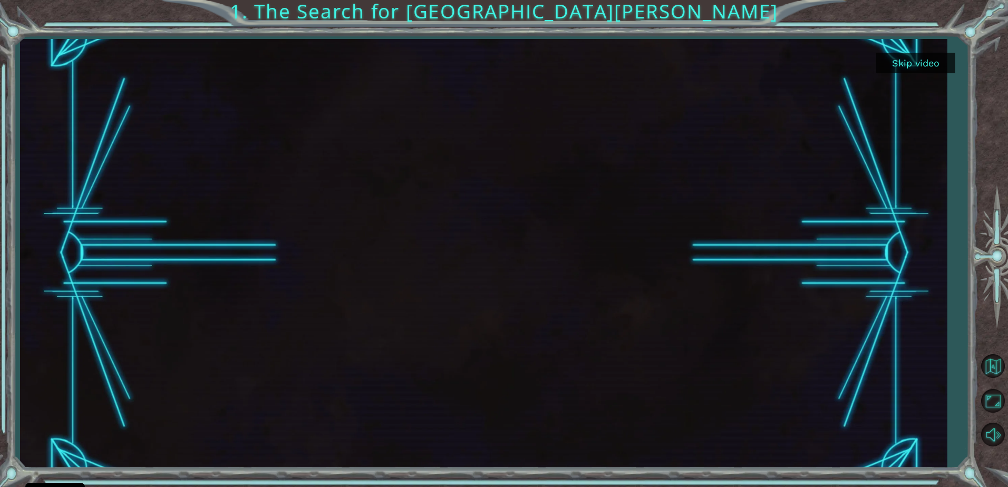
click at [904, 60] on button "Skip video" at bounding box center [915, 63] width 79 height 21
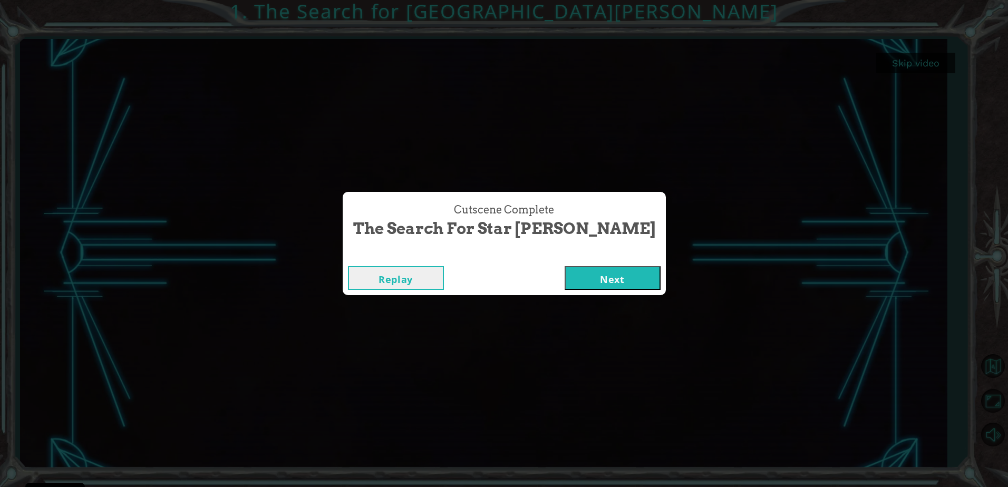
click at [565, 277] on button "Next" at bounding box center [613, 278] width 96 height 24
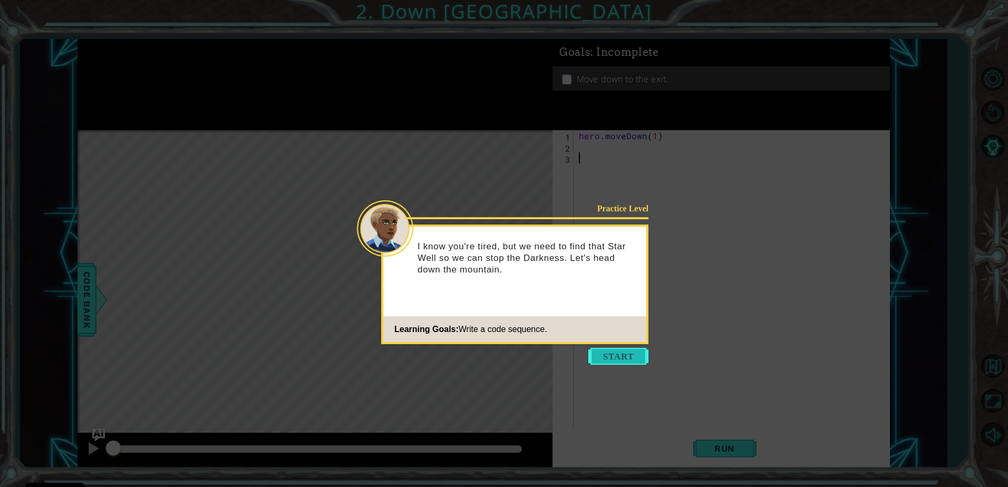
click at [608, 354] on button "Start" at bounding box center [619, 356] width 60 height 17
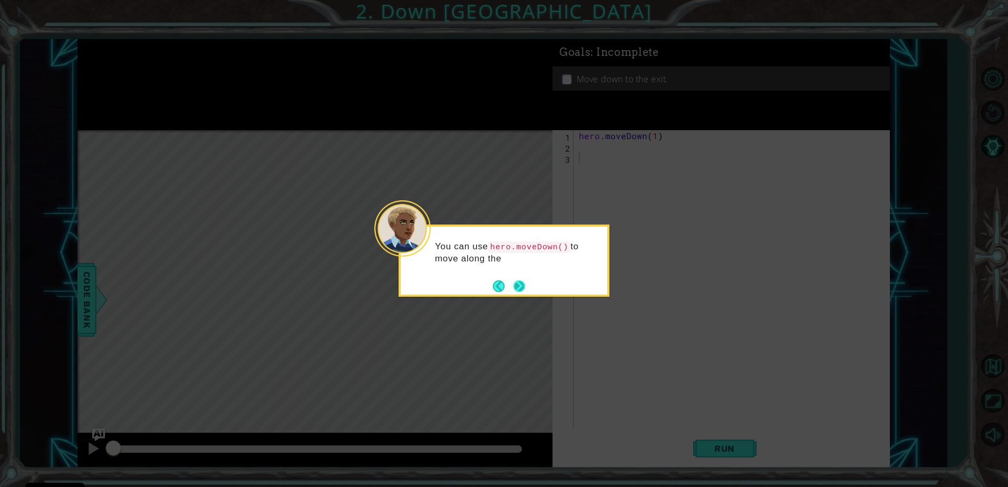
click at [522, 280] on button "Next" at bounding box center [519, 286] width 15 height 15
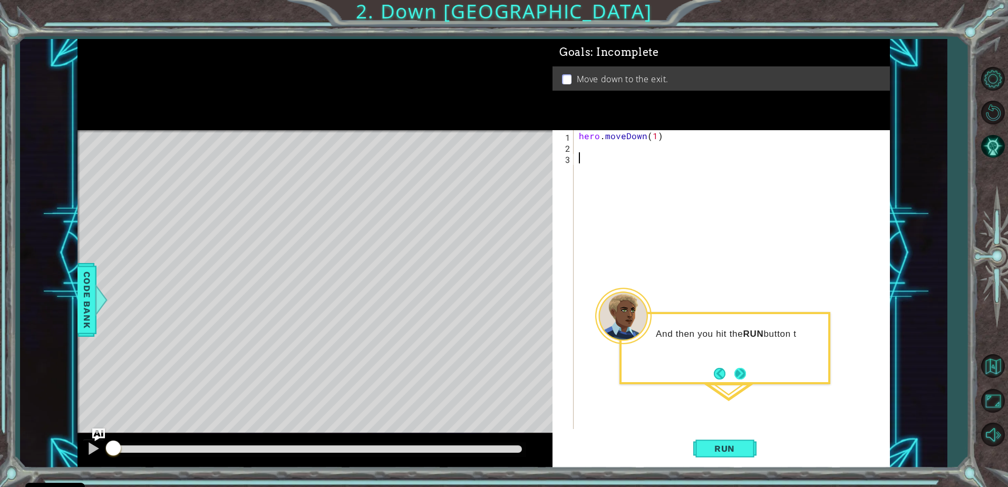
click at [739, 376] on button "Next" at bounding box center [740, 373] width 18 height 18
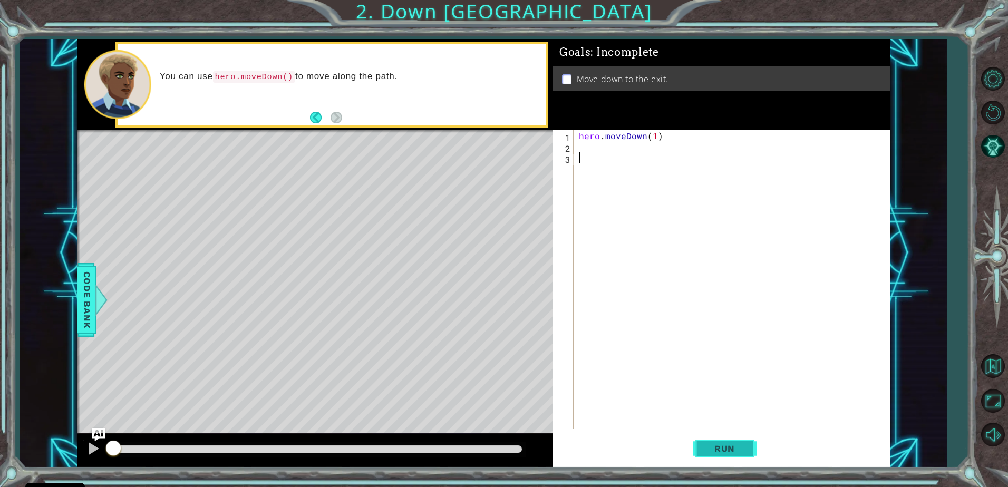
click at [717, 455] on button "Run" at bounding box center [724, 449] width 63 height 34
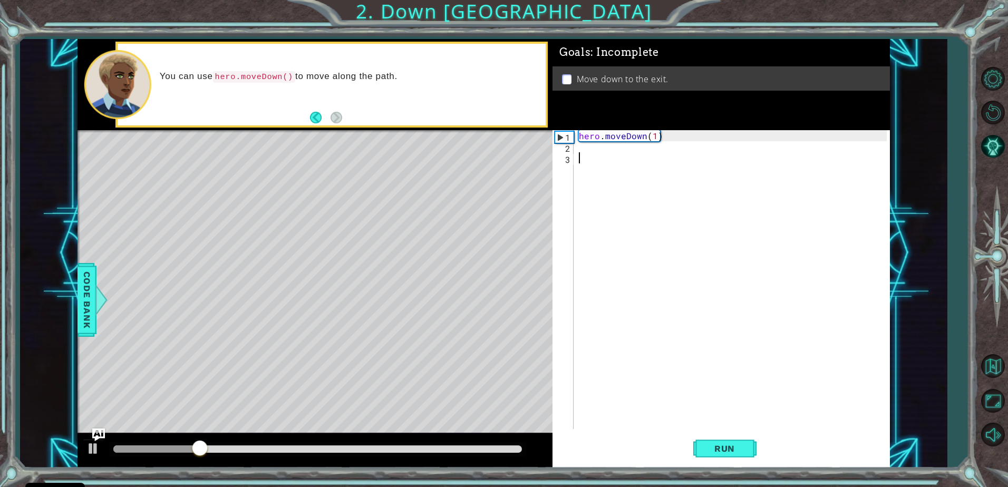
click at [581, 149] on div "hero . moveDown ( 1 )" at bounding box center [734, 290] width 315 height 321
type textarea "hero.moveDown(1)"
click at [703, 439] on button "Run" at bounding box center [724, 449] width 63 height 34
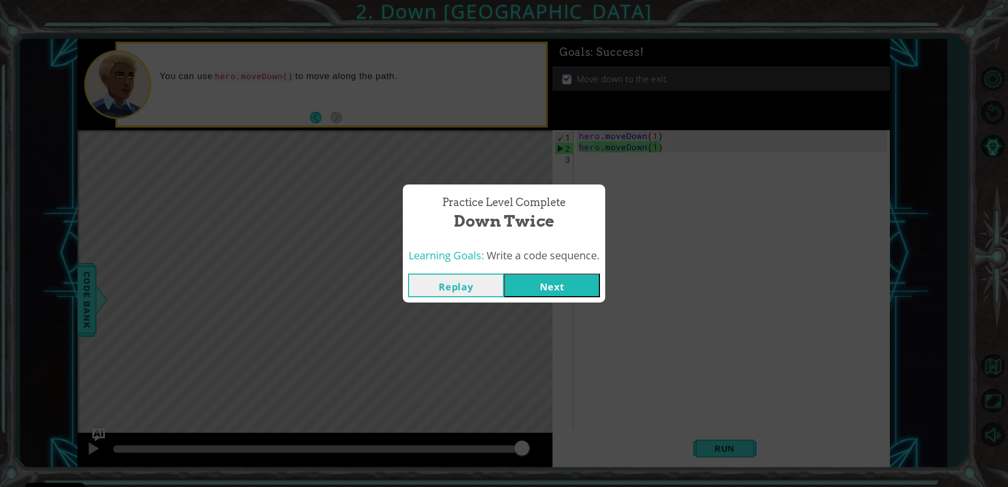
click at [563, 290] on button "Next" at bounding box center [552, 286] width 96 height 24
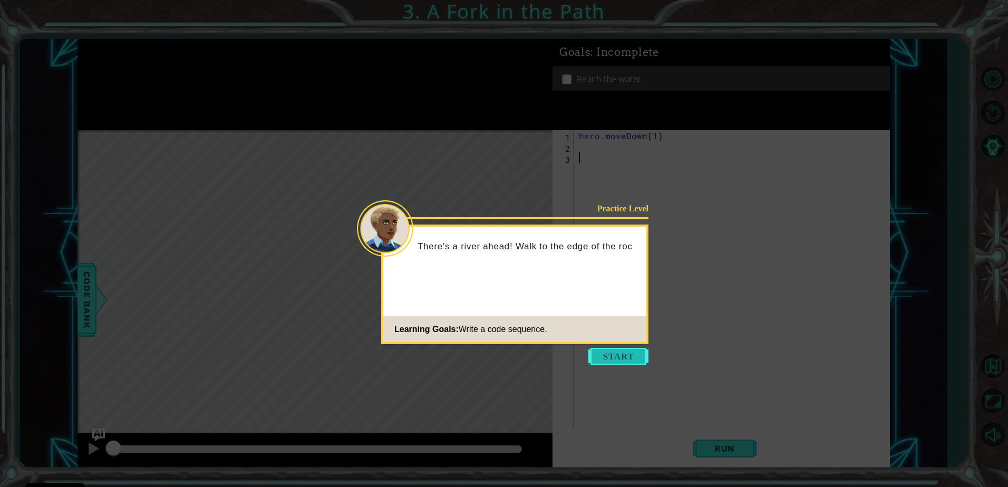
click at [622, 358] on button "Start" at bounding box center [619, 356] width 60 height 17
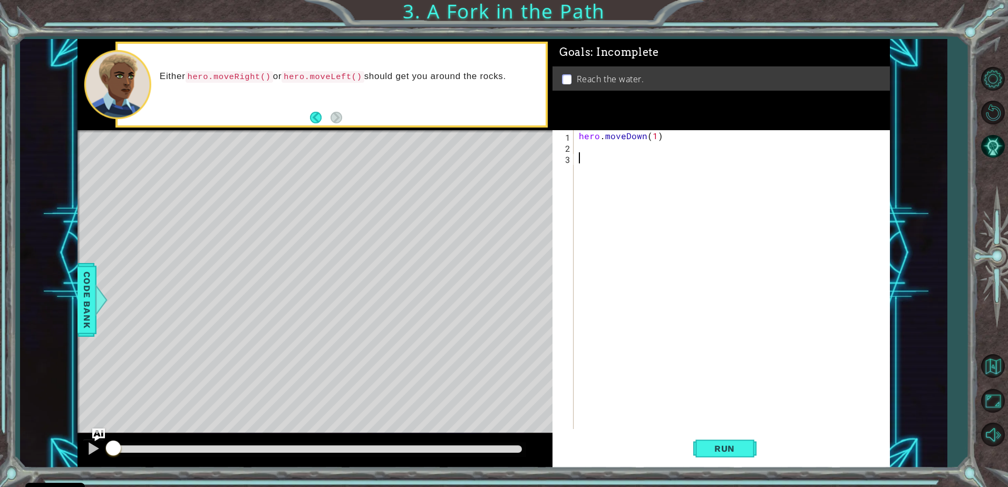
click at [583, 142] on div "hero . moveDown ( 1 )" at bounding box center [734, 290] width 315 height 321
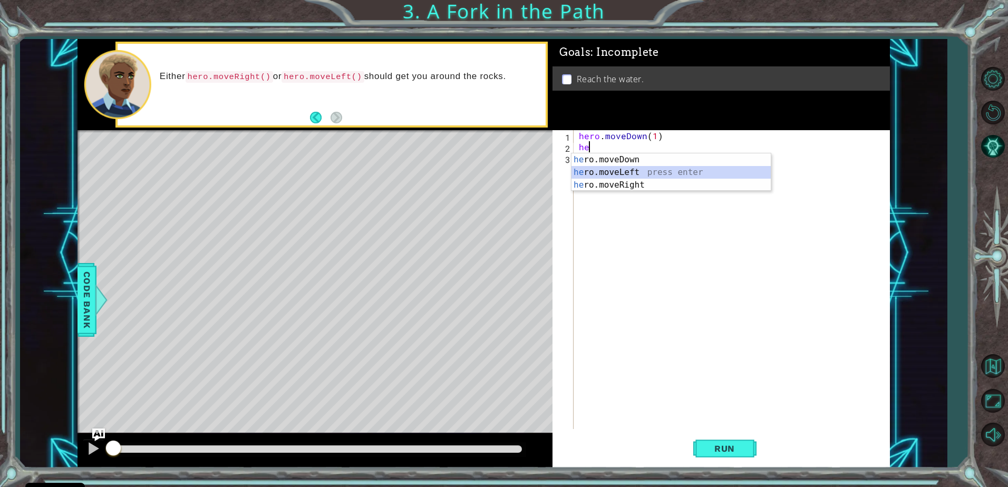
type textarea "hero.moveLeft(1)"
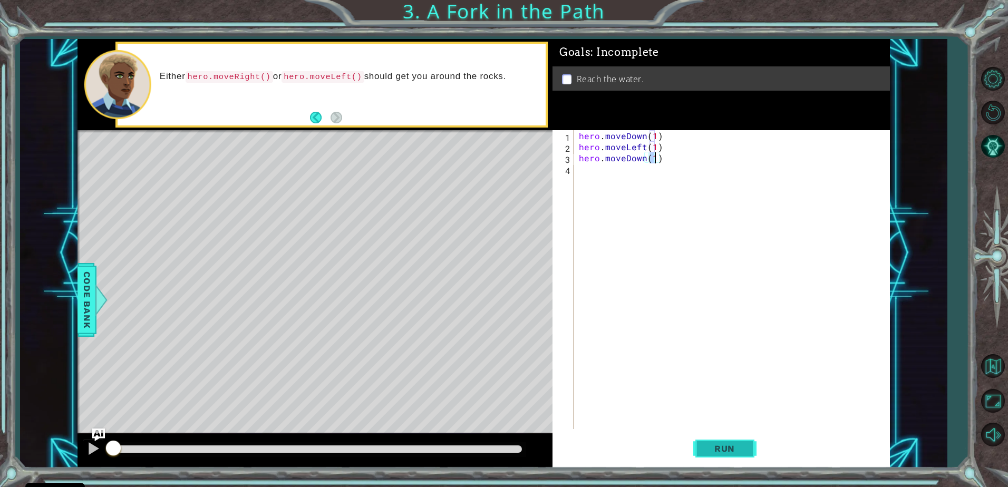
type textarea "hero.moveDown(1)"
click at [722, 442] on button "Run" at bounding box center [724, 449] width 63 height 34
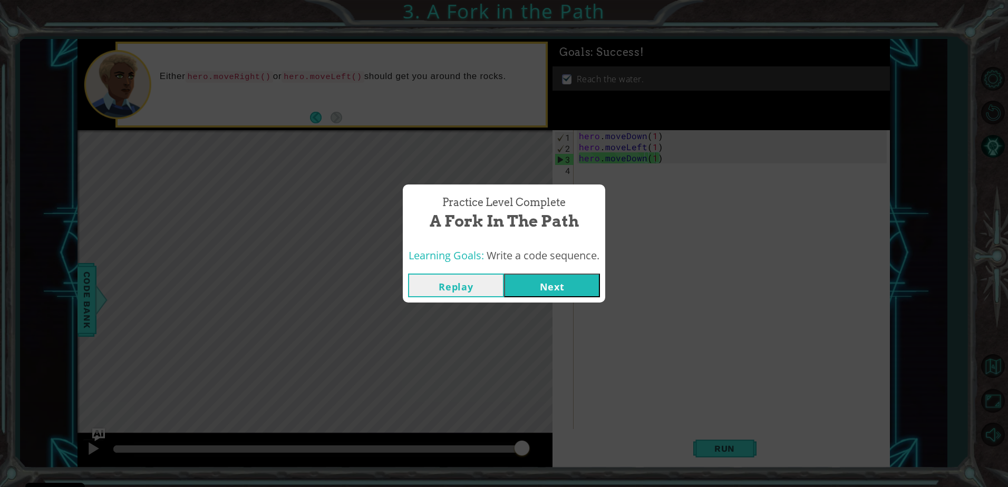
click at [531, 287] on button "Next" at bounding box center [552, 286] width 96 height 24
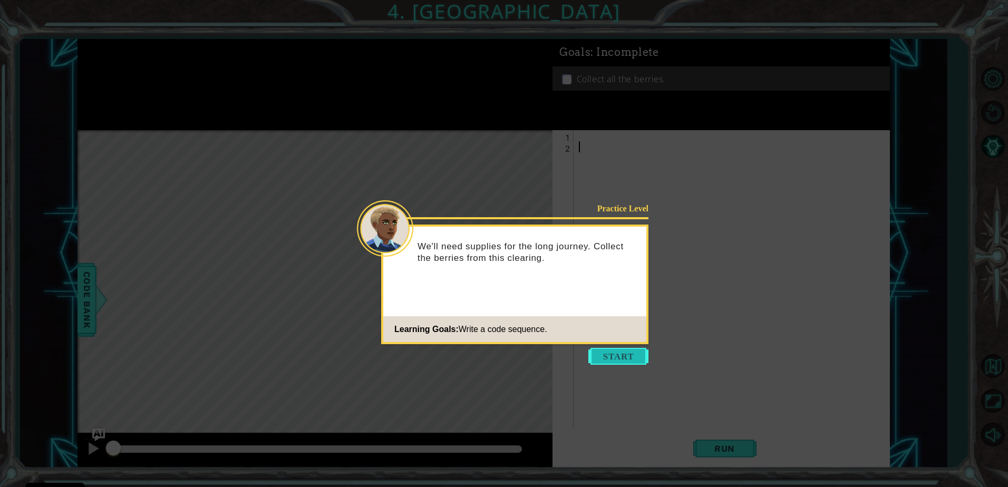
click at [616, 364] on button "Start" at bounding box center [619, 356] width 60 height 17
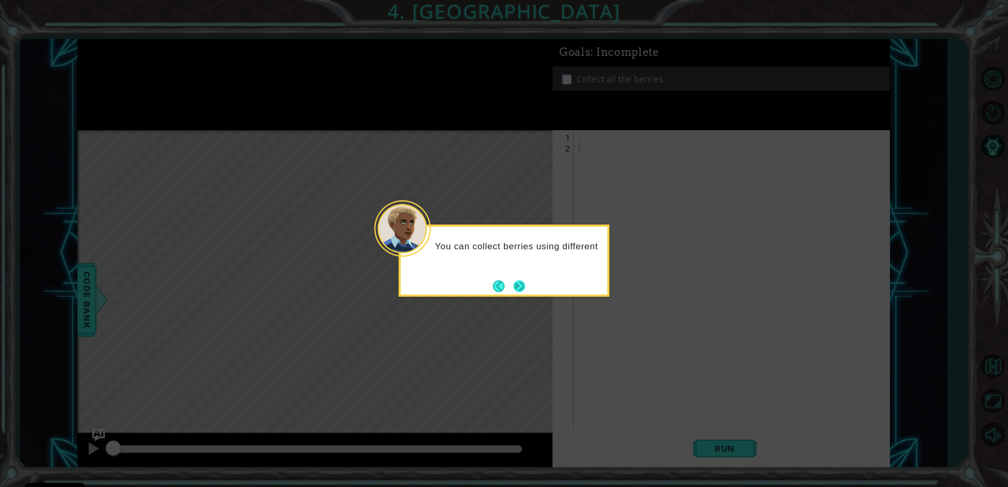
click at [513, 283] on button "Next" at bounding box center [519, 285] width 17 height 17
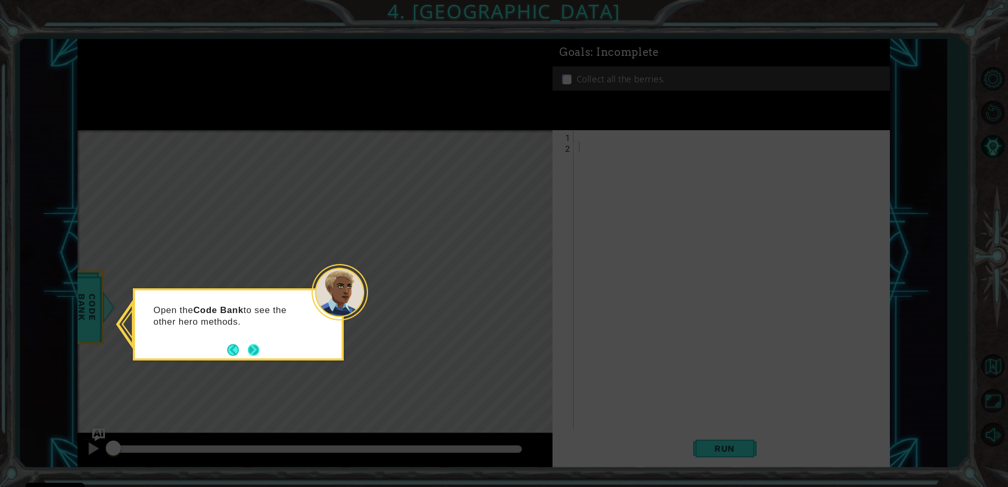
click at [251, 353] on button "Next" at bounding box center [253, 350] width 13 height 13
click at [251, 353] on button "Next" at bounding box center [253, 349] width 17 height 17
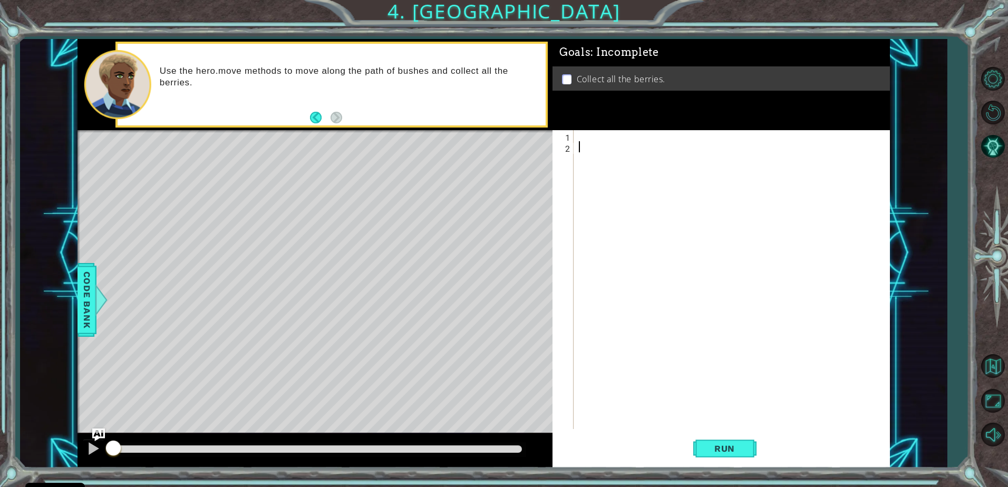
click at [572, 76] on li "Collect all the berries." at bounding box center [723, 79] width 322 height 12
click at [569, 73] on li "Collect all the berries." at bounding box center [723, 79] width 322 height 12
click at [581, 137] on div at bounding box center [734, 290] width 315 height 321
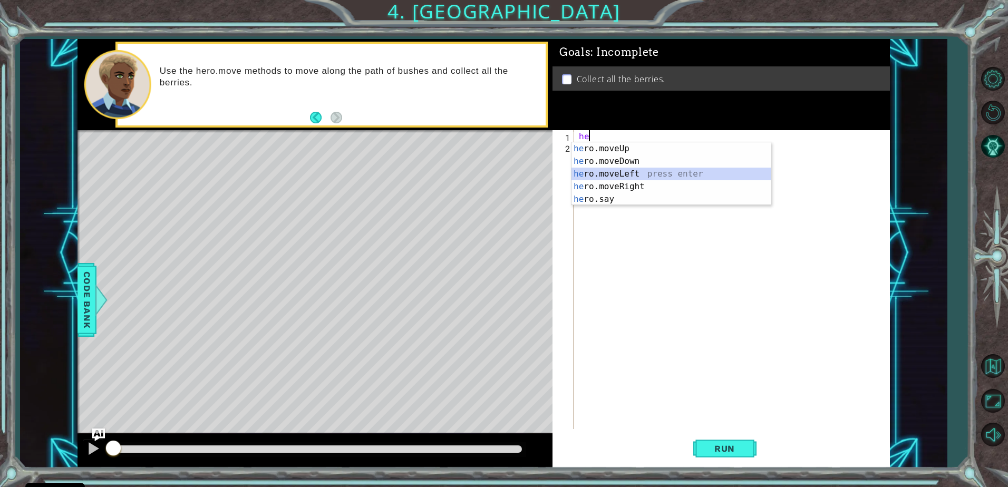
type textarea "hero.moveLeft(1)"
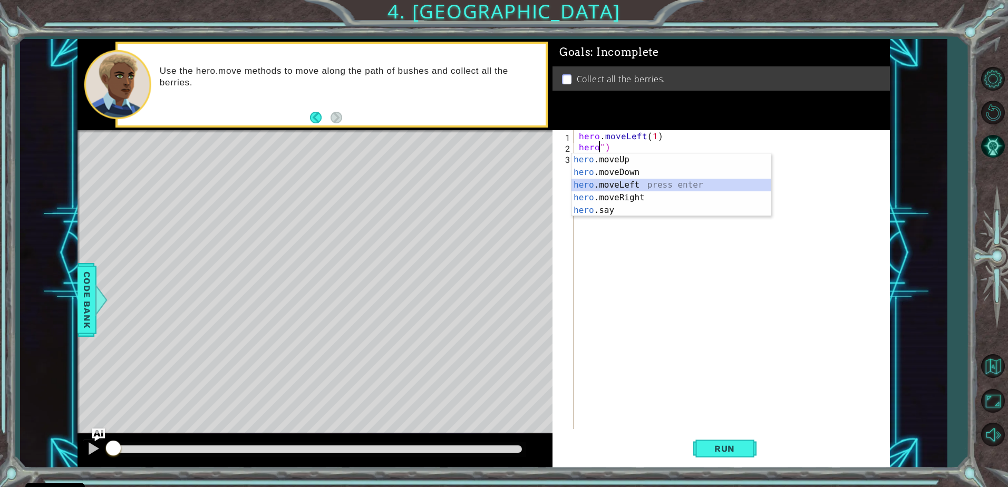
type textarea "hero.moveLeft(1)")"
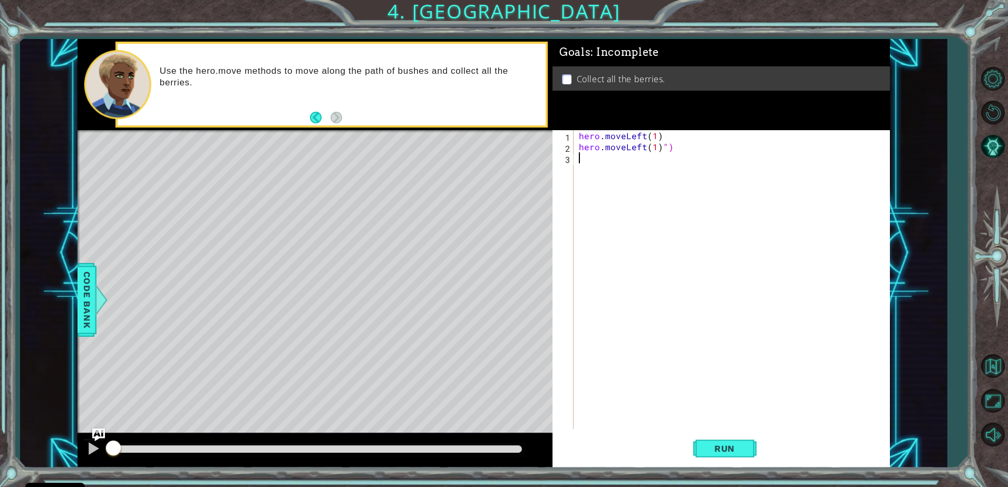
click at [674, 148] on div "hero . moveLeft ( 1 ) hero . moveLeft ( 1 ) ")" at bounding box center [734, 290] width 315 height 321
type textarea "hero.moveLeft(1)"
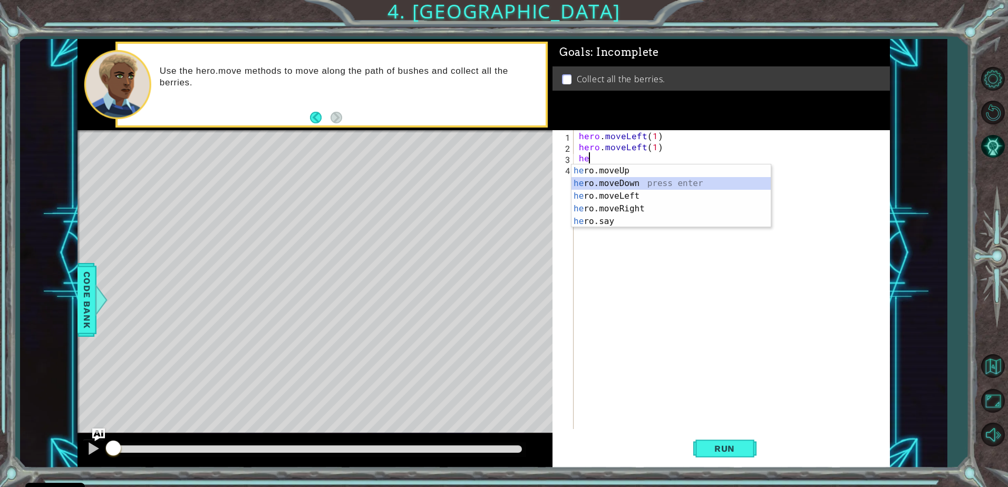
type textarea "hero.moveDown(1)"
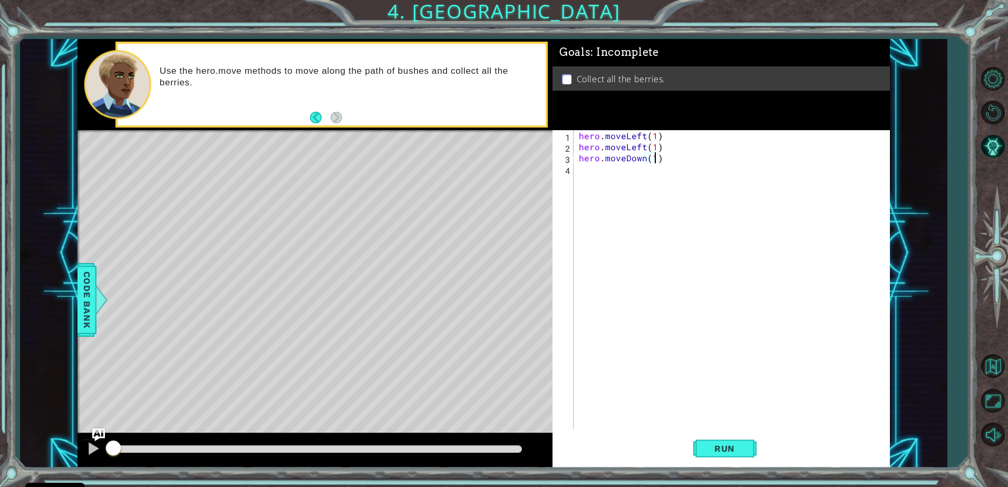
click at [658, 139] on div "hero . moveLeft ( 1 ) hero . moveLeft ( 1 ) hero . moveDown ( 1 )" at bounding box center [734, 290] width 315 height 321
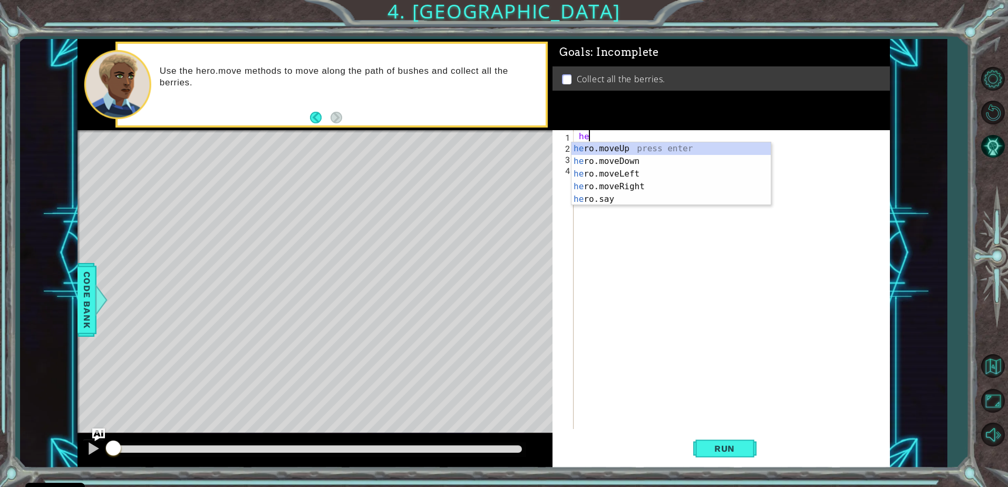
type textarea "h"
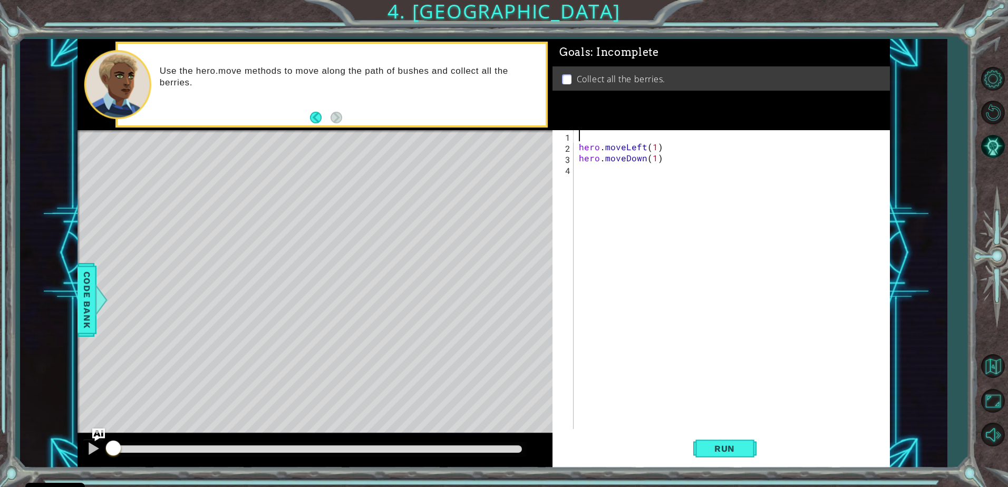
click at [656, 149] on div "hero . moveLeft ( 1 ) hero . moveDown ( 1 )" at bounding box center [734, 290] width 315 height 321
click at [655, 160] on div "hero . moveLeft ( 2 ) hero . moveDown ( 1 )" at bounding box center [734, 290] width 315 height 321
click at [577, 148] on div "hero . moveLeft ( 2 ) hero . moveDown ( 2 )" at bounding box center [734, 290] width 315 height 321
click at [663, 148] on div "hero . moveLeft ( 2 ) hero . moveDown ( 2 )" at bounding box center [734, 290] width 315 height 321
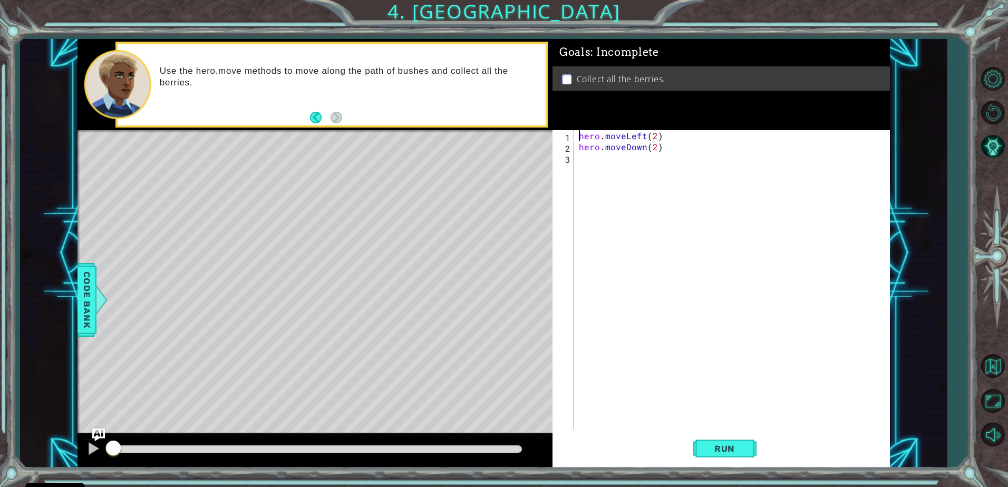
type textarea "hero.moveDown(2)"
type textarea "hero.moveRight(2)"
type textarea "hero.moveUp(2)"
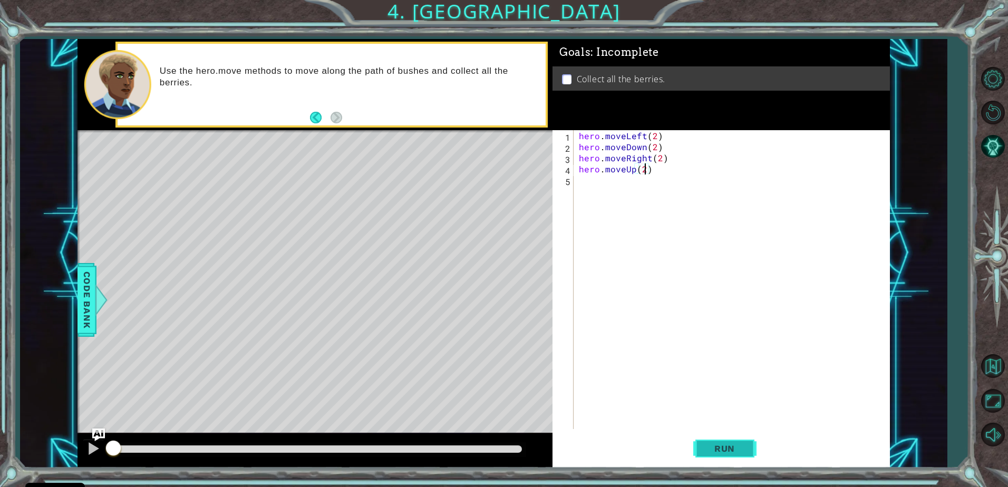
click at [748, 445] on button "Run" at bounding box center [724, 449] width 63 height 34
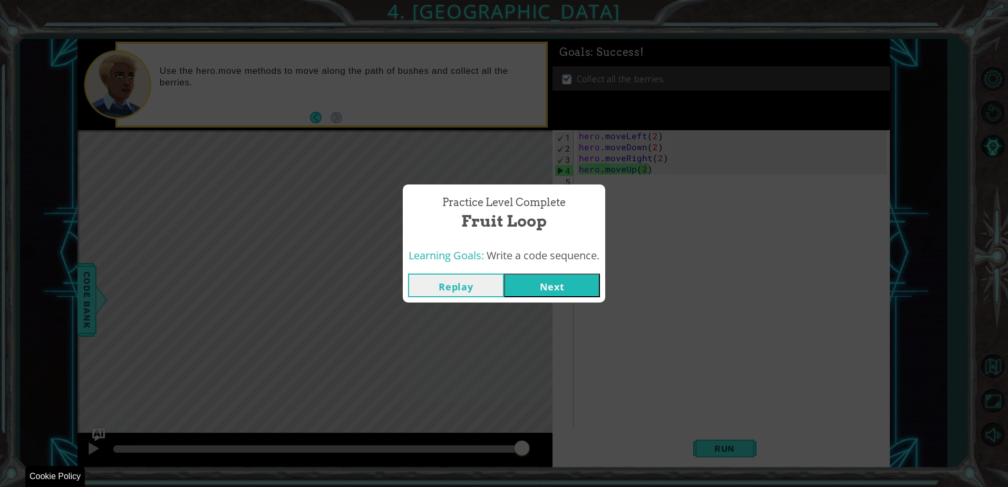
drag, startPoint x: 215, startPoint y: 448, endPoint x: 802, endPoint y: 464, distance: 587.1
click at [792, 471] on body "Cookie Policy CodeCombat uses a few essential and non-essential cookies. Privac…" at bounding box center [504, 243] width 1008 height 487
click at [565, 285] on button "Next" at bounding box center [552, 286] width 96 height 24
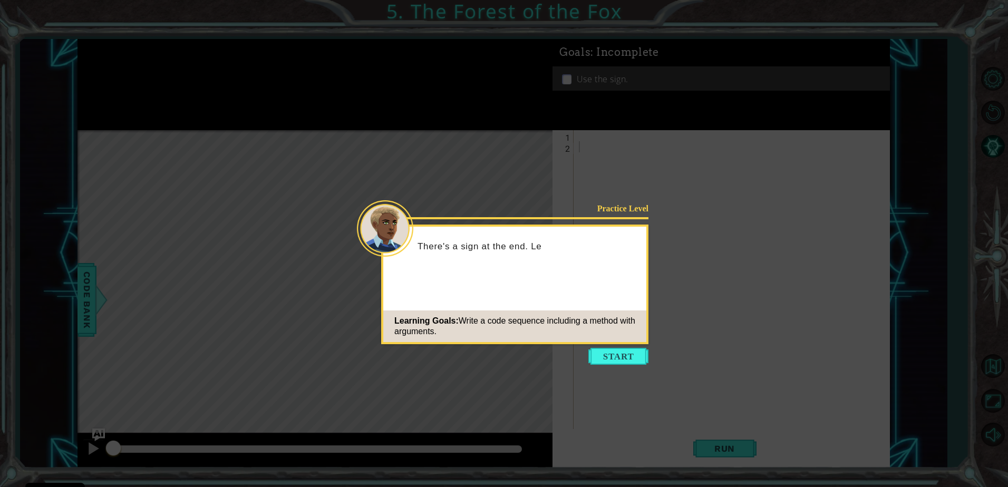
drag, startPoint x: 601, startPoint y: 359, endPoint x: 611, endPoint y: 355, distance: 11.2
click at [603, 360] on button "Start" at bounding box center [619, 356] width 60 height 17
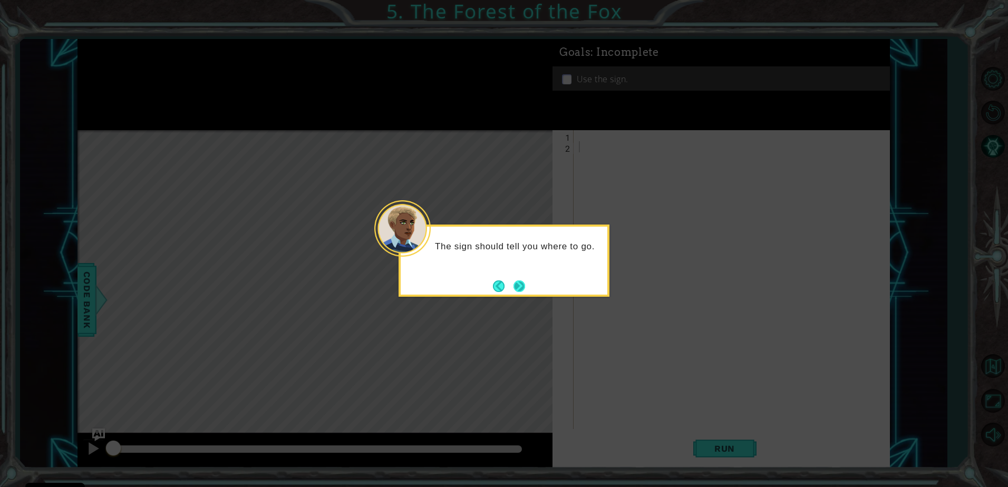
click at [514, 286] on button "Next" at bounding box center [520, 286] width 12 height 12
click at [525, 283] on button "Next" at bounding box center [519, 285] width 15 height 15
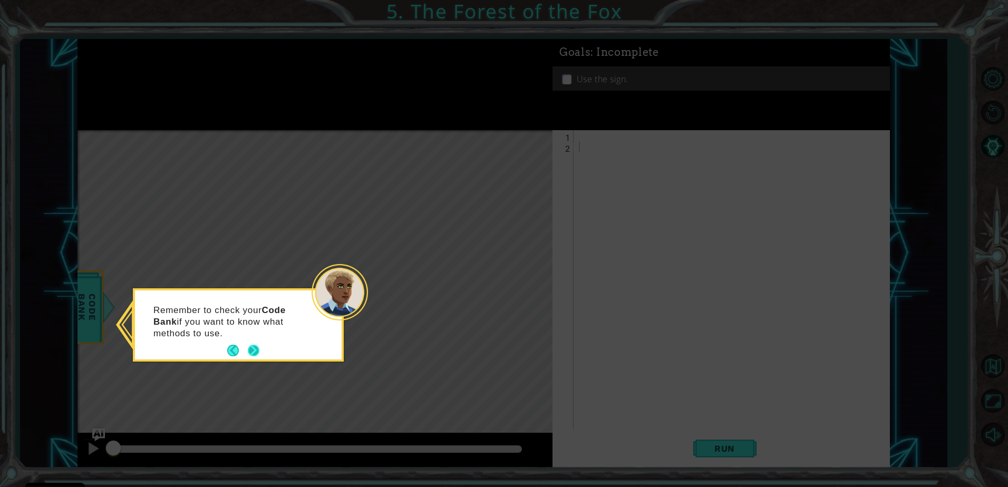
click at [249, 351] on button "Next" at bounding box center [254, 351] width 16 height 16
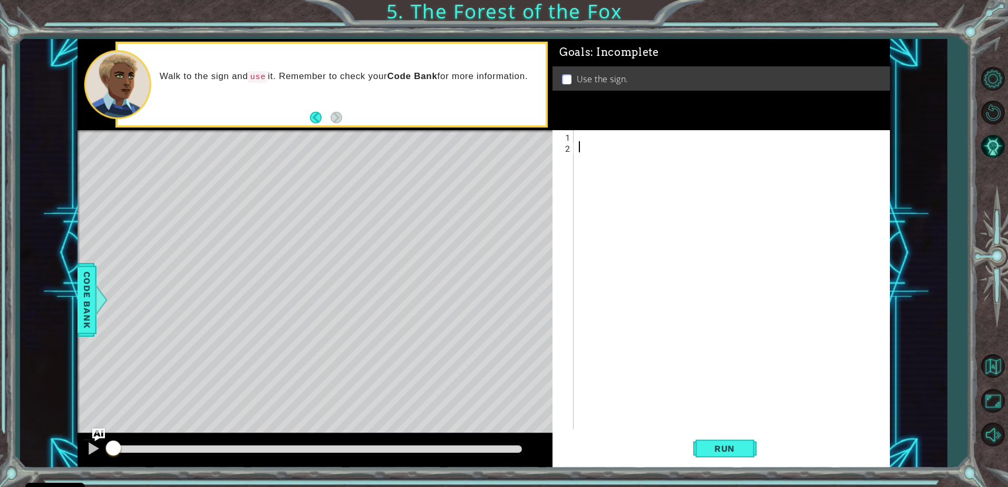
click at [579, 138] on div at bounding box center [734, 290] width 315 height 321
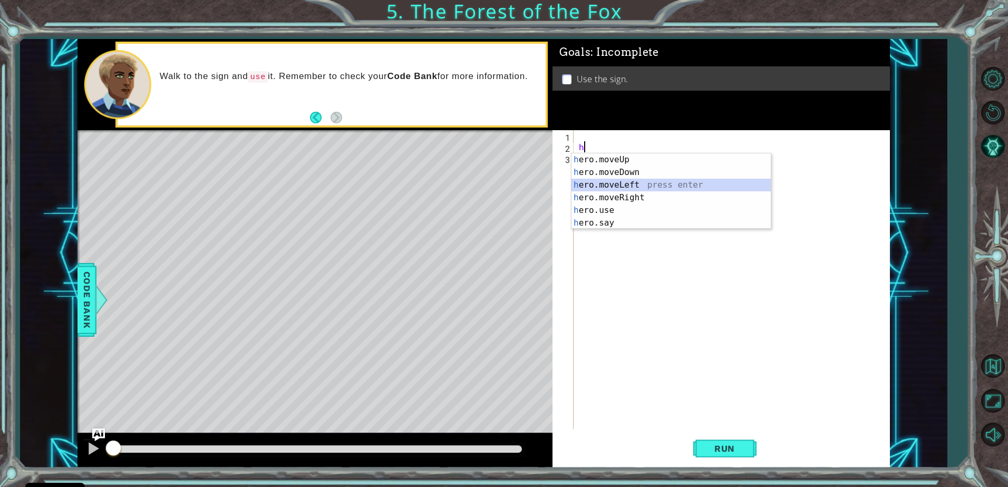
type textarea "hero.moveLeft(1)"
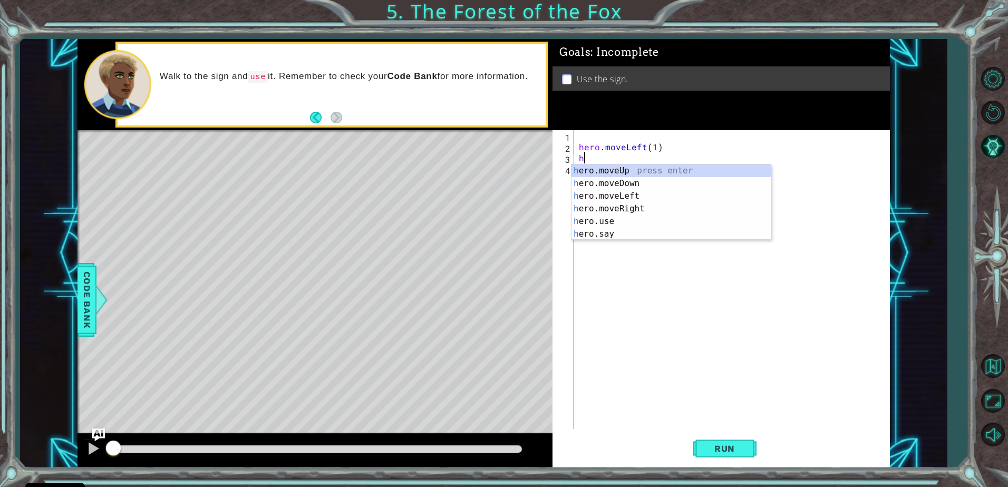
type textarea "hero.moveUp(1)"
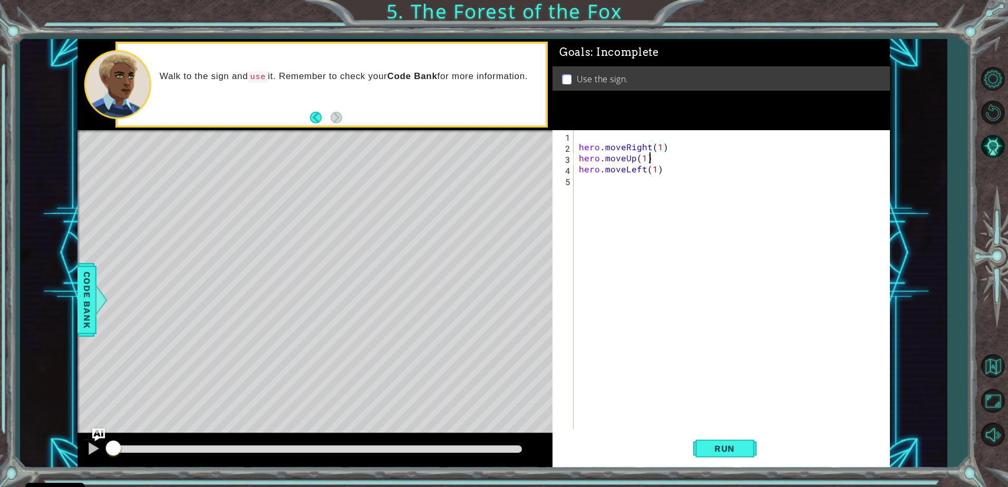
type textarea "hero.moveLeft(1)"
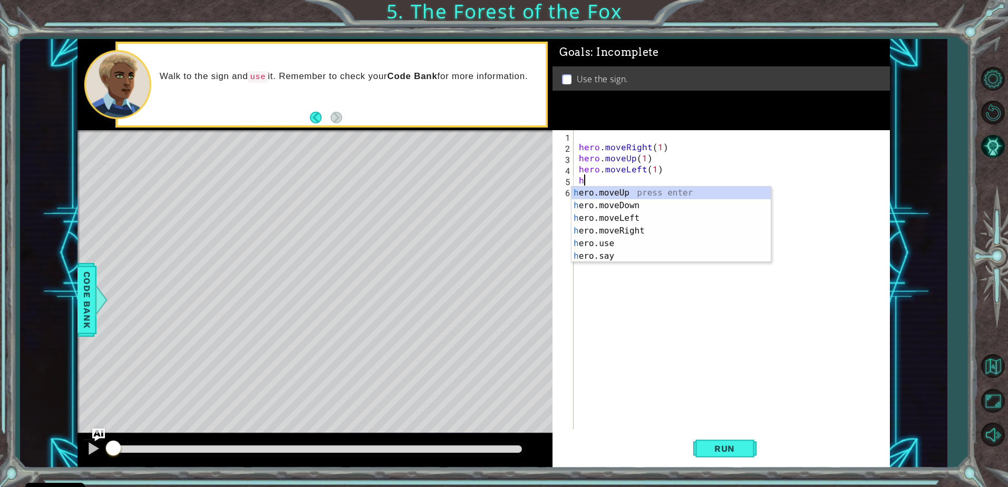
type textarea "hero.moveUp(1)"
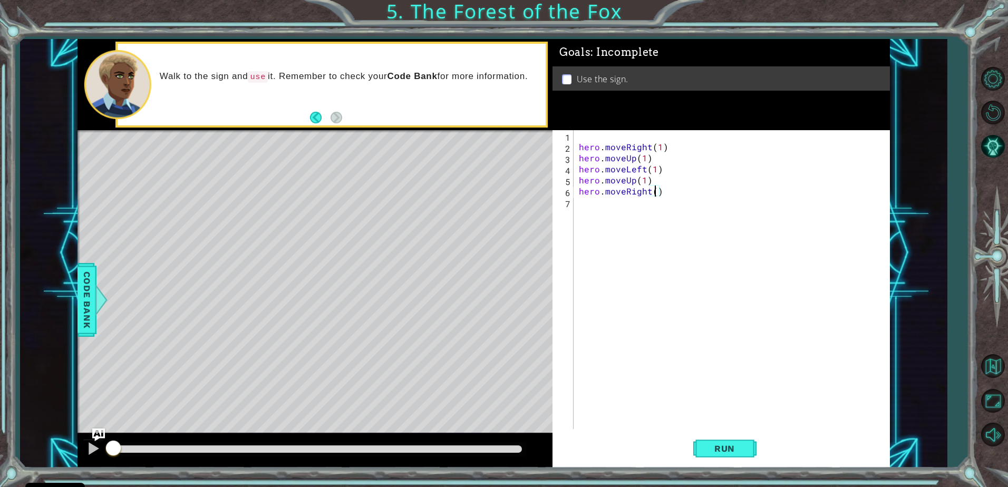
type textarea "hero.moveRight(3)"
type textarea "hero.moveDown(1)"
click at [697, 445] on button "Run" at bounding box center [724, 449] width 63 height 34
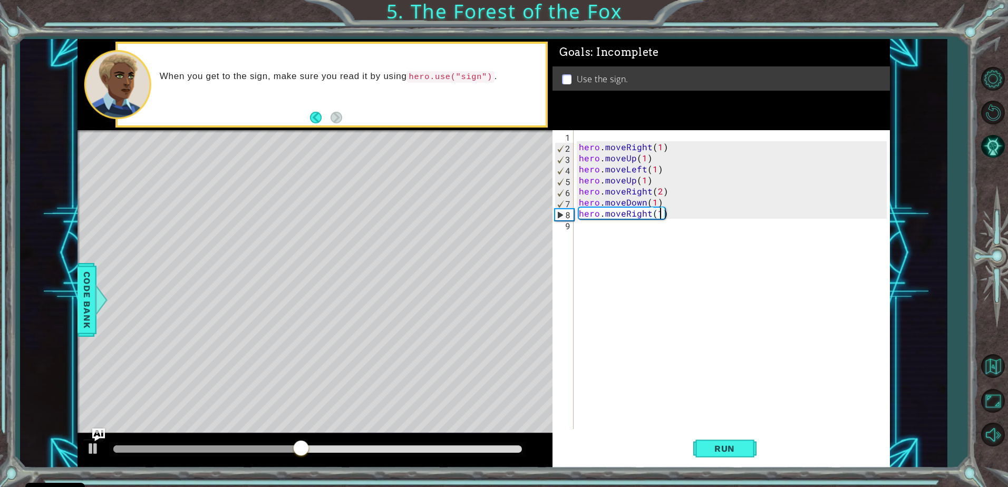
click at [669, 215] on div "hero . moveRight ( 1 ) hero . moveUp ( 1 ) hero . moveLeft ( 1 ) hero . moveUp …" at bounding box center [734, 290] width 315 height 321
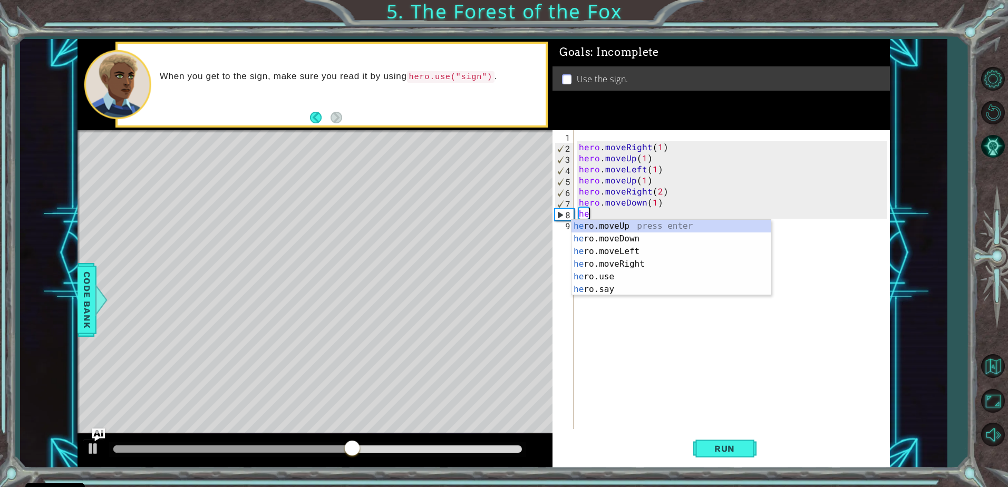
type textarea "h"
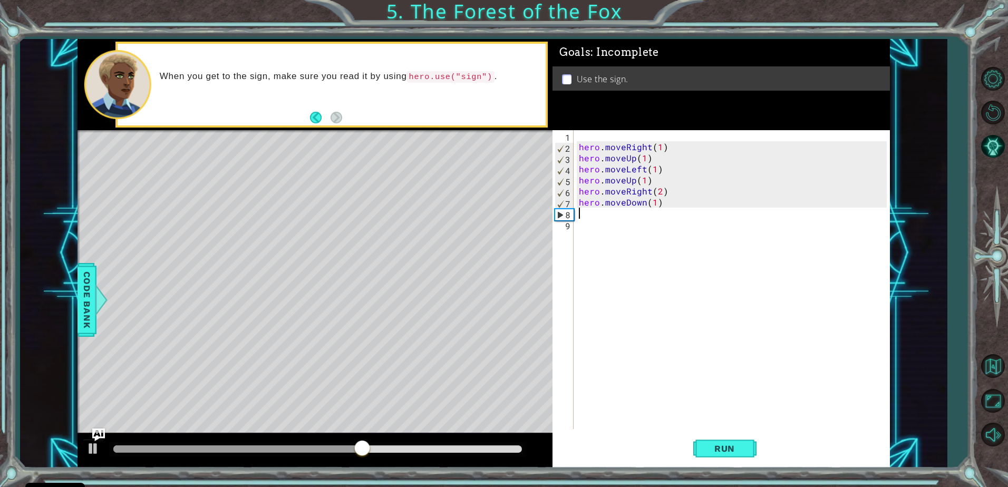
type textarea "hero.moveDown(1)"
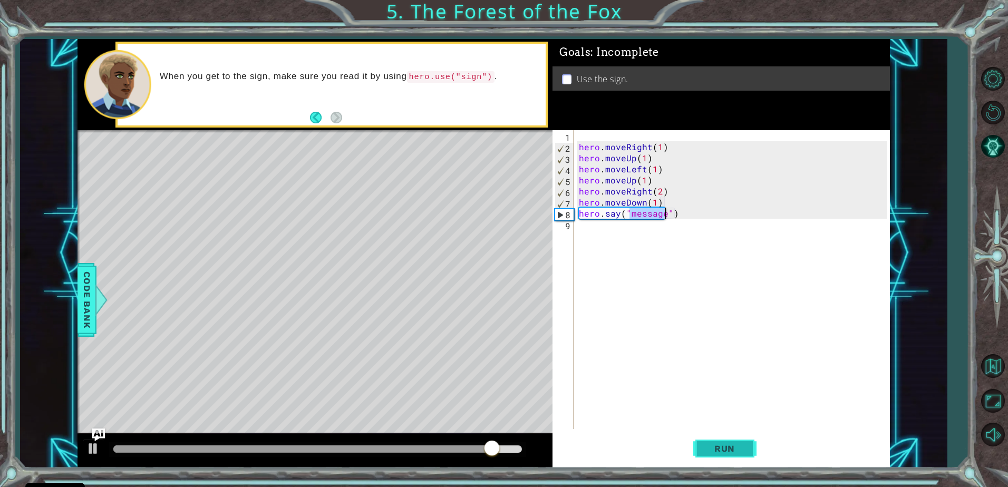
click at [732, 447] on span "Run" at bounding box center [725, 449] width 42 height 11
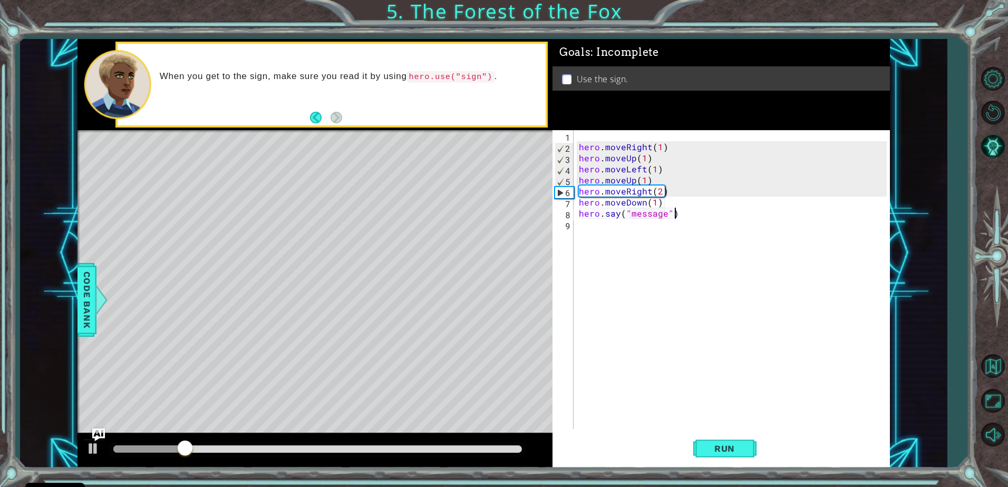
click at [676, 217] on div "hero . moveRight ( 1 ) hero . moveUp ( 1 ) hero . moveLeft ( 1 ) hero . moveUp …" at bounding box center [734, 290] width 315 height 321
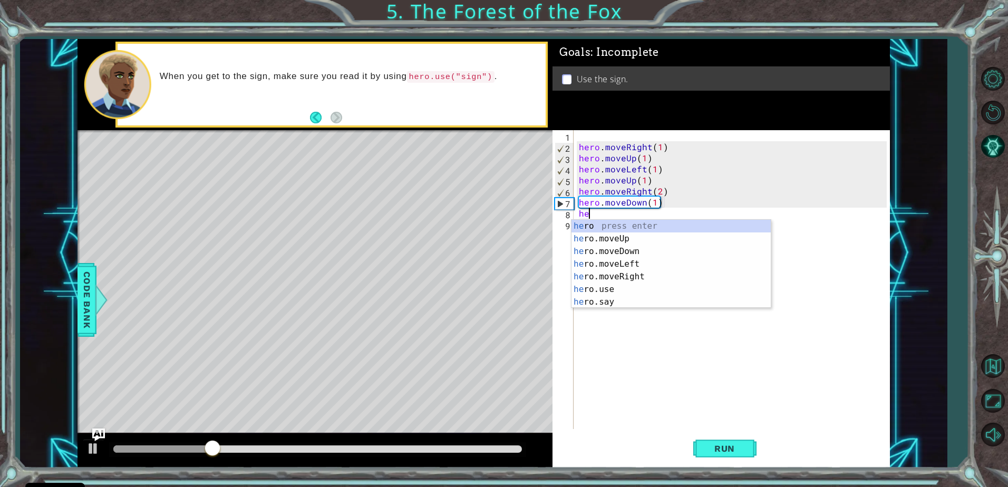
type textarea "h"
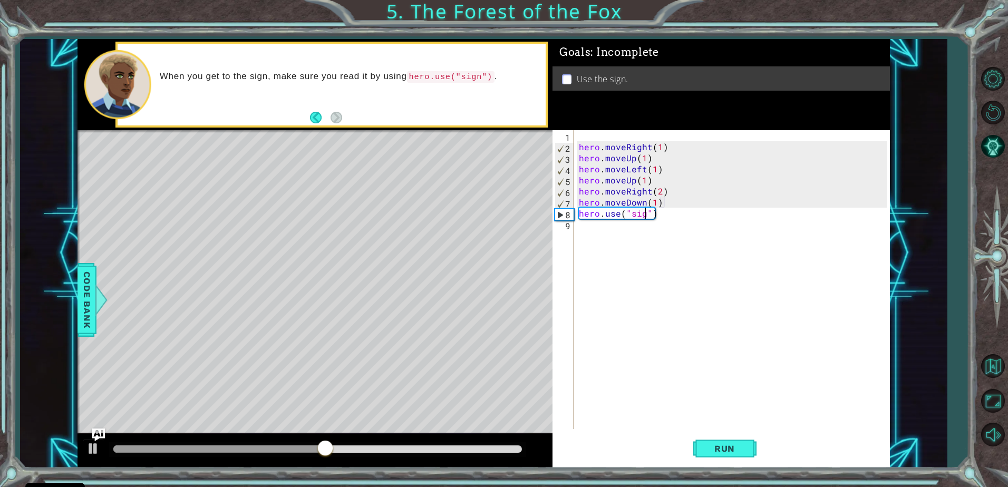
scroll to position [0, 4]
type textarea "hero.use("sign")"
click at [726, 438] on button "Run" at bounding box center [724, 449] width 63 height 34
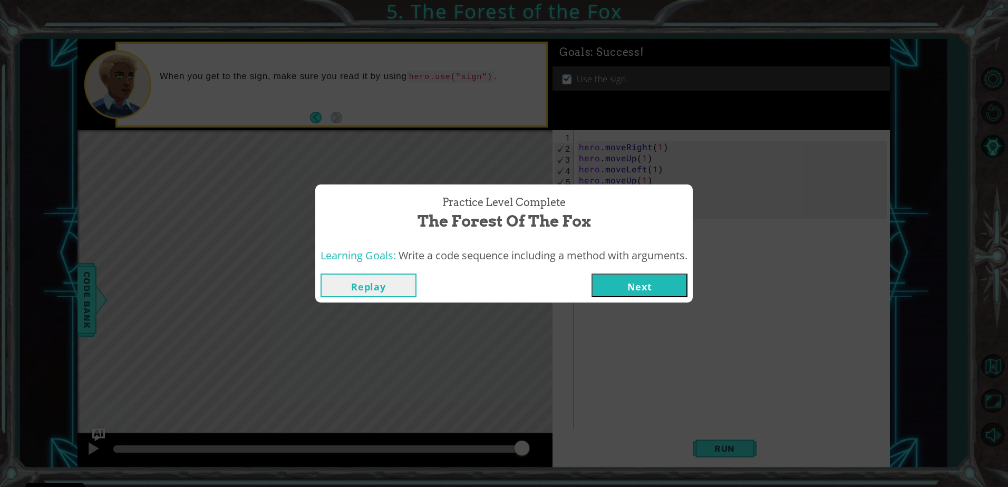
click at [673, 285] on button "Next" at bounding box center [640, 286] width 96 height 24
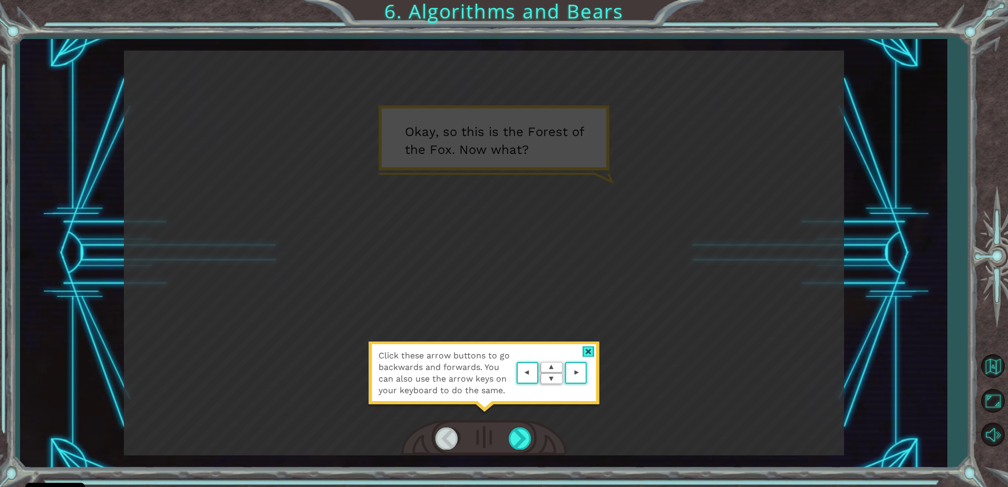
click at [586, 349] on div at bounding box center [589, 351] width 12 height 11
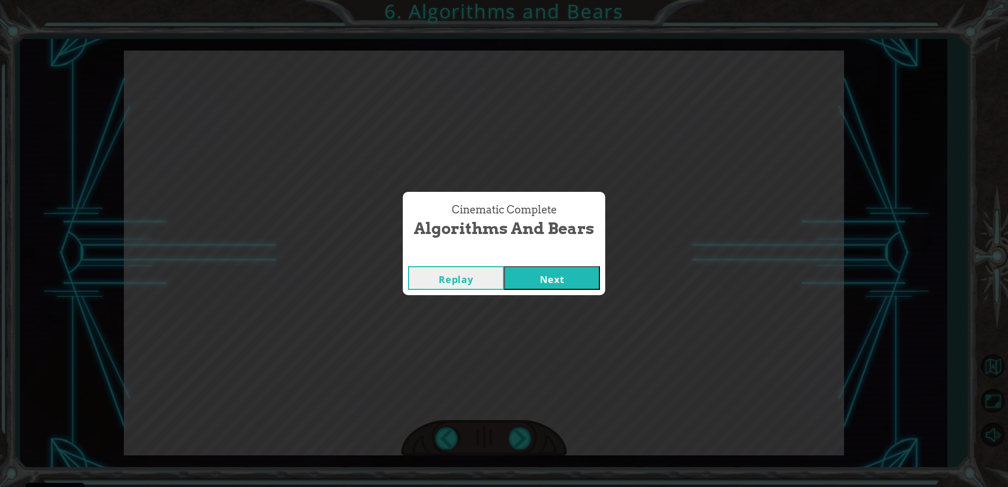
click at [557, 277] on button "Next" at bounding box center [552, 278] width 96 height 24
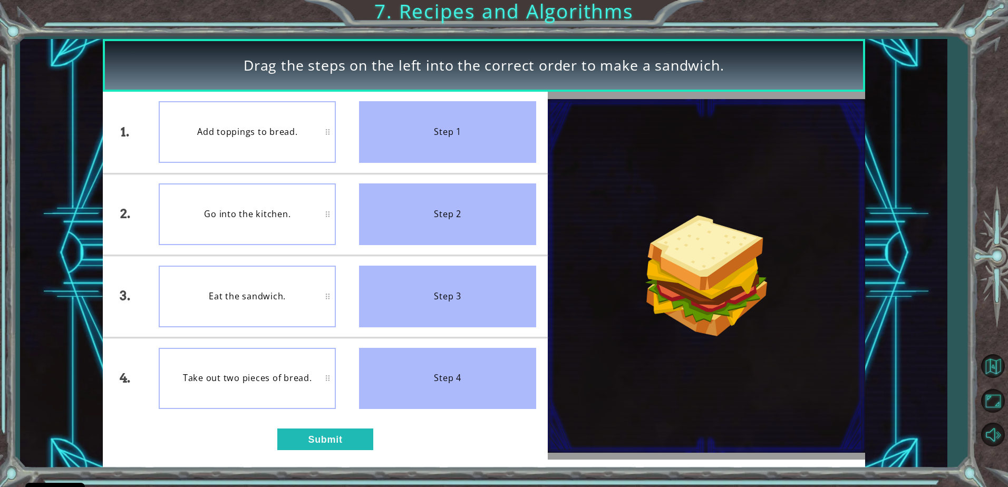
drag, startPoint x: 403, startPoint y: 131, endPoint x: 417, endPoint y: 139, distance: 16.0
click at [417, 139] on div "Step 1" at bounding box center [447, 132] width 177 height 62
click at [291, 429] on button "Submit" at bounding box center [325, 439] width 96 height 21
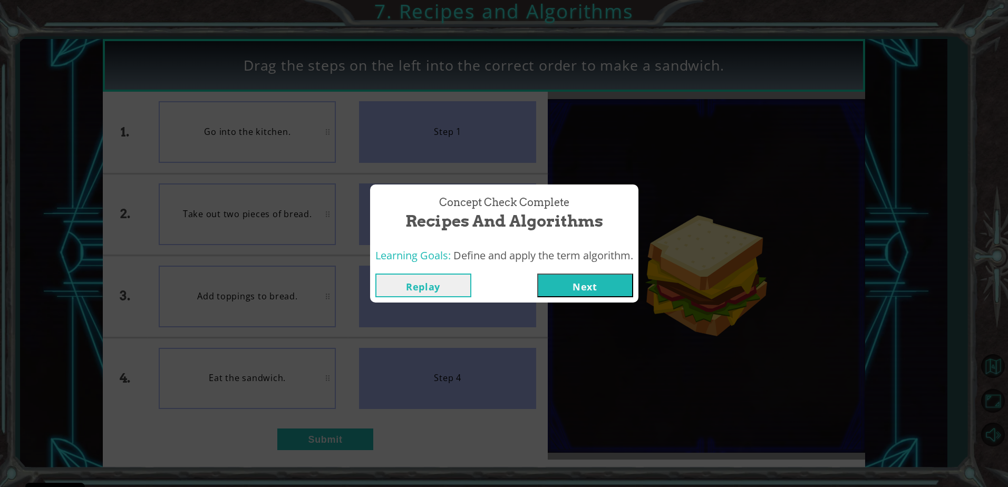
click at [570, 284] on button "Next" at bounding box center [585, 286] width 96 height 24
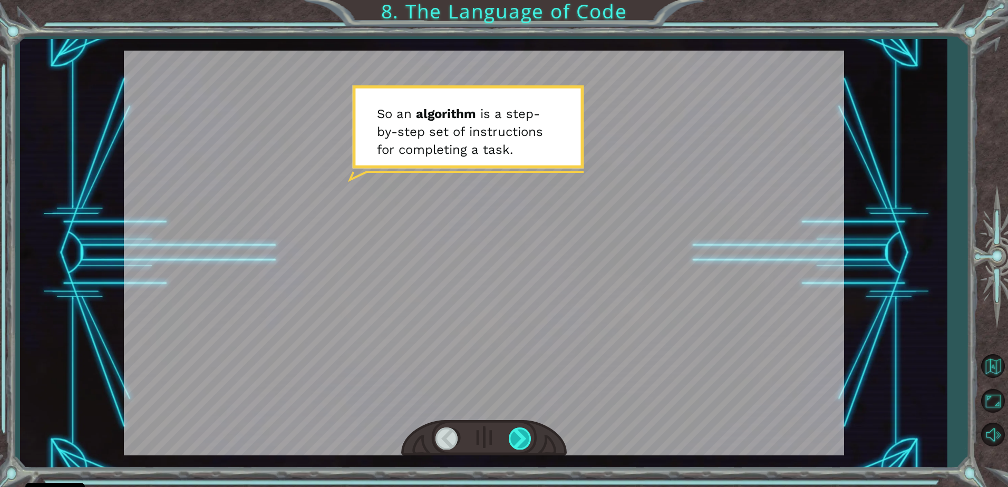
click at [518, 433] on div at bounding box center [521, 439] width 24 height 22
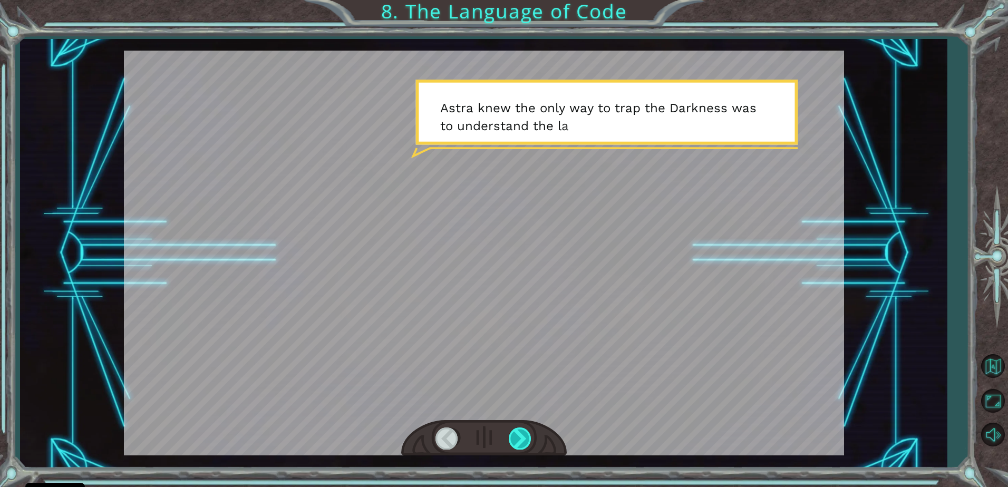
click at [526, 439] on div at bounding box center [521, 439] width 24 height 22
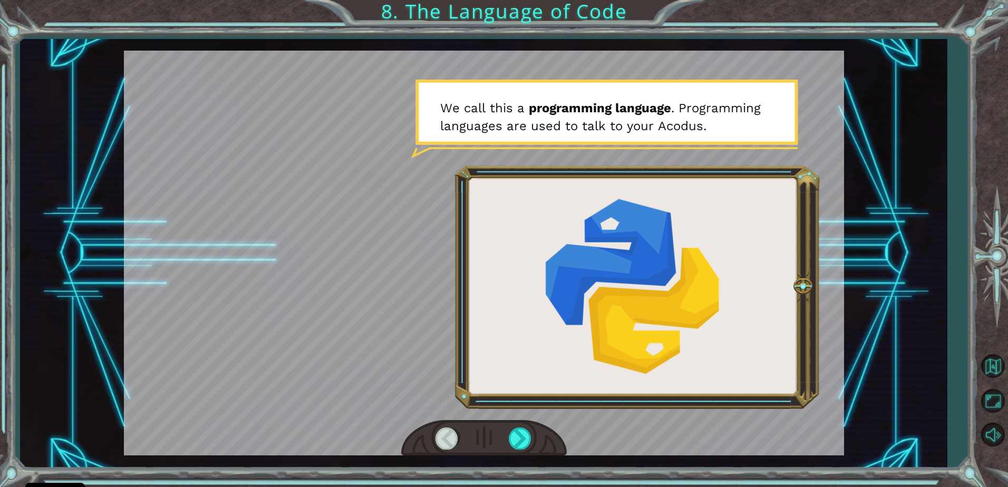
click at [516, 449] on div at bounding box center [521, 439] width 24 height 22
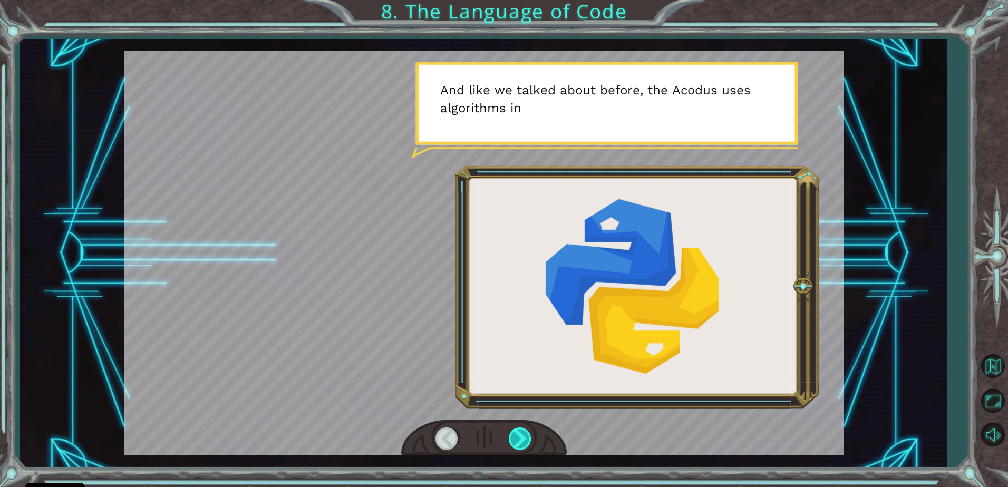
click at [514, 446] on div at bounding box center [521, 439] width 24 height 22
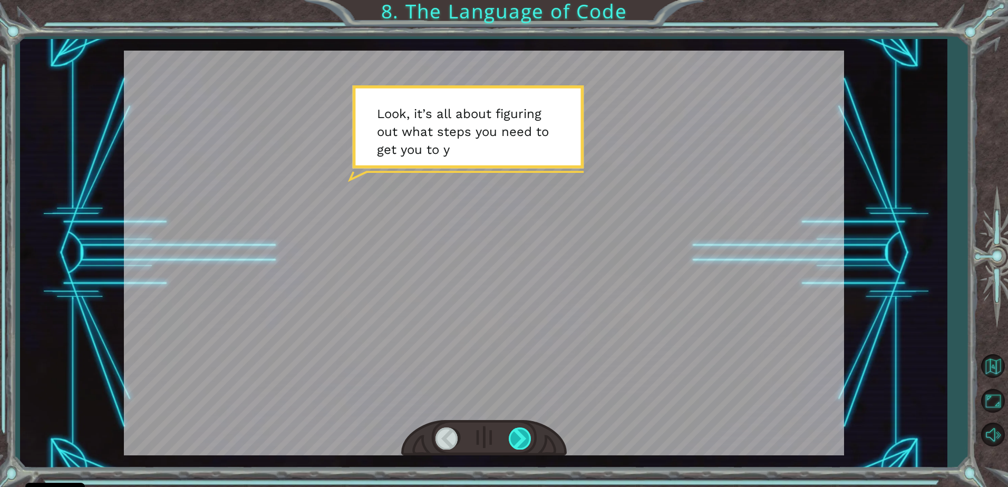
click at [519, 442] on div at bounding box center [521, 439] width 24 height 22
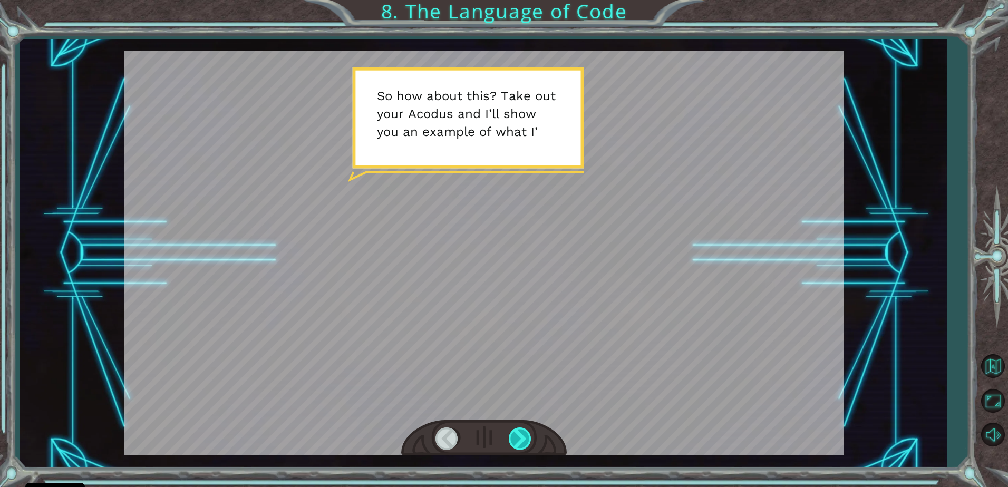
click at [522, 439] on div at bounding box center [521, 439] width 24 height 22
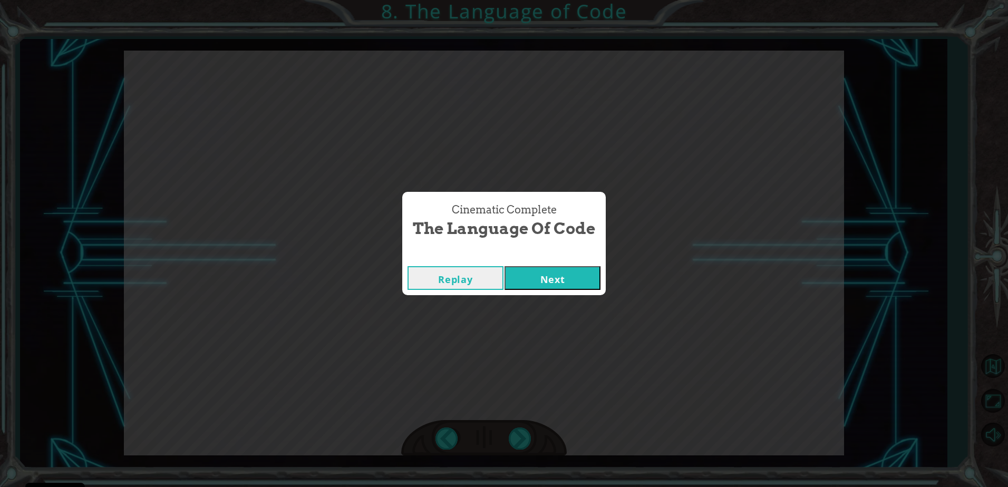
click at [523, 441] on div "Cinematic Complete The Language of Code Replay Next" at bounding box center [504, 243] width 1008 height 487
click at [537, 282] on button "Next" at bounding box center [553, 278] width 96 height 24
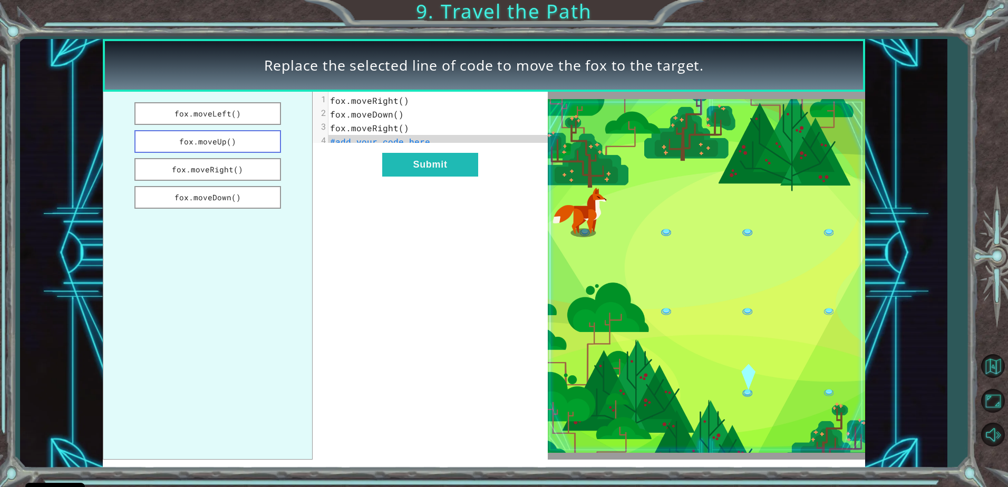
drag, startPoint x: 198, startPoint y: 113, endPoint x: 211, endPoint y: 142, distance: 31.4
click at [211, 142] on ul "fox.moveLeft() fox.moveUp() fox.moveRight() fox.moveDown()" at bounding box center [208, 276] width 210 height 368
click at [416, 177] on button "Submit" at bounding box center [430, 165] width 96 height 24
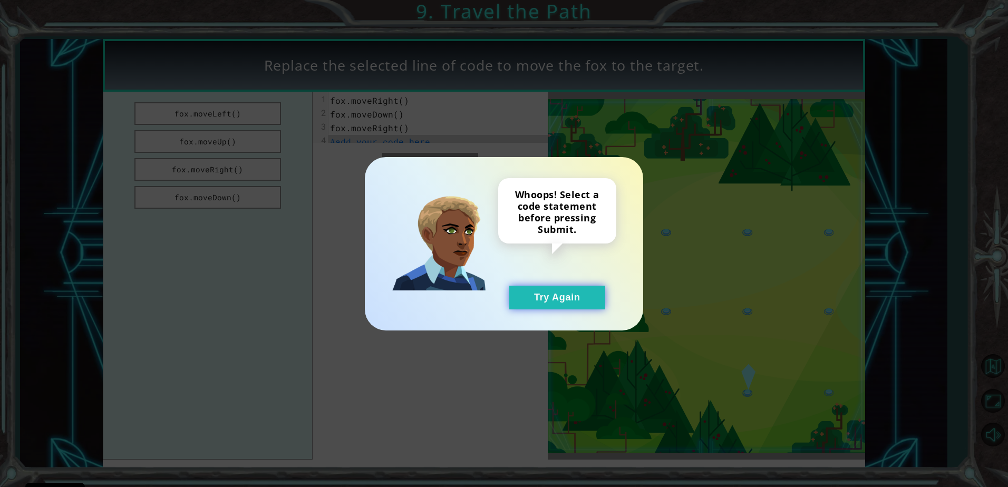
click at [541, 300] on button "Try Again" at bounding box center [557, 298] width 96 height 24
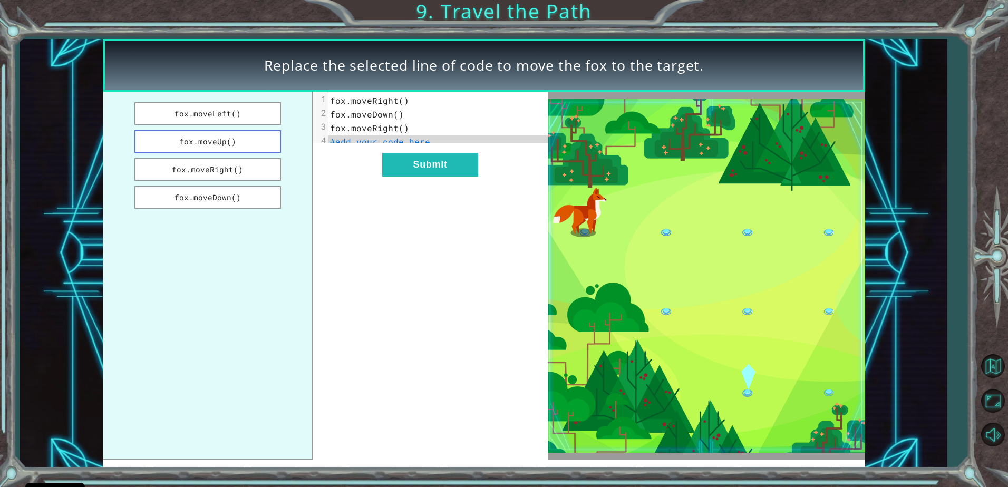
click at [243, 132] on button "fox.moveUp()" at bounding box center [207, 141] width 146 height 23
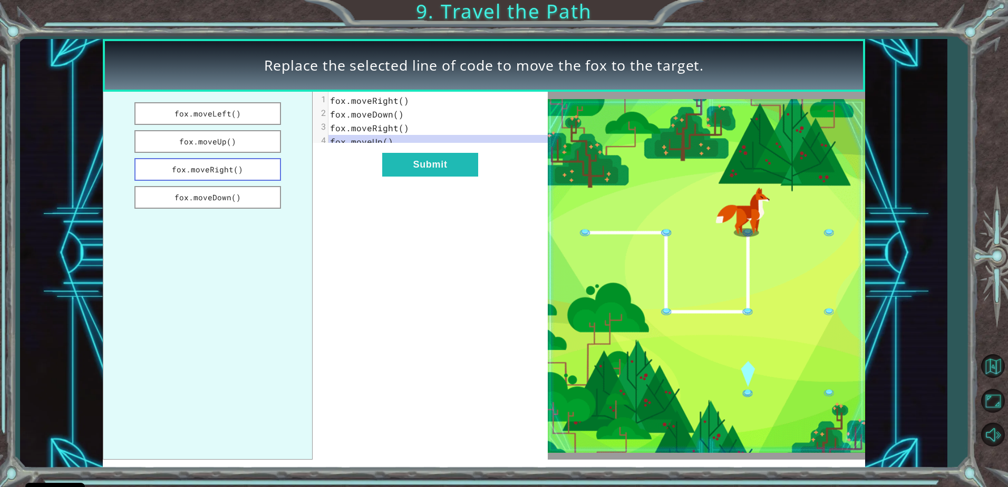
click at [256, 167] on button "fox.moveRight()" at bounding box center [207, 169] width 146 height 23
click at [257, 199] on button "fox.moveDown()" at bounding box center [207, 197] width 146 height 23
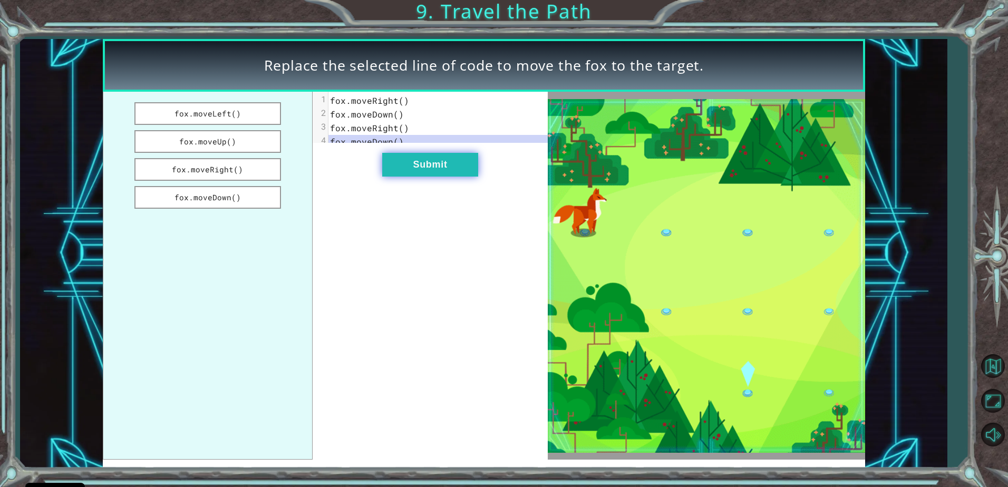
click at [428, 168] on button "Submit" at bounding box center [430, 165] width 96 height 24
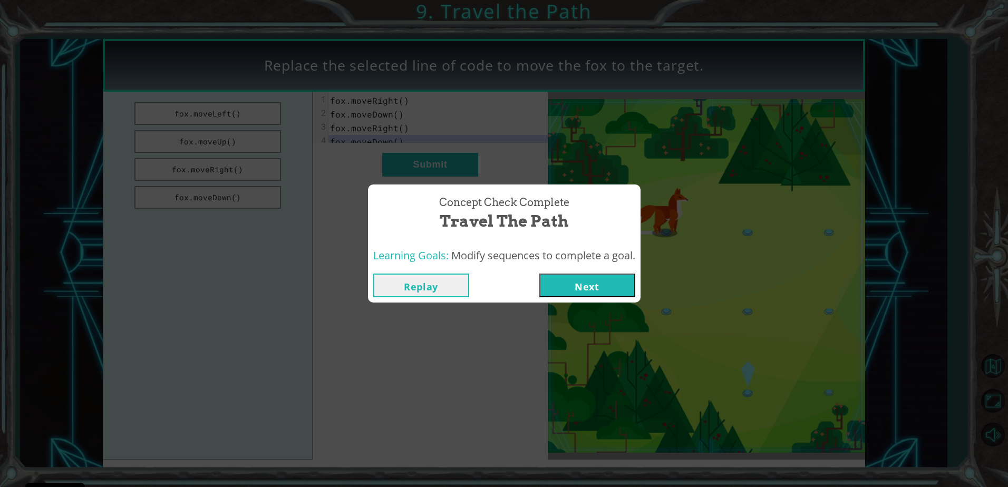
click at [579, 281] on button "Next" at bounding box center [587, 286] width 96 height 24
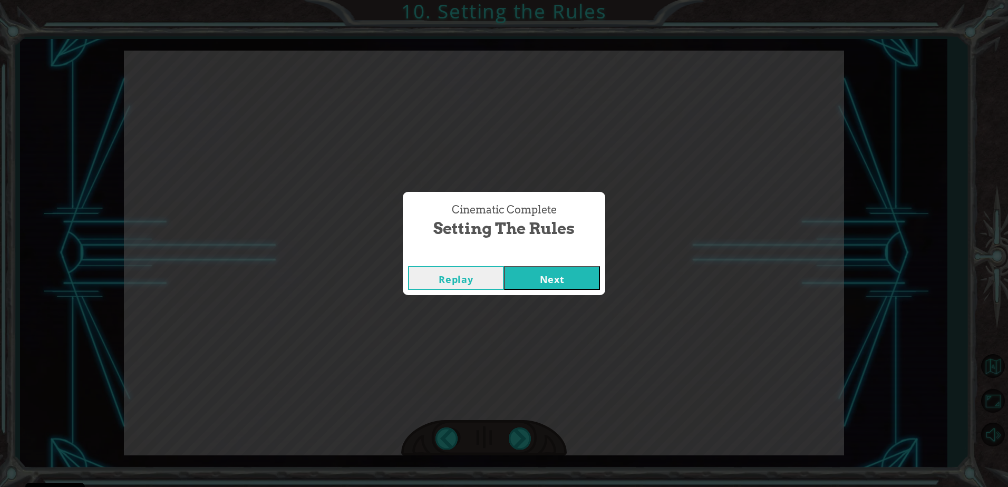
click at [576, 363] on div "Cinematic Complete Setting the Rules Replay Next" at bounding box center [504, 243] width 1008 height 487
click at [529, 278] on button "Next" at bounding box center [552, 278] width 96 height 24
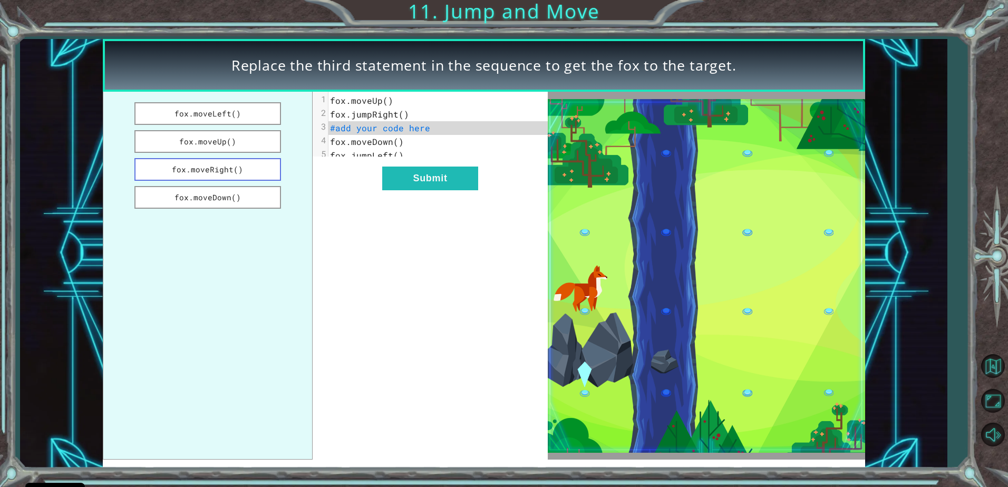
click at [230, 167] on button "fox.moveRight()" at bounding box center [207, 169] width 146 height 23
click at [245, 200] on button "fox.moveDown()" at bounding box center [207, 197] width 146 height 23
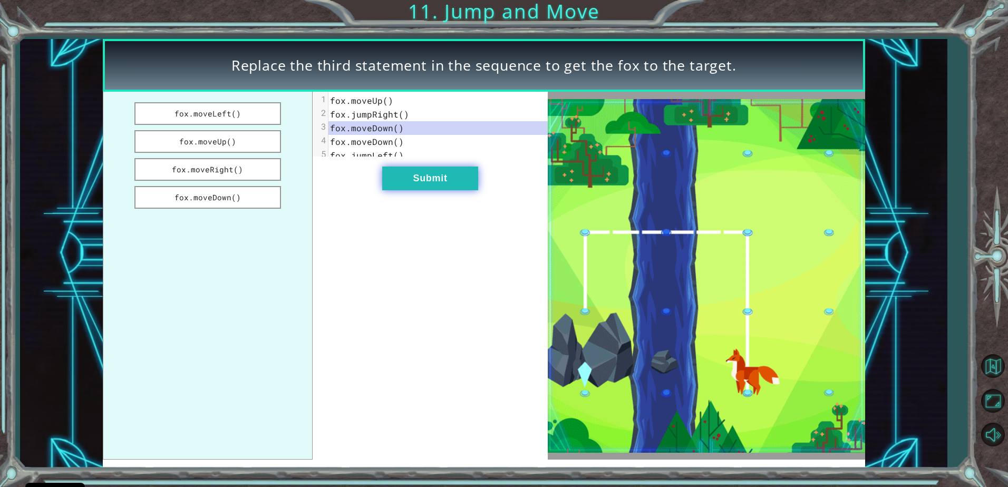
click at [421, 187] on button "Submit" at bounding box center [430, 179] width 96 height 24
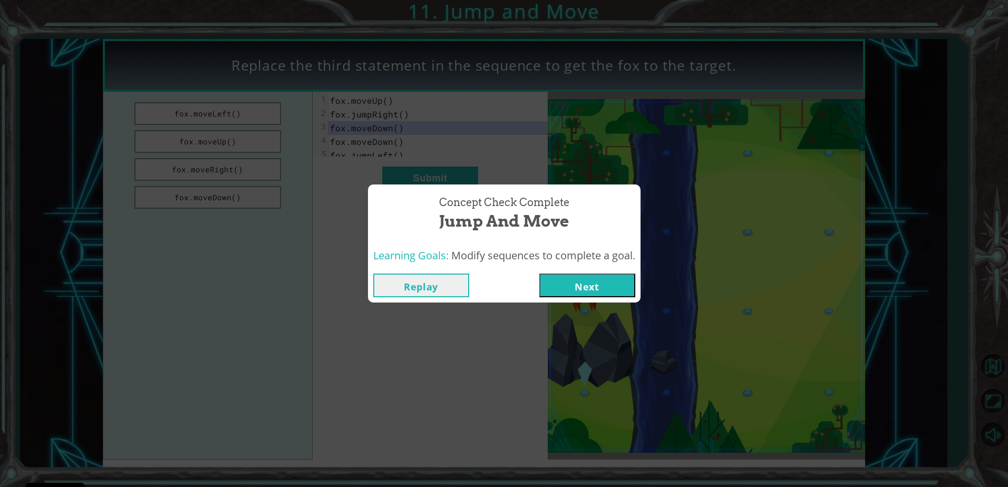
click at [564, 287] on button "Next" at bounding box center [587, 286] width 96 height 24
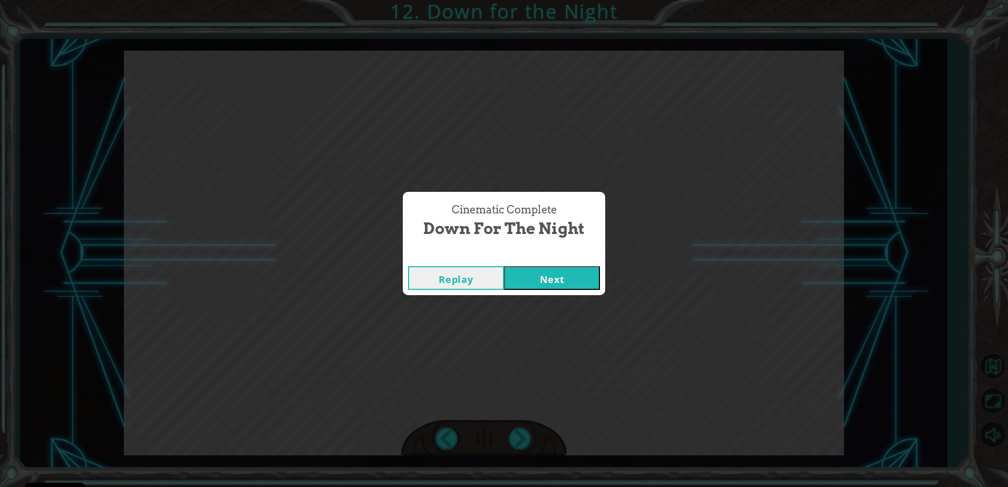
click at [514, 289] on button "Next" at bounding box center [552, 278] width 96 height 24
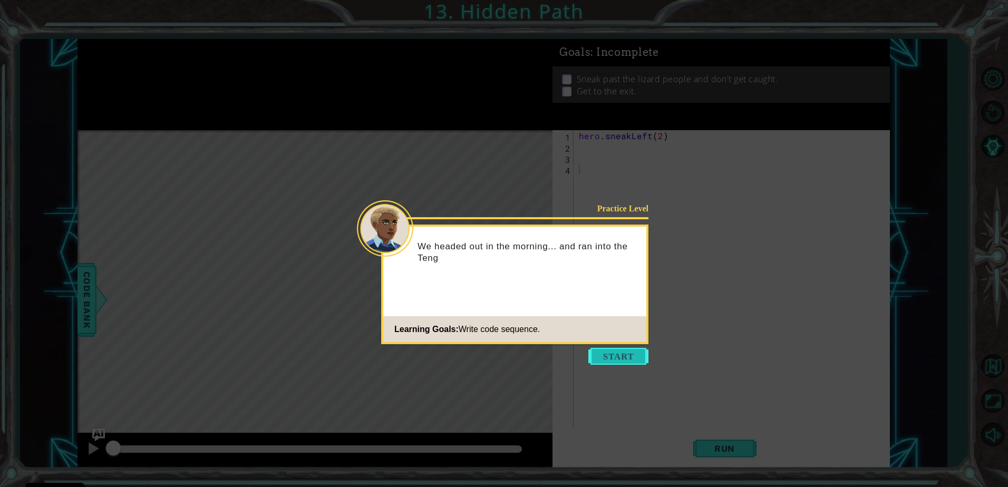
click at [609, 357] on button "Start" at bounding box center [619, 356] width 60 height 17
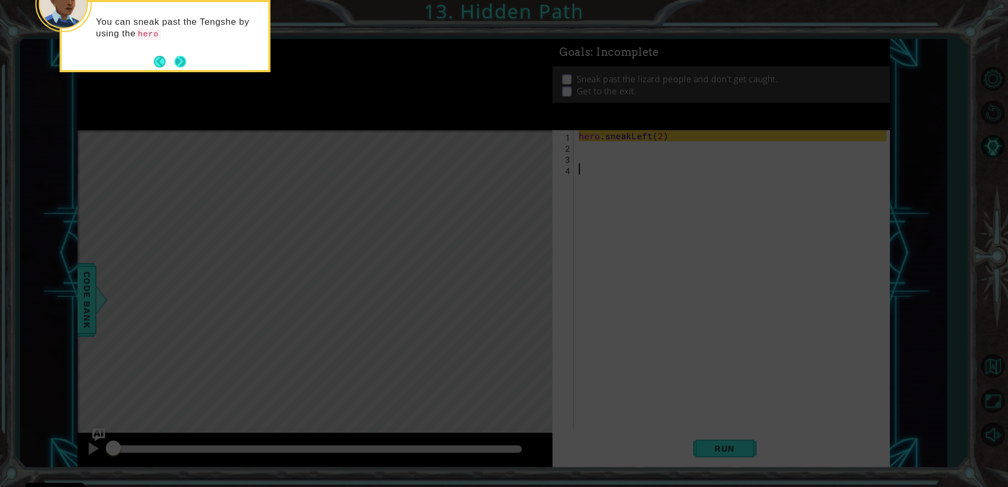
click at [180, 59] on button "Next" at bounding box center [180, 61] width 13 height 13
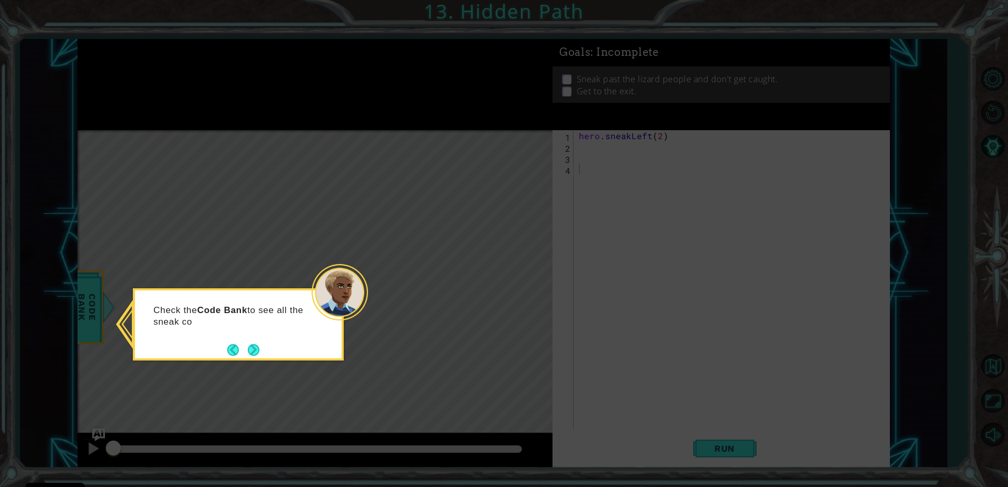
drag, startPoint x: 256, startPoint y: 352, endPoint x: 256, endPoint y: 346, distance: 6.3
click at [256, 346] on button "Next" at bounding box center [253, 349] width 17 height 17
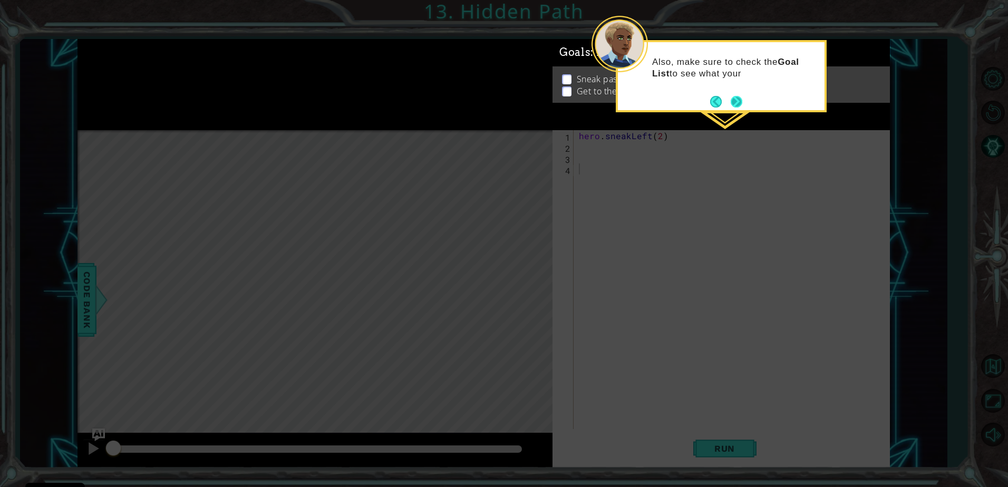
click at [735, 101] on button "Next" at bounding box center [736, 101] width 14 height 14
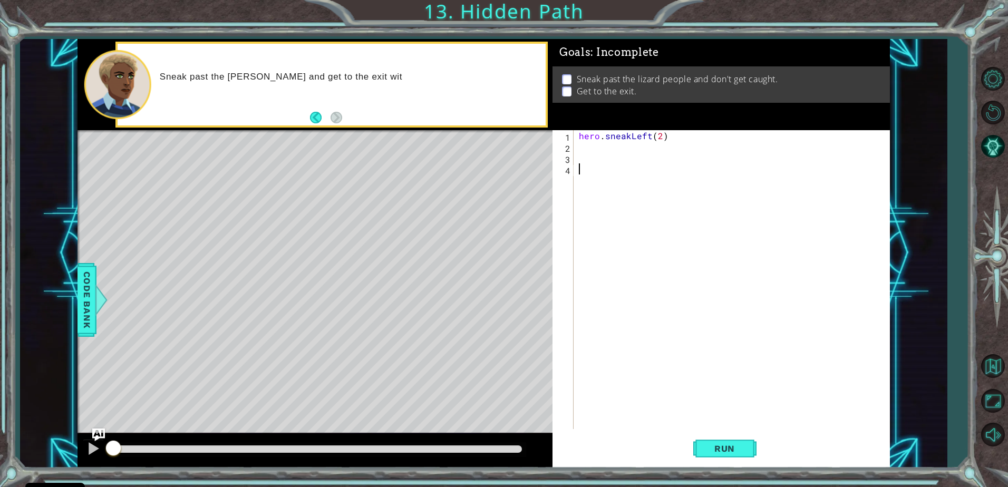
click at [587, 145] on div "hero . sneakLeft ( 2 )" at bounding box center [734, 290] width 315 height 321
click at [719, 444] on span "Run" at bounding box center [725, 449] width 42 height 11
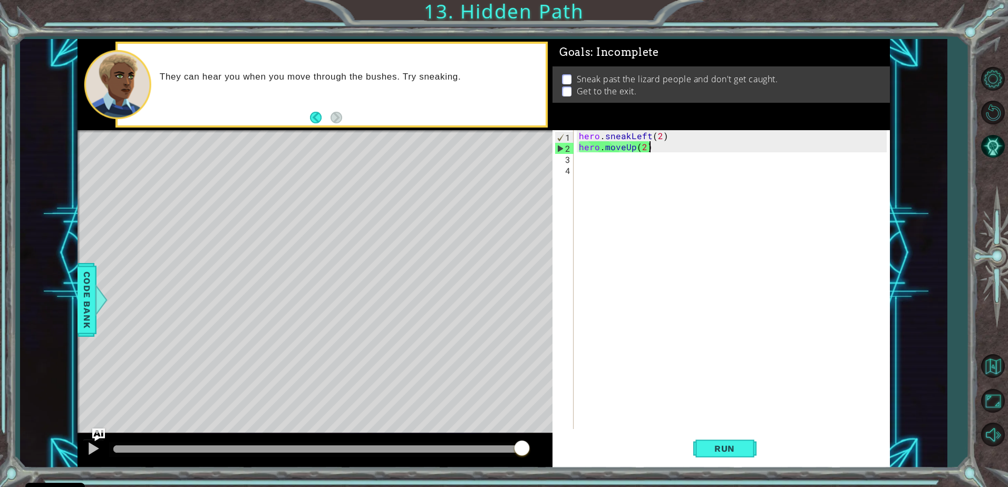
click at [655, 150] on div "hero . sneakLeft ( 2 ) hero . moveUp ( 2 )" at bounding box center [734, 290] width 315 height 321
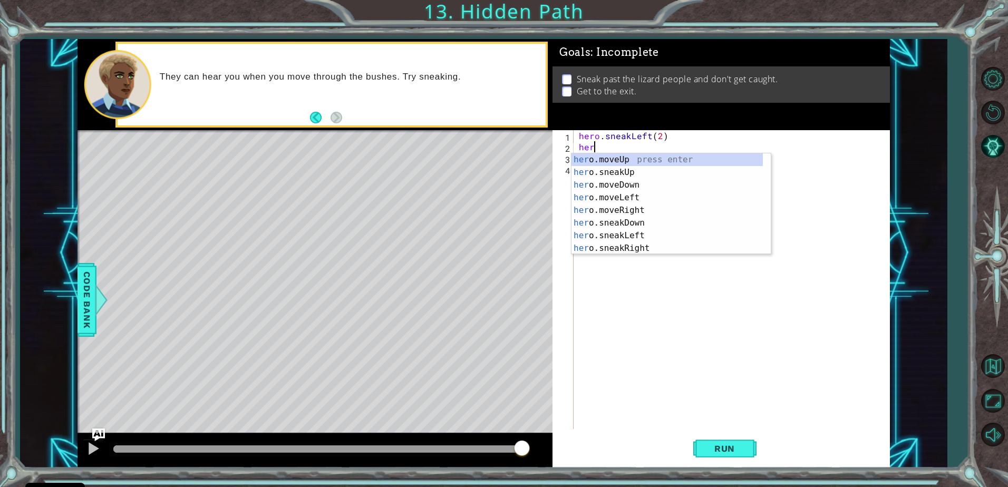
scroll to position [0, 0]
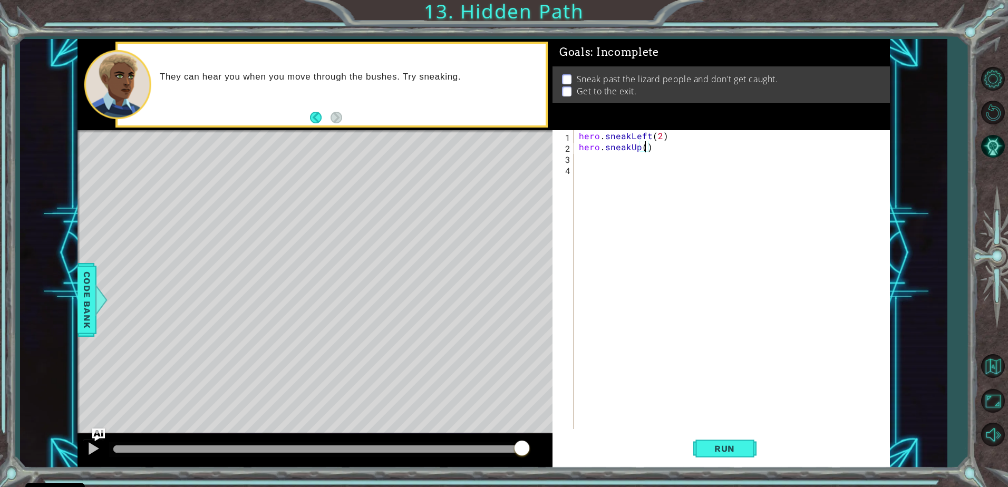
type textarea "hero.sneakUp(2)"
type textarea "h"
type textarea "hero.sneakRight(2)"
click at [707, 451] on span "Run" at bounding box center [725, 449] width 42 height 11
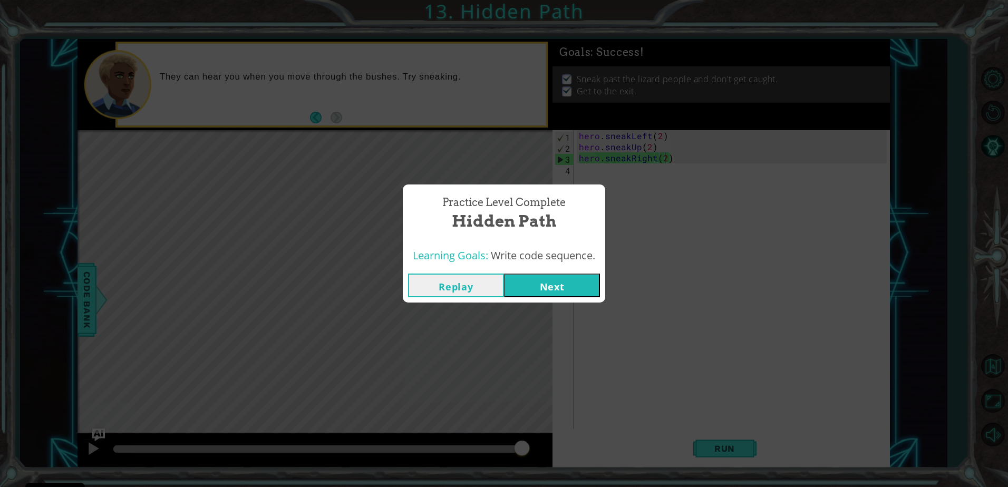
click at [545, 283] on button "Next" at bounding box center [552, 286] width 96 height 24
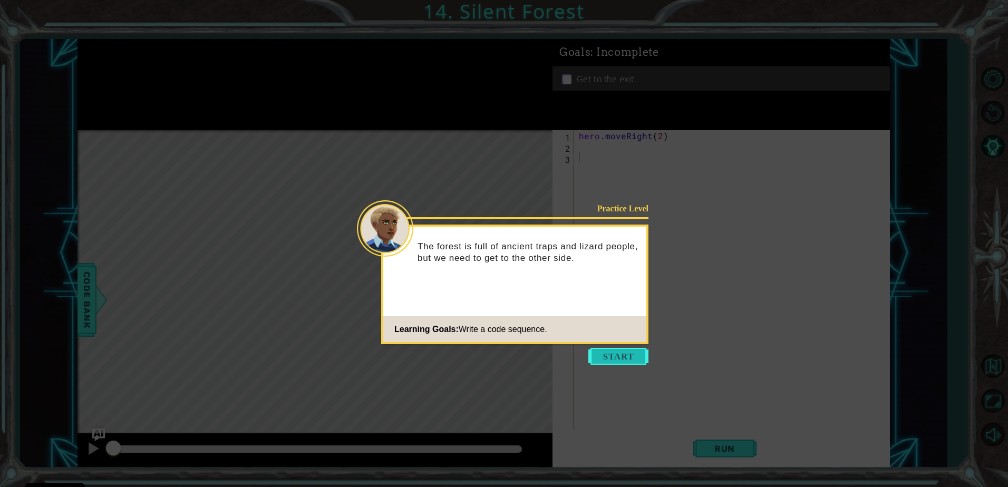
click at [621, 361] on button "Start" at bounding box center [619, 356] width 60 height 17
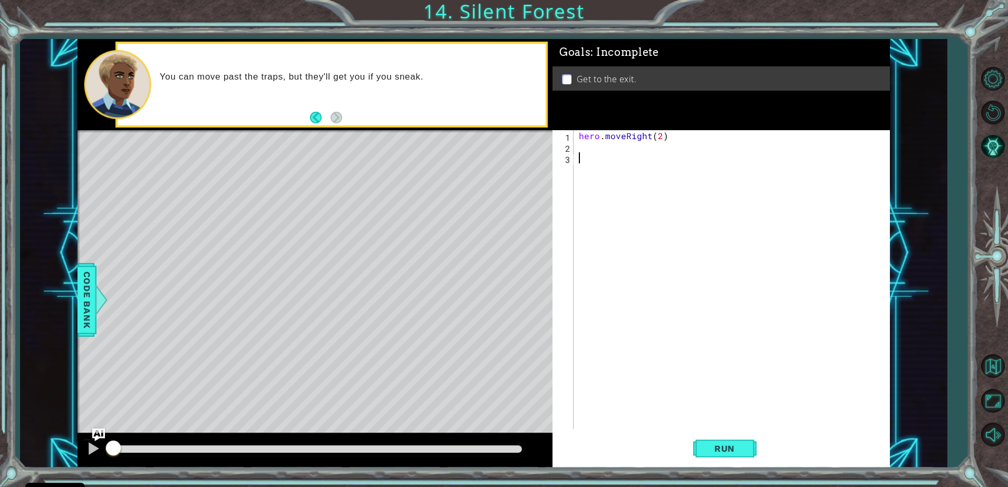
click at [581, 148] on div "hero . moveRight ( 2 )" at bounding box center [734, 290] width 315 height 321
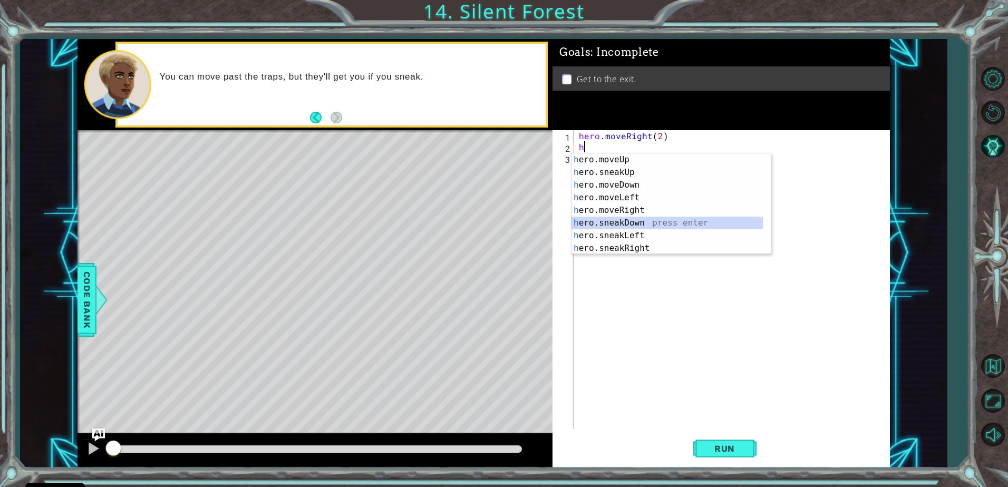
type textarea "hero.sneakDown(1)"
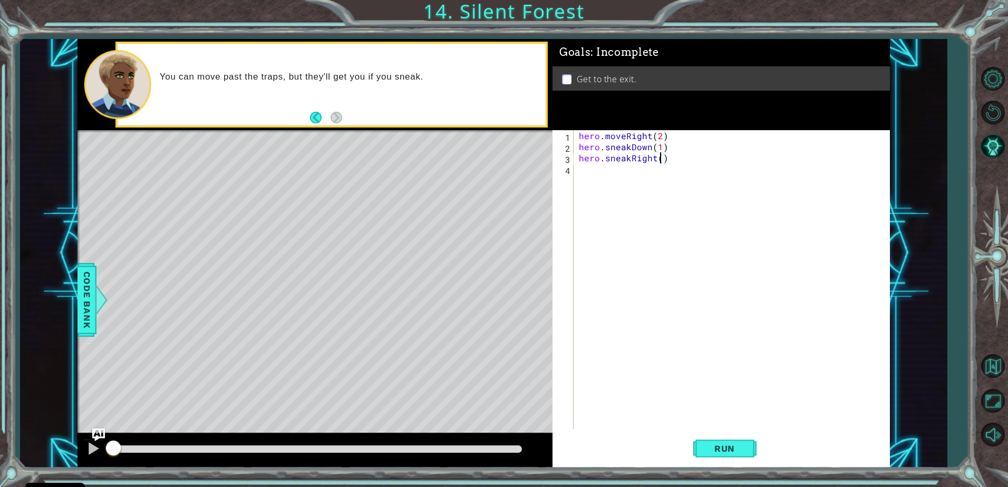
type textarea "hero.sneakRight(2)"
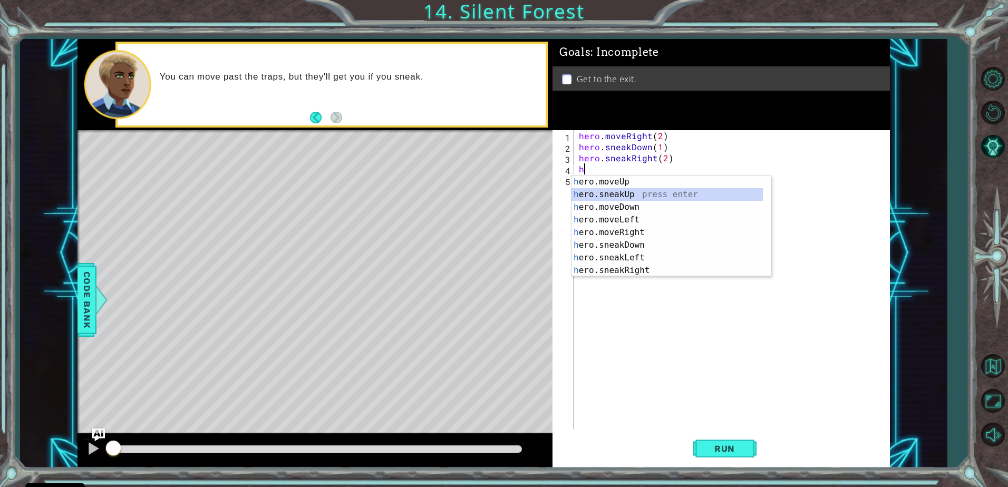
type textarea "hero.sneakUp(1)"
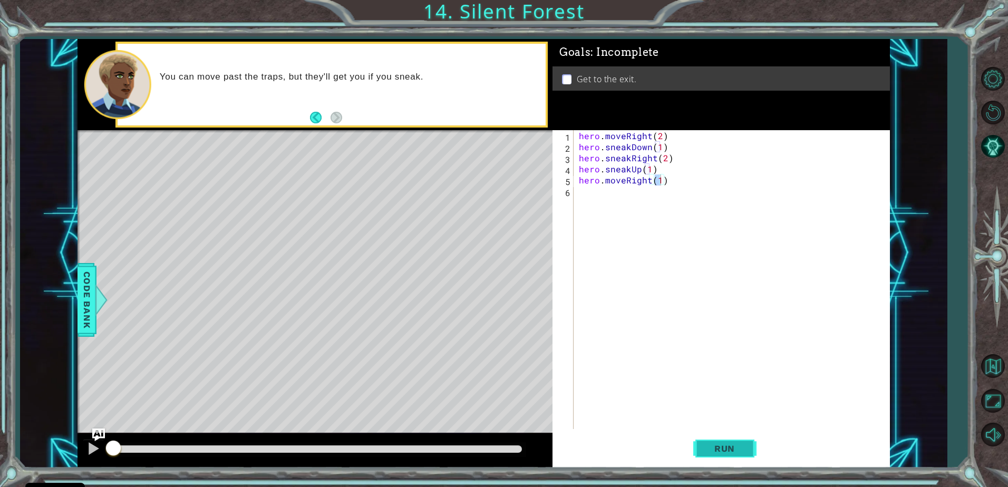
click at [707, 442] on button "Run" at bounding box center [724, 449] width 63 height 34
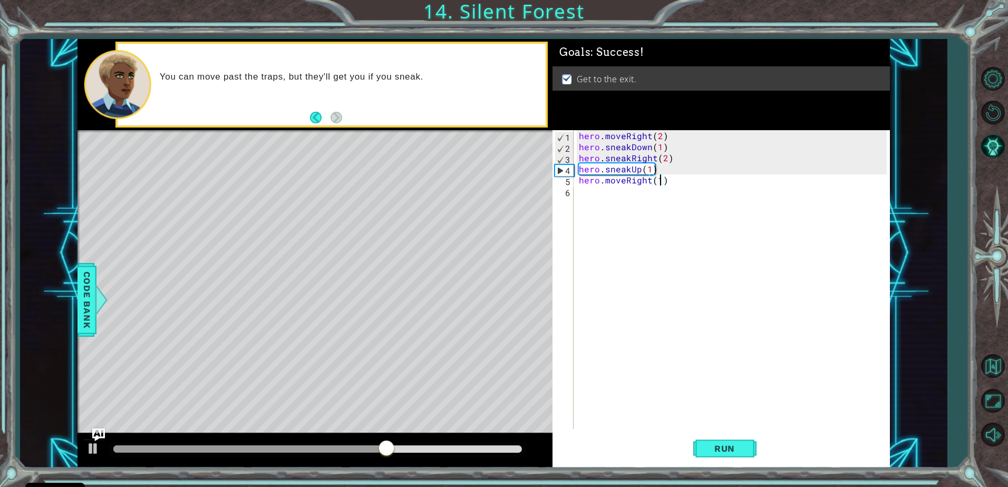
click at [653, 168] on div "hero . moveRight ( 2 ) hero . sneakDown ( 1 ) hero . sneakRight ( 2 ) hero . sn…" at bounding box center [734, 290] width 315 height 321
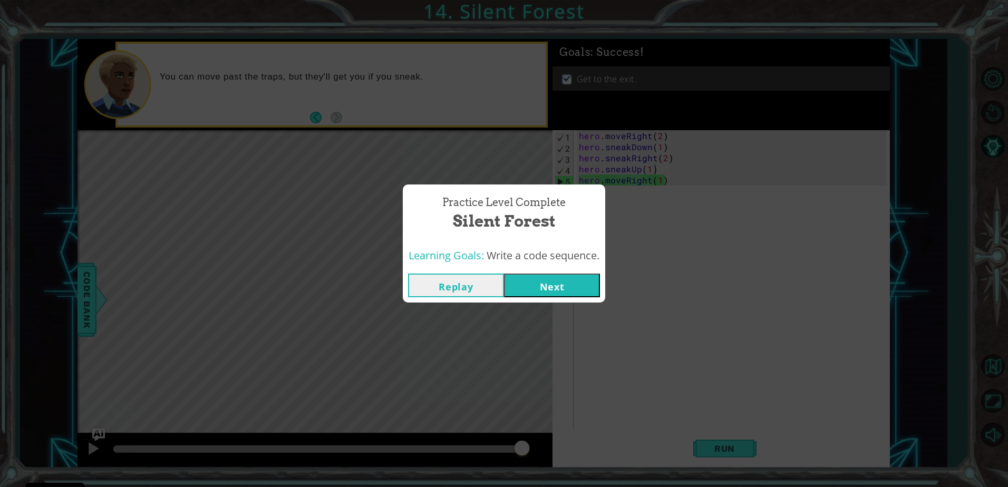
click at [450, 286] on button "Replay" at bounding box center [456, 286] width 96 height 24
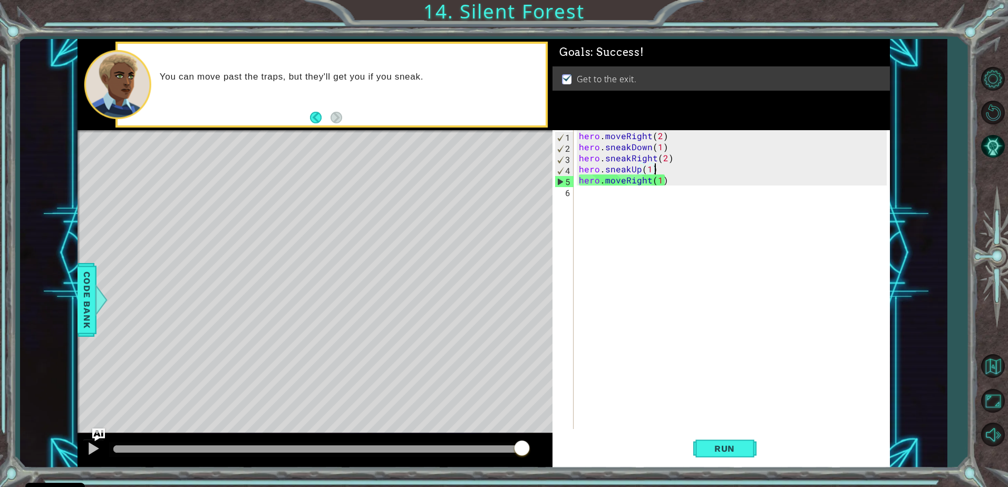
click at [623, 135] on div "hero . moveRight ( 2 ) hero . sneakDown ( 1 ) hero . sneakRight ( 2 ) hero . sn…" at bounding box center [734, 290] width 315 height 321
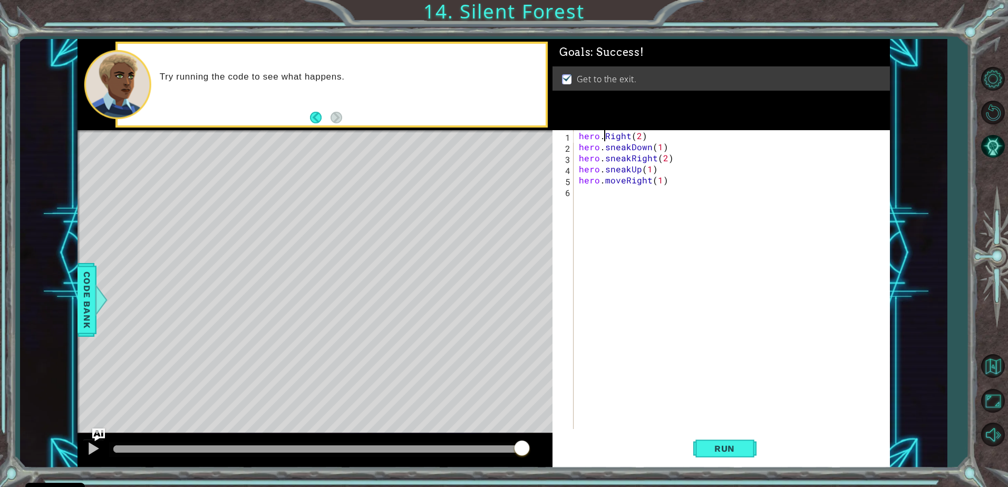
scroll to position [0, 2]
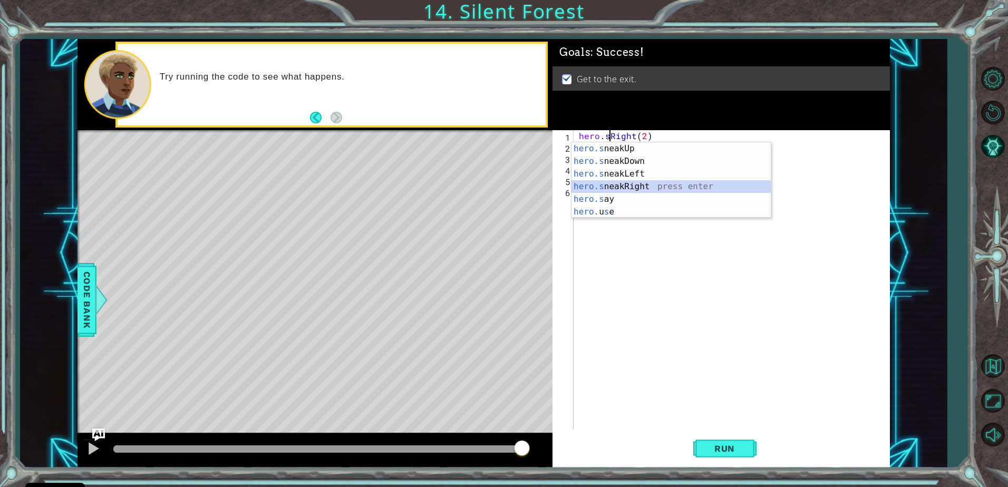
click at [650, 187] on div "hero.s neakUp press enter hero.s neakDown press enter hero.s neakLeft press ent…" at bounding box center [671, 192] width 199 height 101
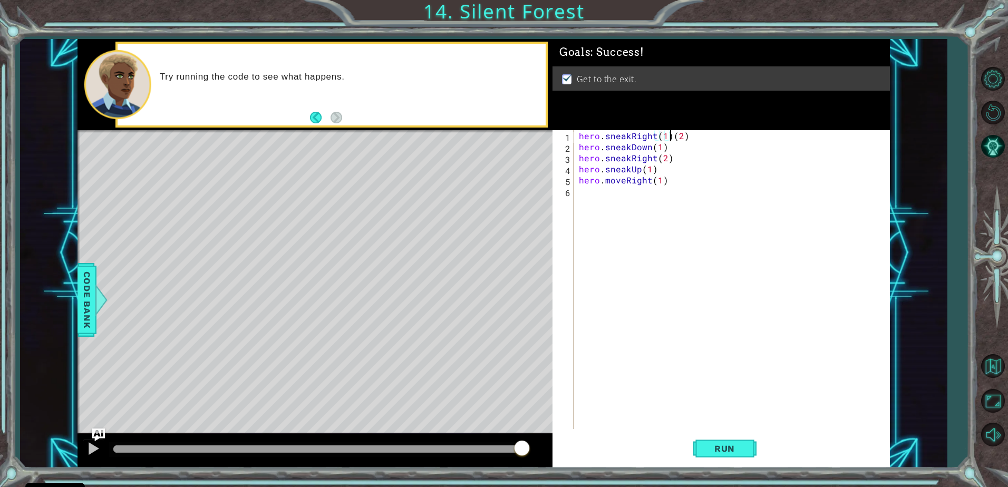
click at [671, 138] on div "hero . sneakRight ( 1 ) ( 2 ) hero . sneakDown ( 1 ) hero . sneakRight ( 2 ) he…" at bounding box center [734, 290] width 315 height 321
type textarea "hero.sneakRight(2)"
click at [719, 443] on button "Run" at bounding box center [724, 449] width 63 height 34
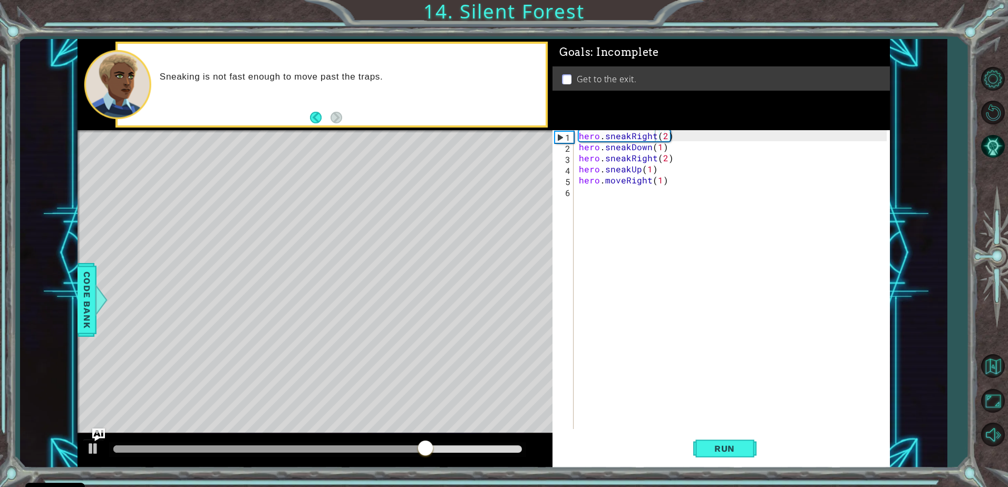
drag, startPoint x: 450, startPoint y: 109, endPoint x: 484, endPoint y: 118, distance: 34.9
drag, startPoint x: 484, startPoint y: 118, endPoint x: 746, endPoint y: 269, distance: 302.9
click at [746, 269] on div "hero . sneakRight ( 2 ) hero . sneakDown ( 1 ) hero . sneakRight ( 2 ) hero . s…" at bounding box center [734, 290] width 315 height 321
click at [628, 137] on div "hero . sneakRight ( 2 ) hero . sneakDown ( 1 ) hero . sneakRight ( 2 ) hero . s…" at bounding box center [734, 290] width 315 height 321
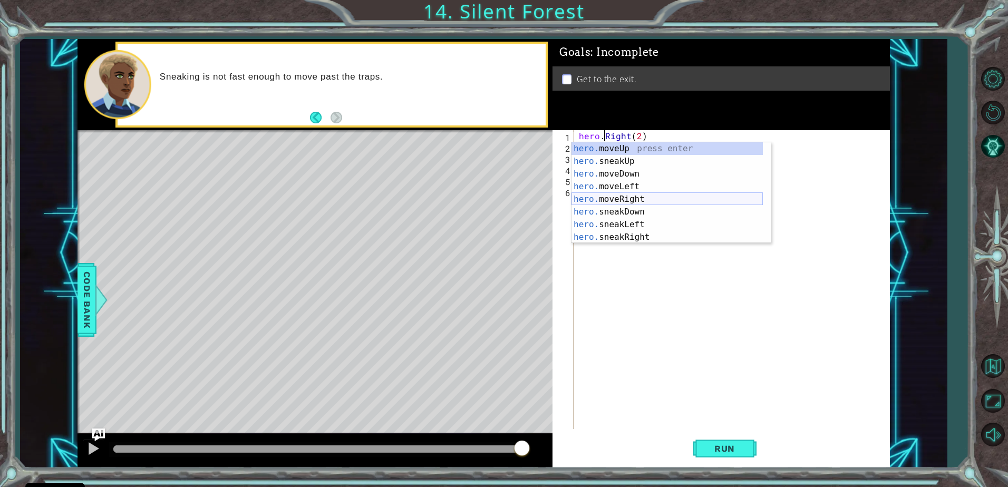
click at [626, 195] on div "hero. moveUp press enter hero. sneakUp press enter hero. moveDown press enter h…" at bounding box center [667, 205] width 191 height 127
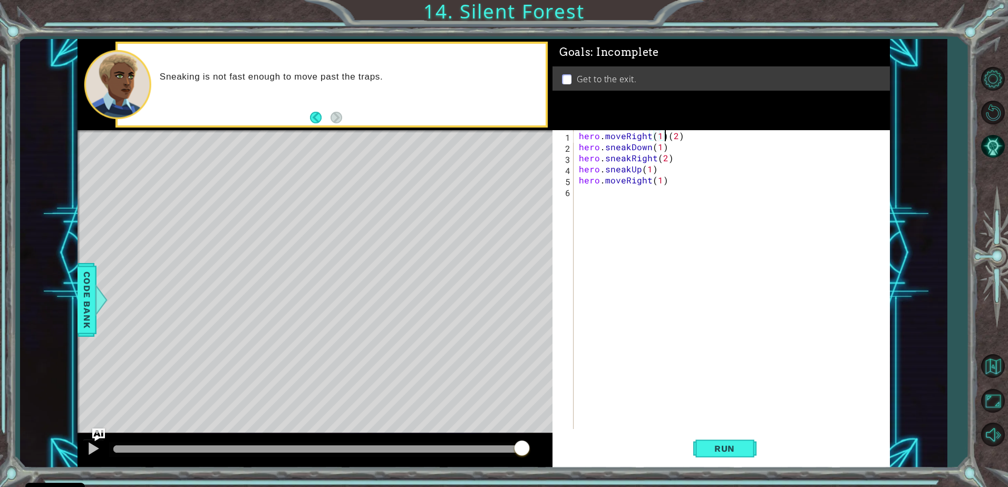
click at [663, 136] on div "hero . moveRight ( 1 ) ( 2 ) hero . sneakDown ( 1 ) hero . sneakRight ( 2 ) her…" at bounding box center [734, 290] width 315 height 321
type textarea "hero.moveRight(2)"
click at [724, 454] on span "Run" at bounding box center [725, 449] width 42 height 11
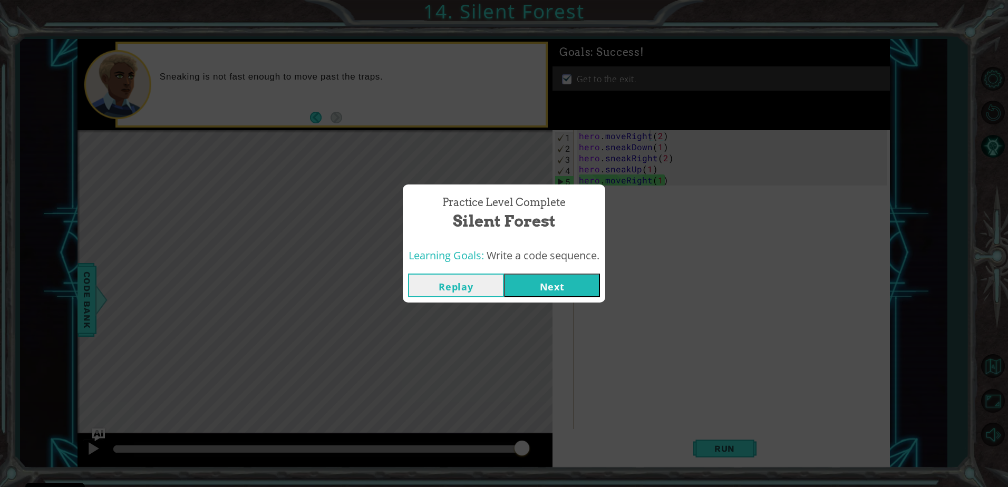
click at [515, 286] on button "Next" at bounding box center [552, 286] width 96 height 24
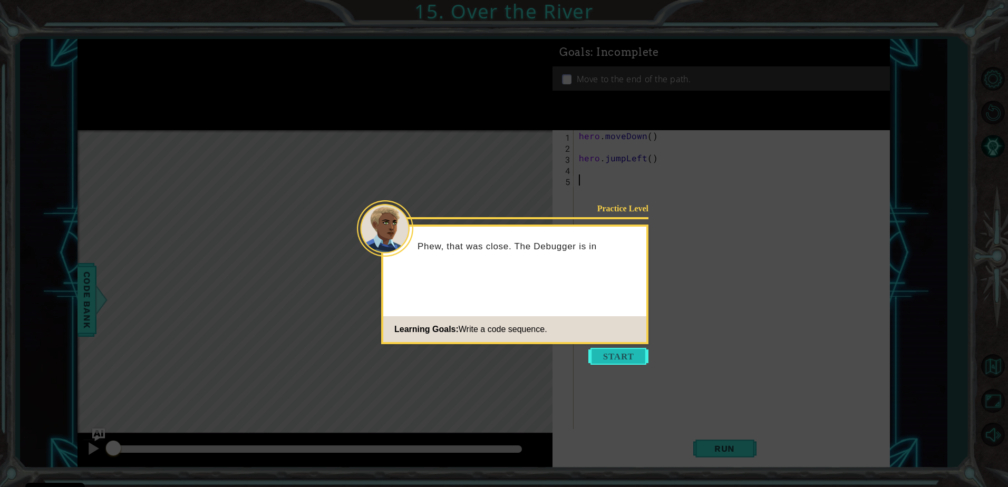
click at [611, 356] on button "Start" at bounding box center [619, 356] width 60 height 17
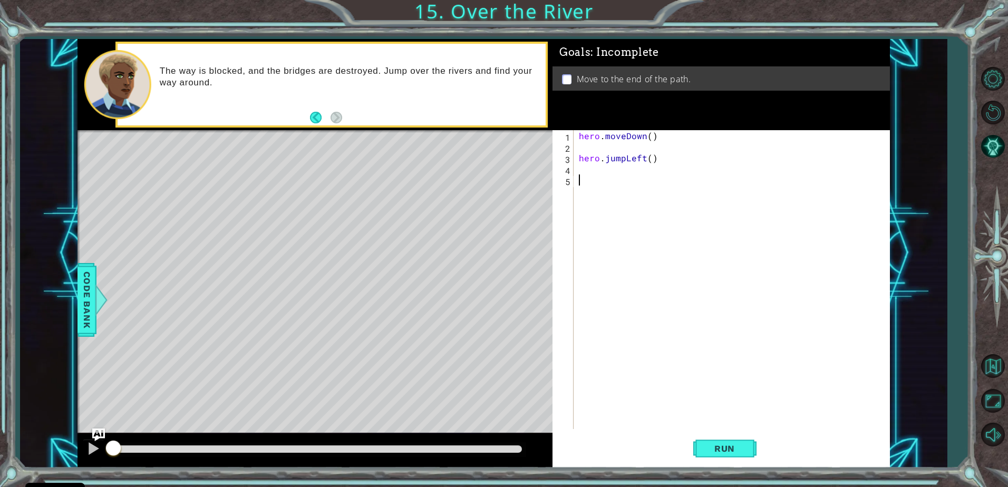
click at [575, 147] on div "1 2 3 4 5 hero . moveDown ( ) hero . jumpLeft ( ) ההההההההההההההההההההההההההההה…" at bounding box center [720, 279] width 334 height 299
click at [582, 149] on div "hero . moveDown ( ) hero . jumpLeft ( )" at bounding box center [734, 290] width 315 height 321
type textarea "hero.moveDown()"
click at [579, 160] on div "hero . moveDown ( ) hero . jumpLeft ( )" at bounding box center [734, 290] width 315 height 321
type textarea "hero.jumpLeft()"
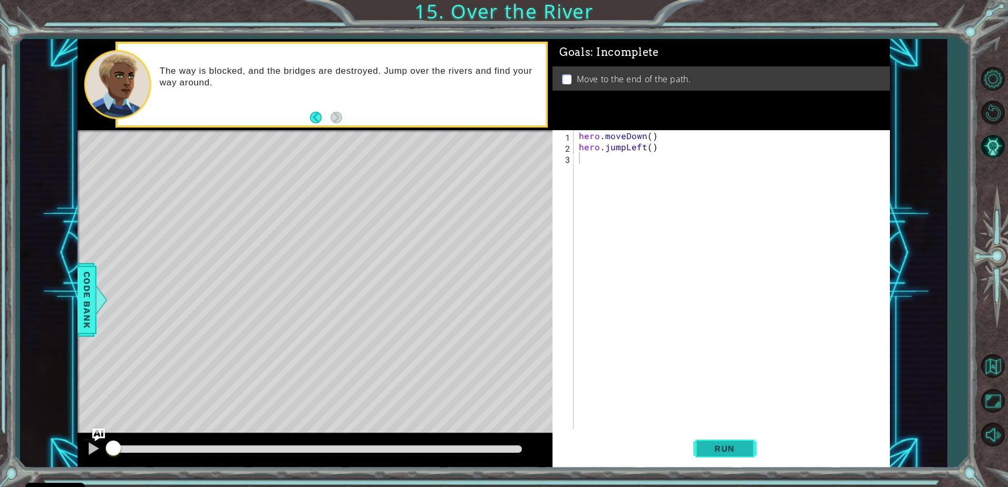
click at [711, 452] on span "Run" at bounding box center [725, 449] width 42 height 11
